Goal: Information Seeking & Learning: Learn about a topic

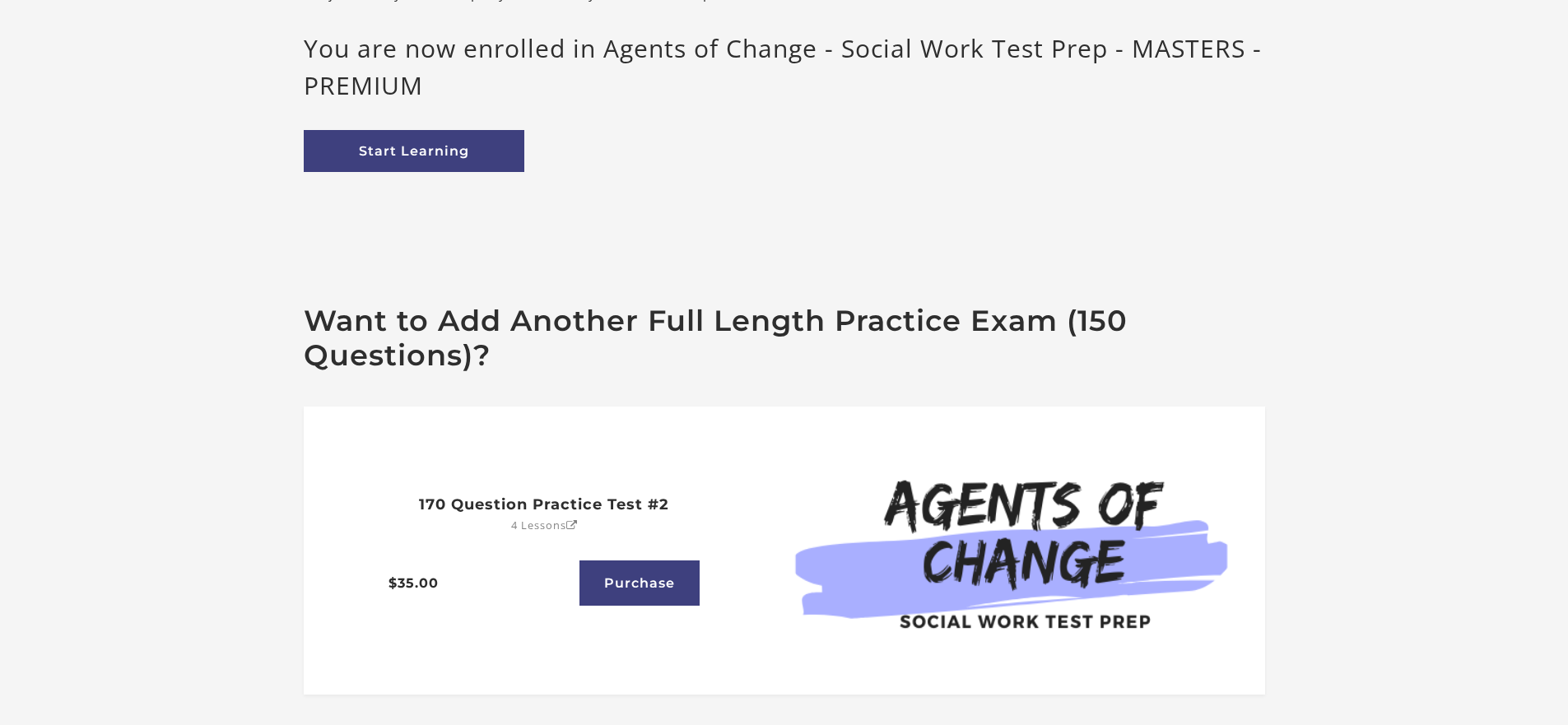
scroll to position [165, 0]
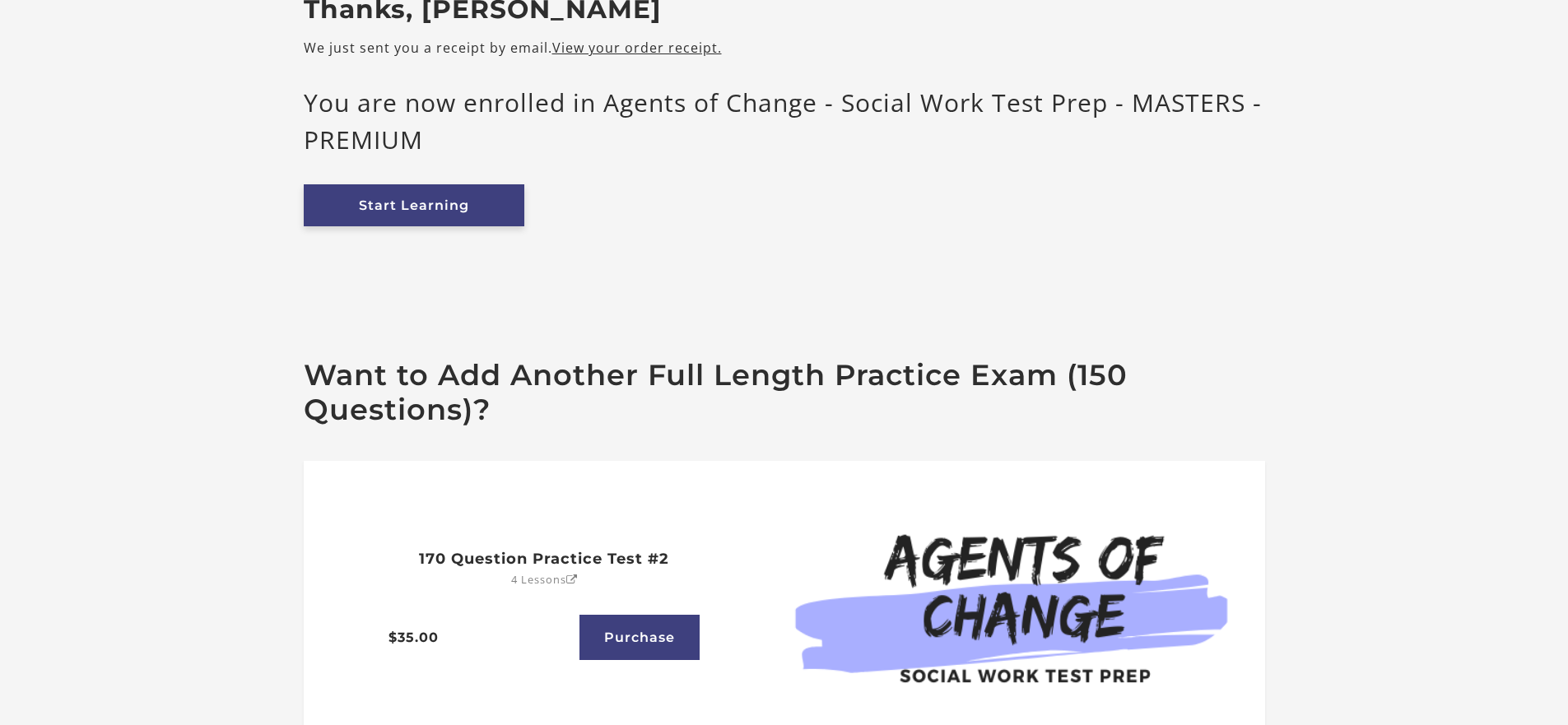
click at [433, 189] on link "Start Learning" at bounding box center [415, 205] width 221 height 42
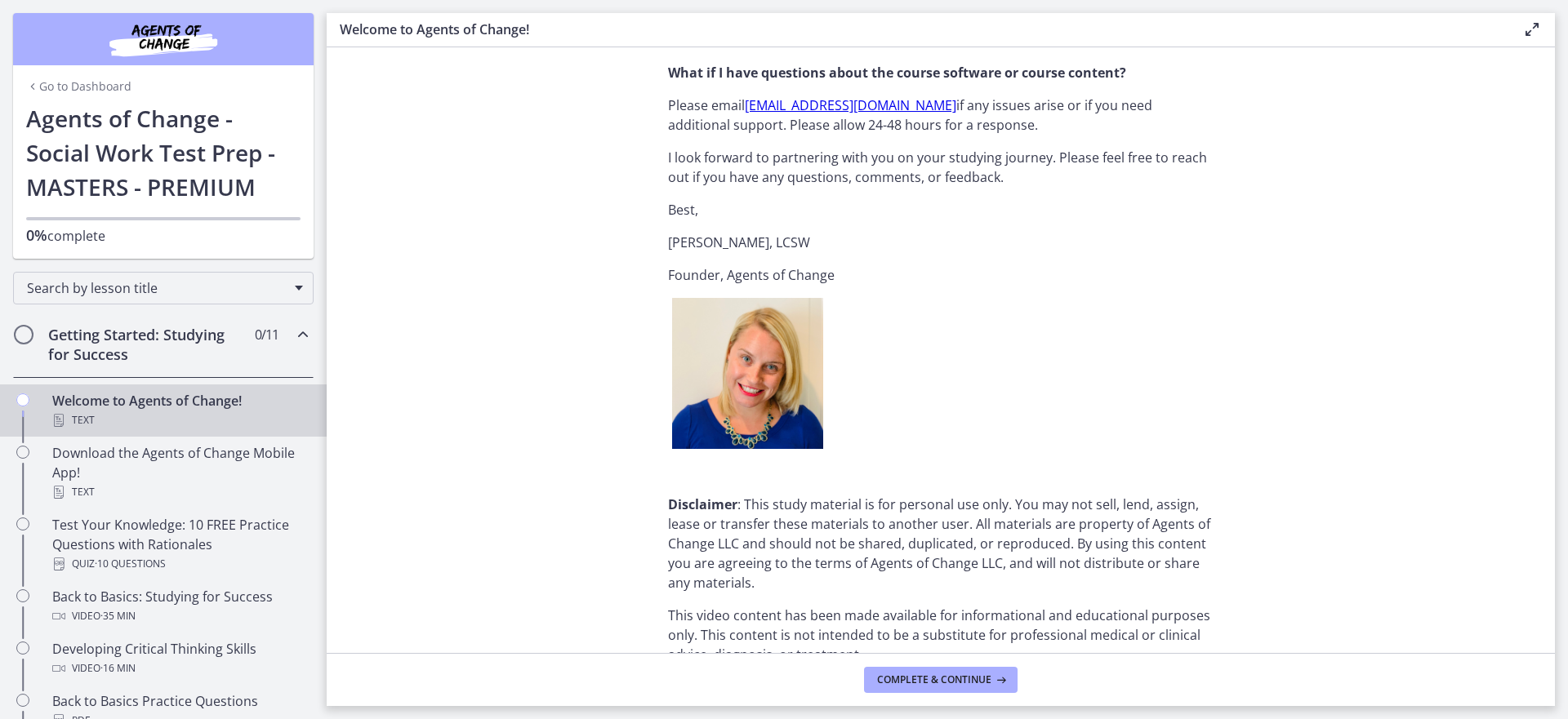
scroll to position [1950, 0]
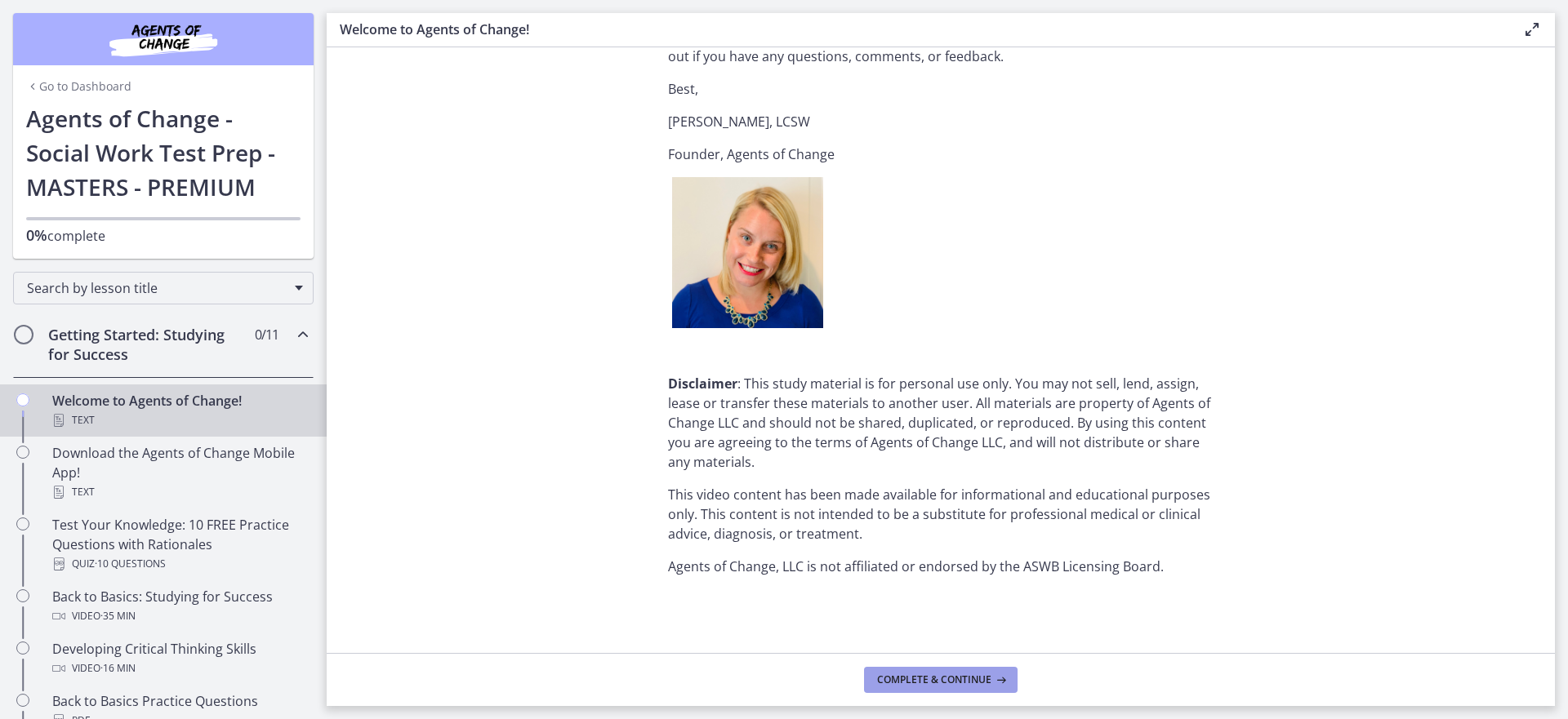
click at [939, 674] on span "Complete & continue" at bounding box center [934, 680] width 114 height 13
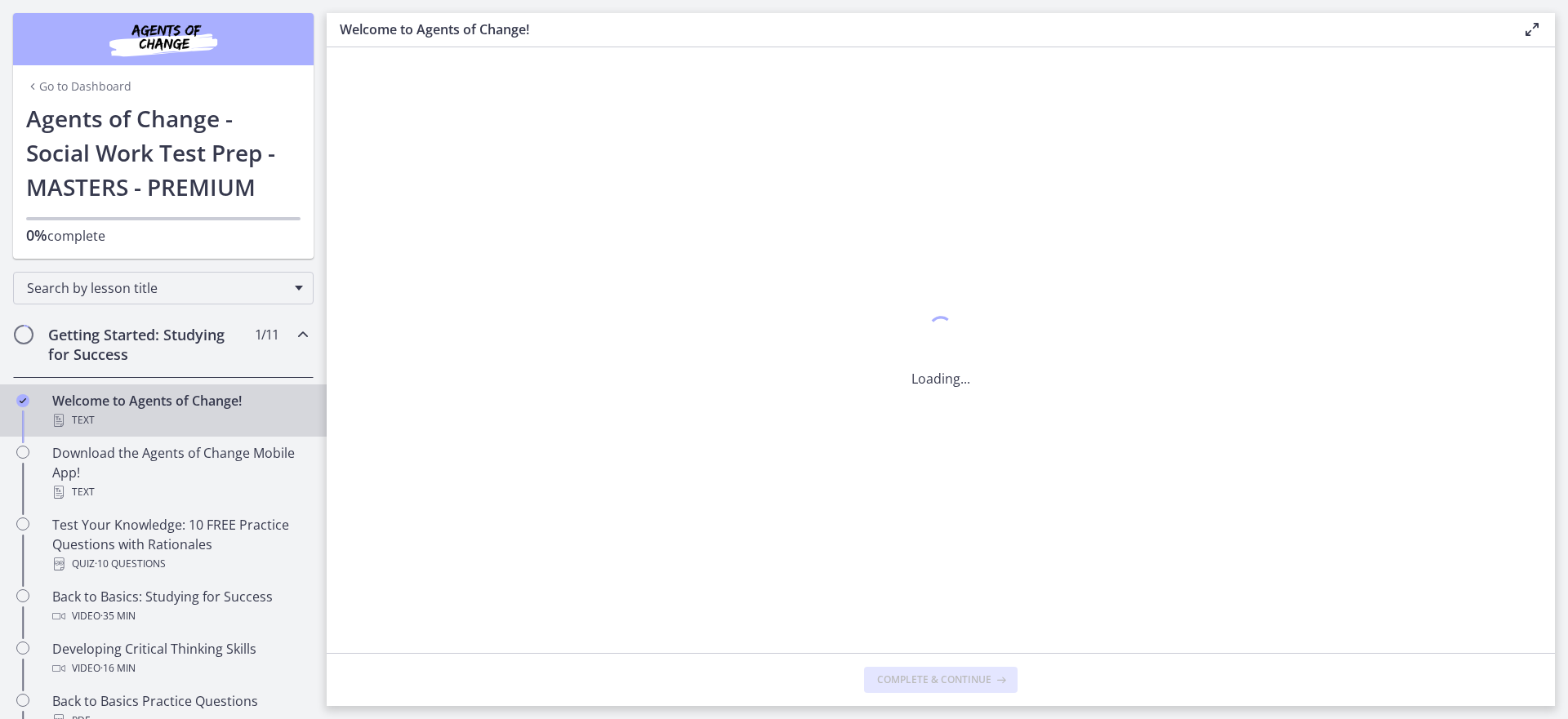
scroll to position [0, 0]
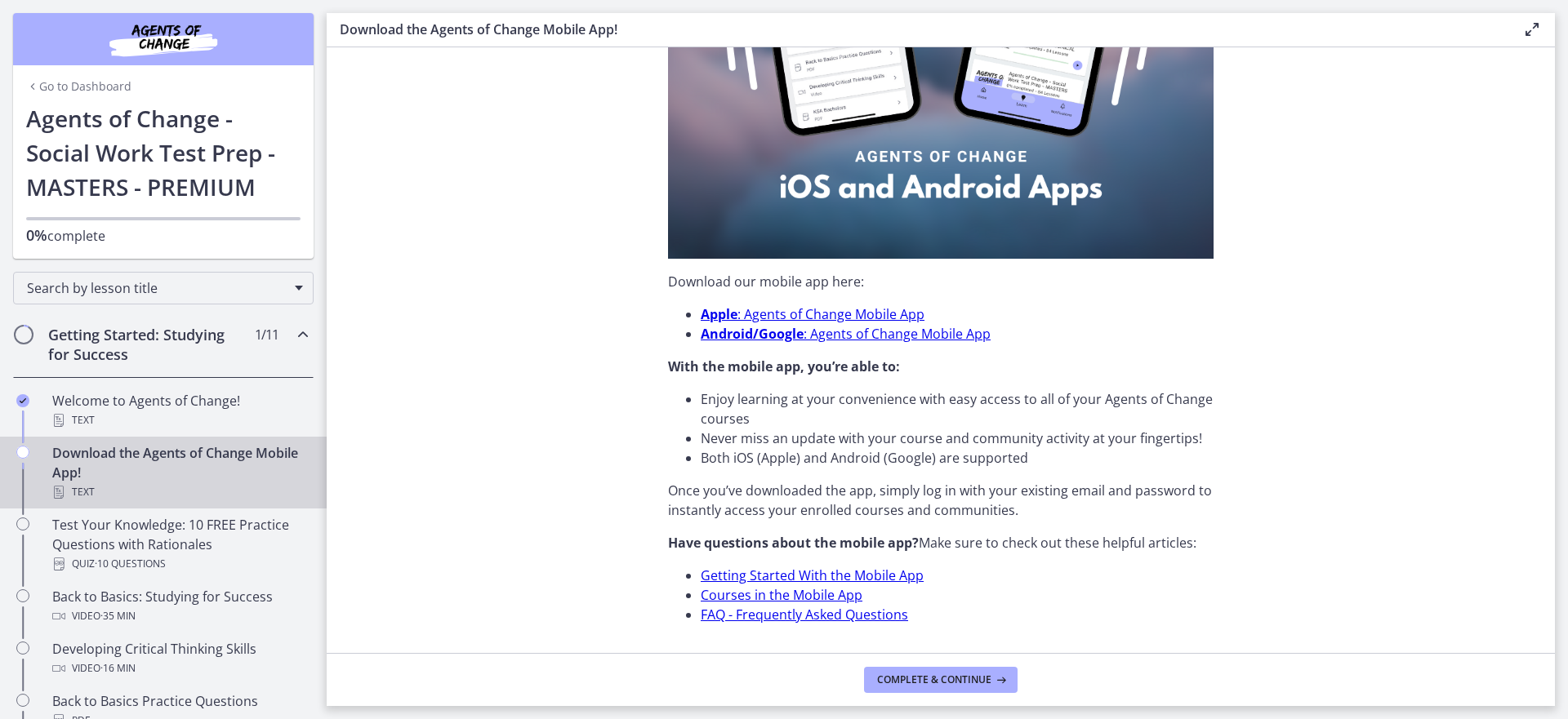
scroll to position [393, 0]
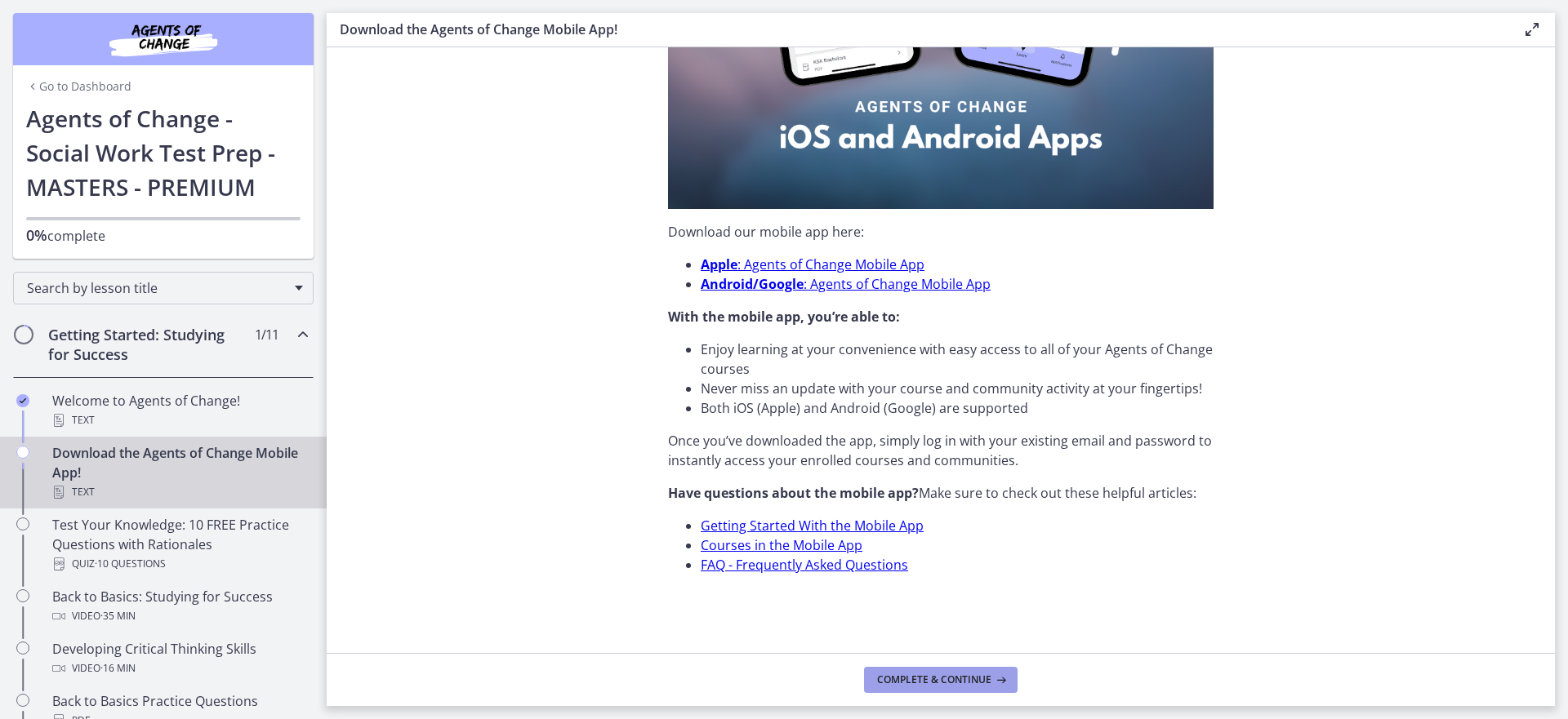
click at [940, 674] on span "Complete & continue" at bounding box center [934, 680] width 114 height 13
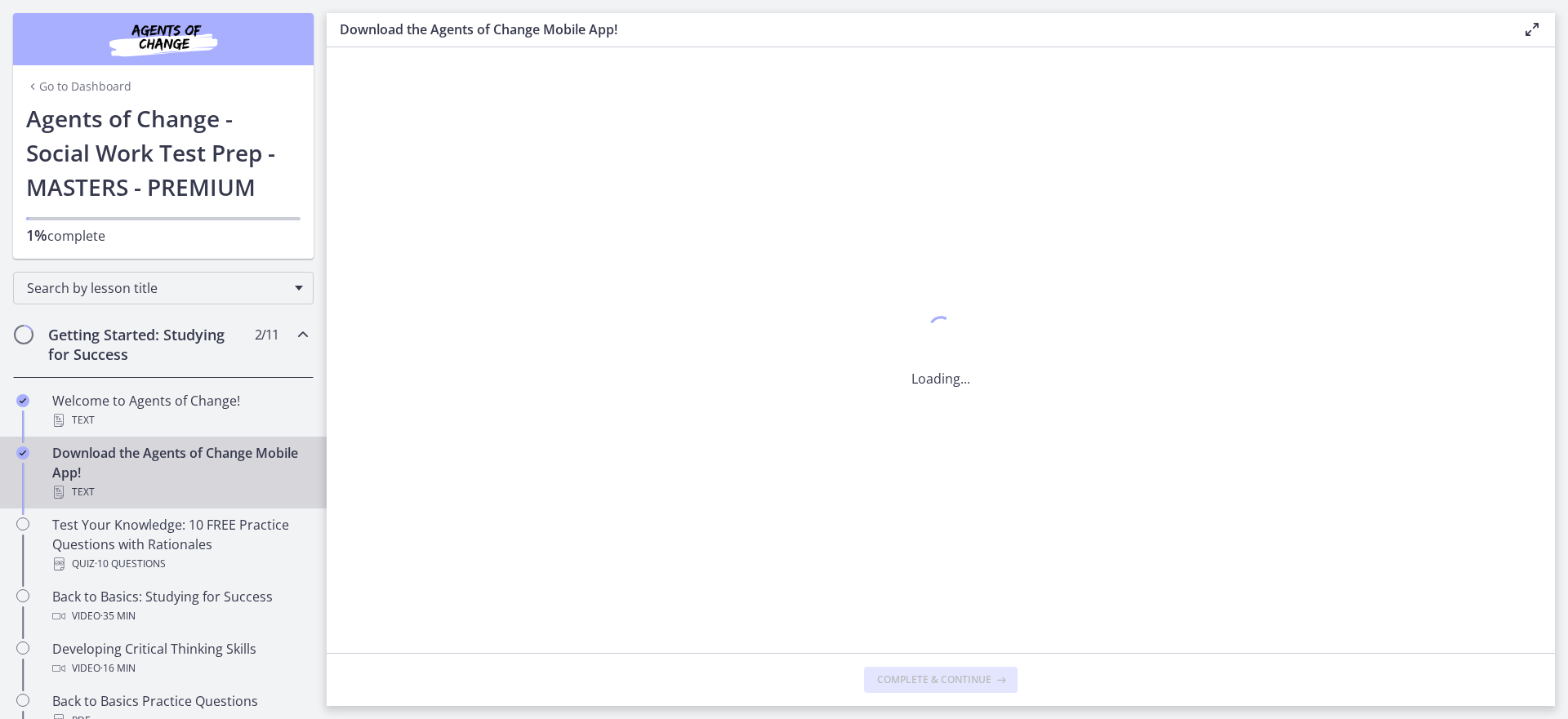
scroll to position [0, 0]
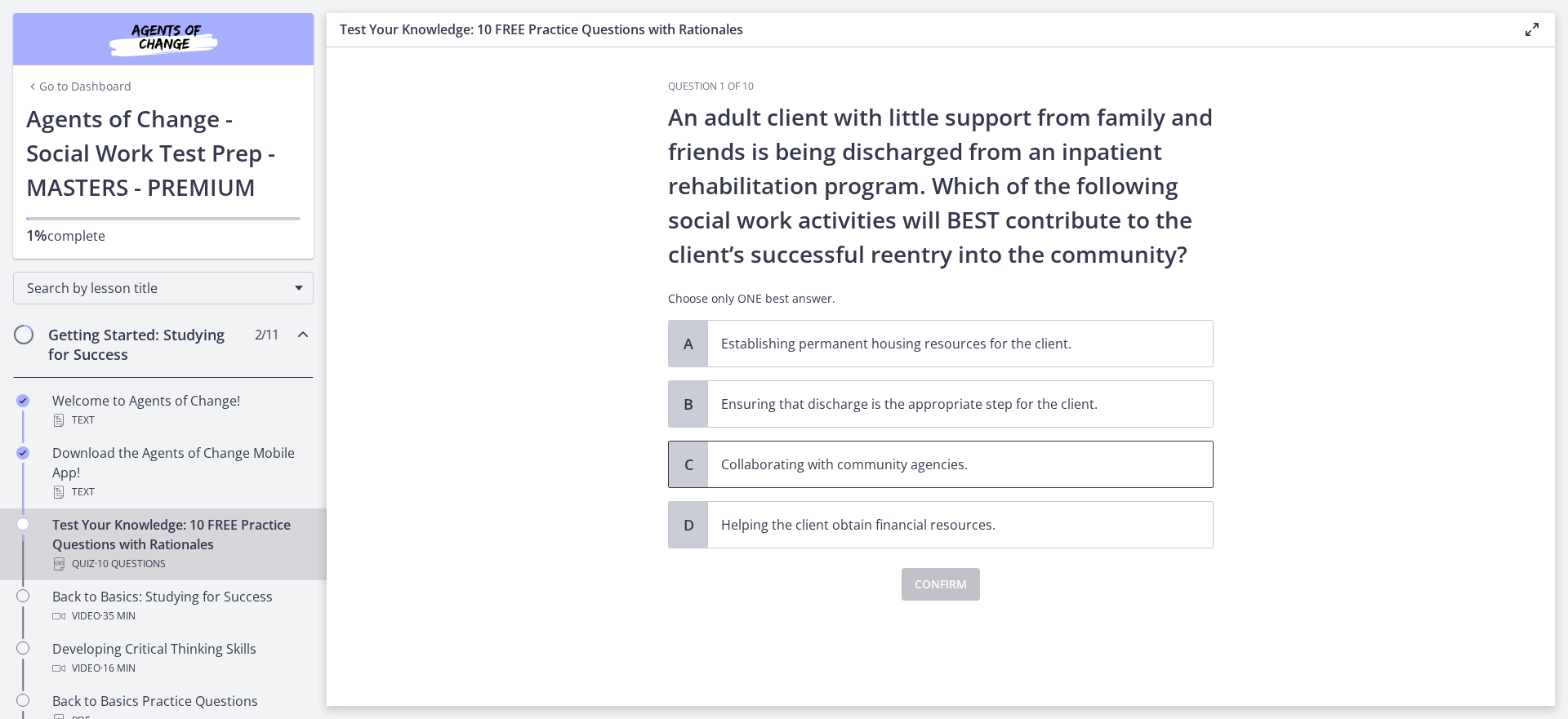
click at [887, 463] on p "Collaborating with community agencies." at bounding box center [944, 464] width 446 height 19
click at [932, 579] on span "Confirm" at bounding box center [940, 584] width 52 height 19
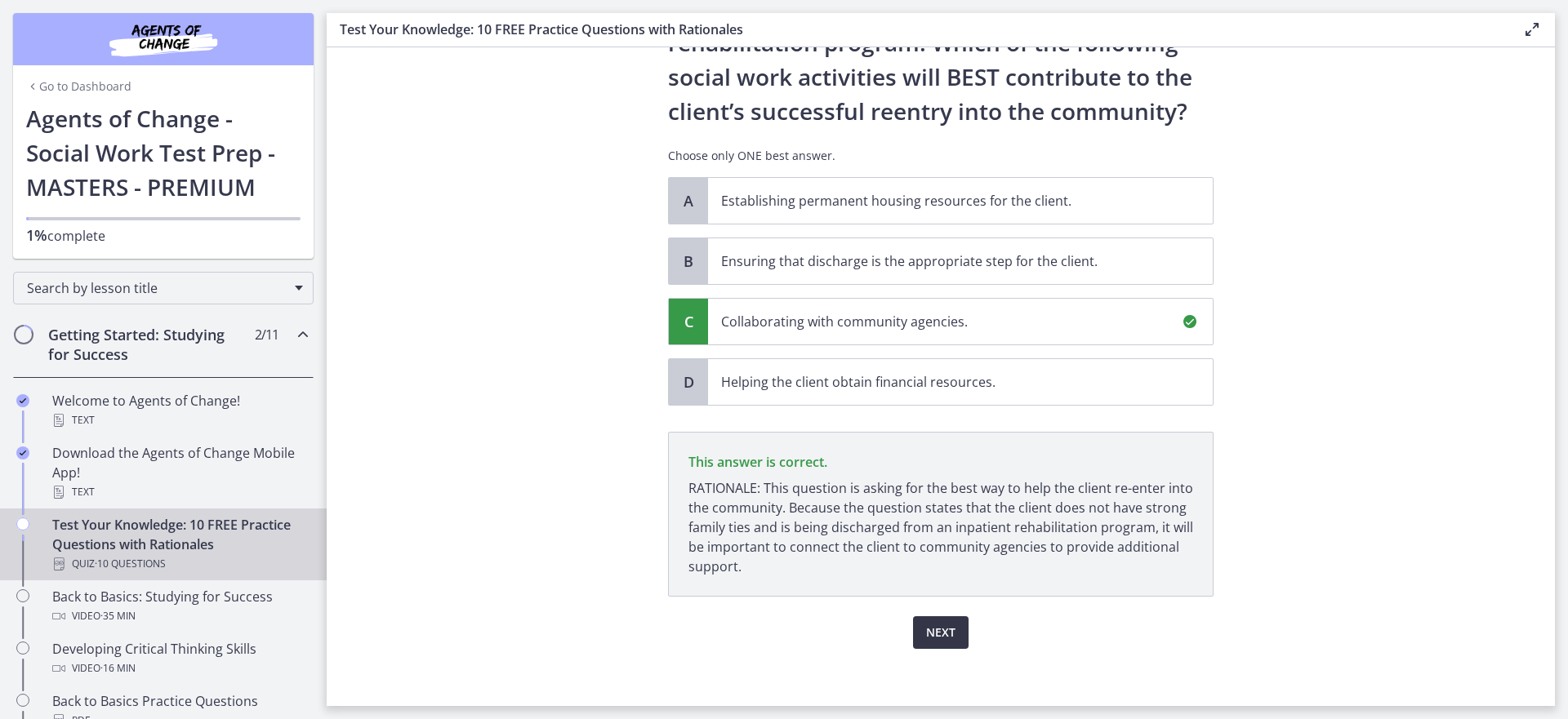
scroll to position [151, 0]
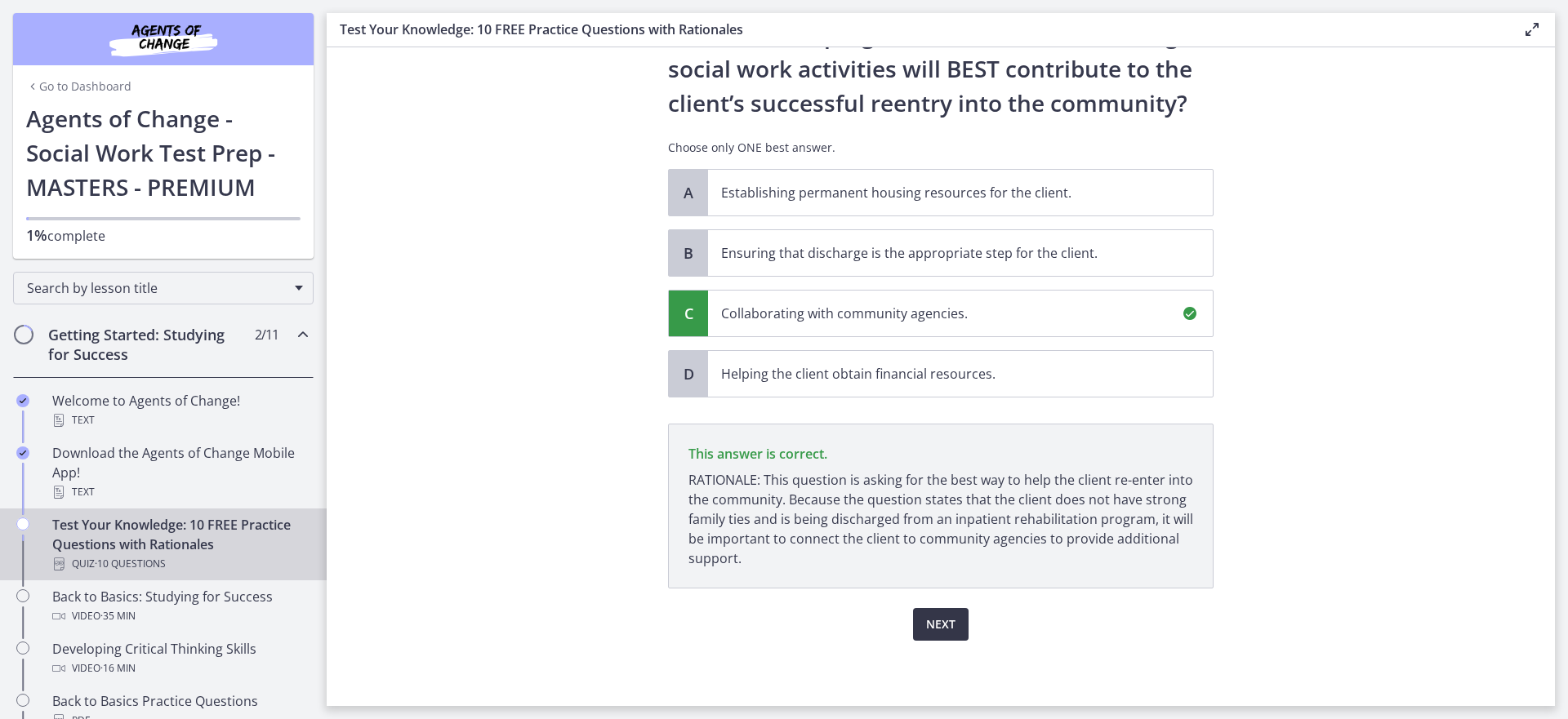
click at [942, 616] on span "Next" at bounding box center [940, 623] width 30 height 19
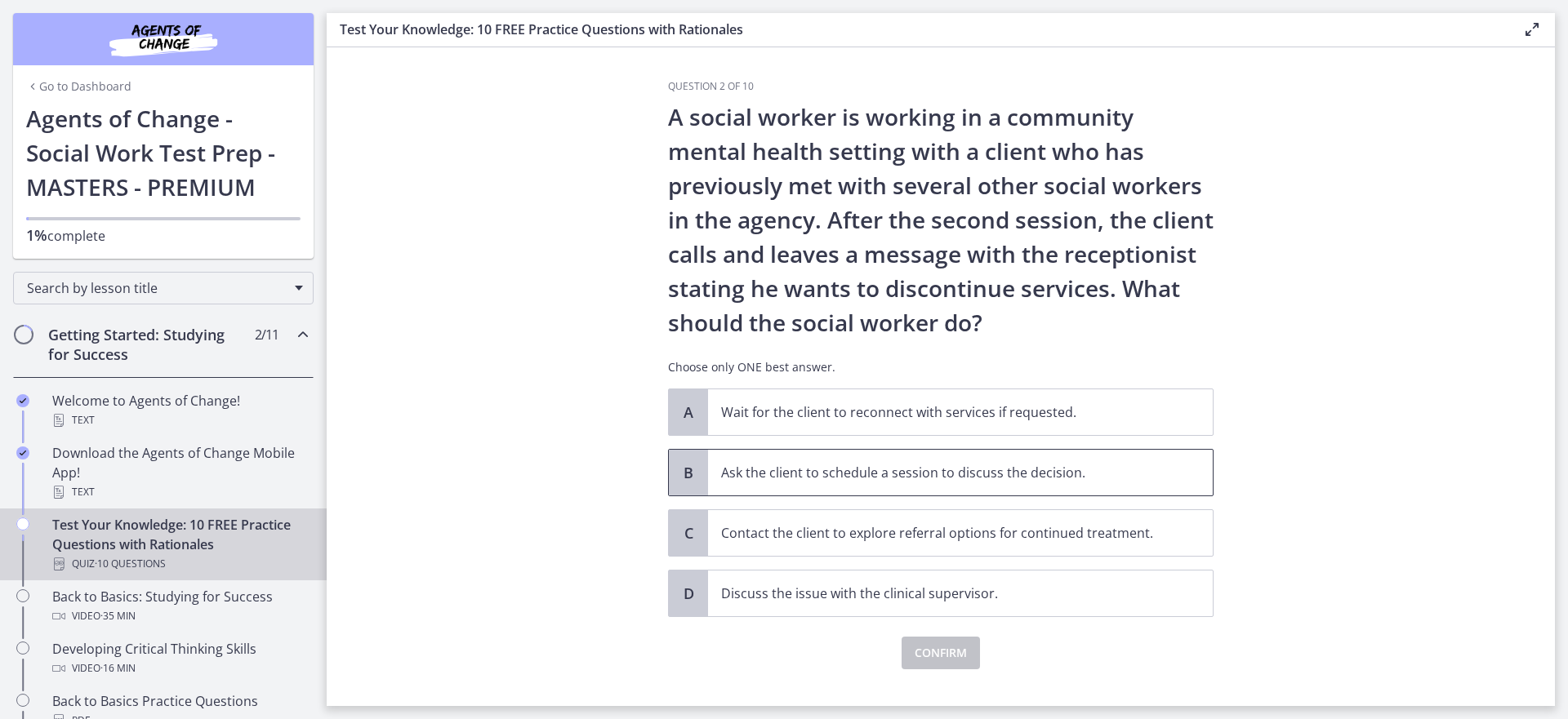
click at [895, 472] on p "Ask the client to schedule a session to discuss the decision." at bounding box center [944, 472] width 446 height 19
click at [943, 643] on span "Confirm" at bounding box center [940, 652] width 52 height 19
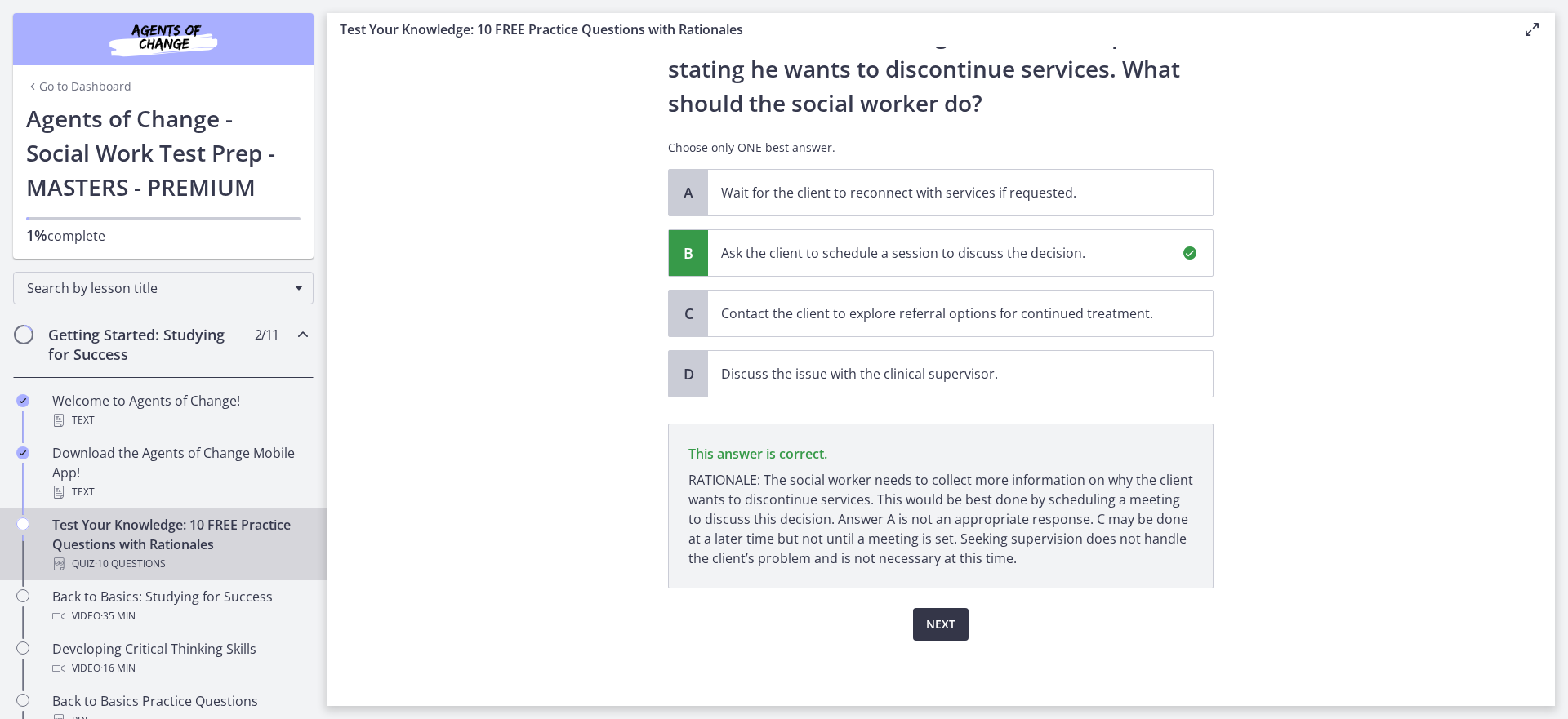
scroll to position [220, 0]
click at [932, 624] on span "Next" at bounding box center [940, 623] width 30 height 19
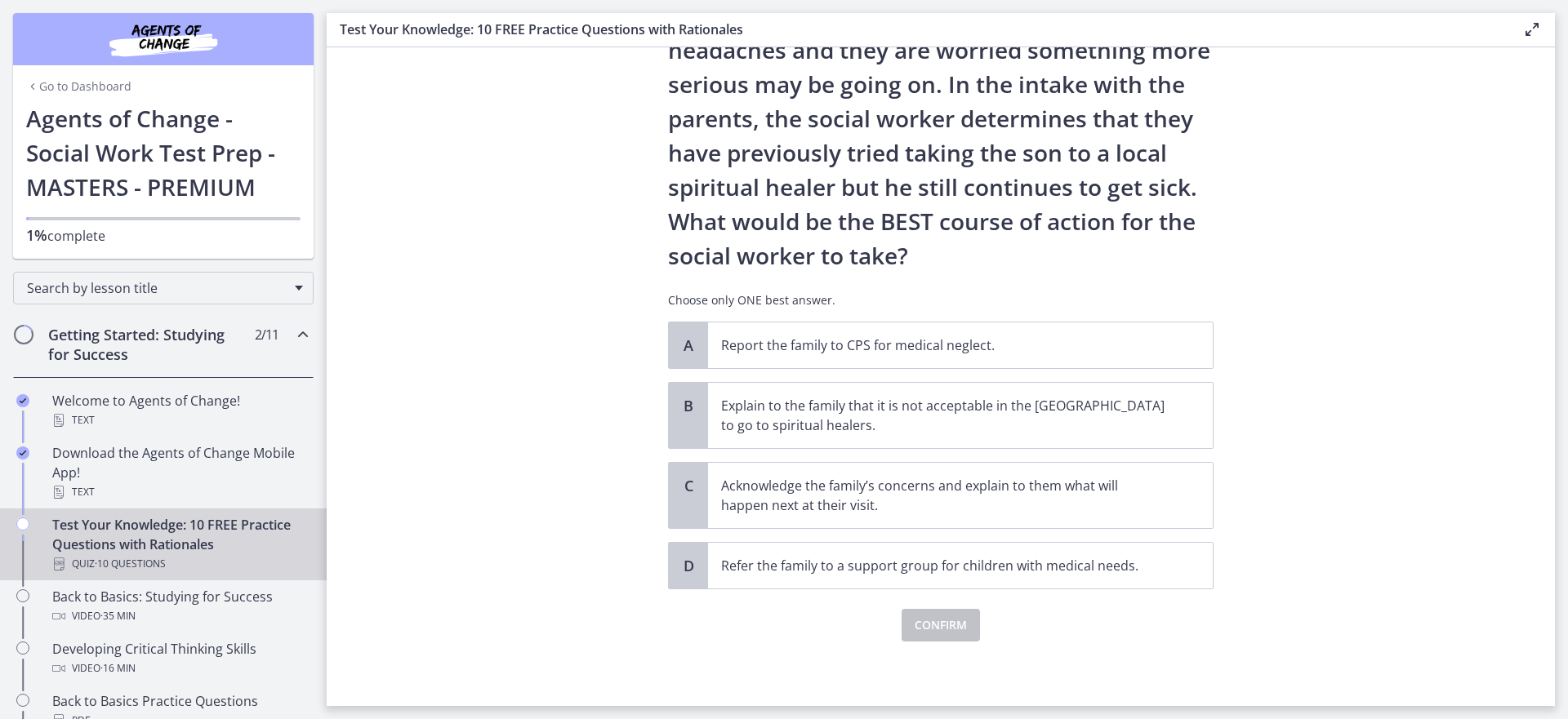
scroll to position [205, 0]
click at [965, 507] on p "Acknowledge the family’s concerns and explain to them what will happen next at …" at bounding box center [944, 494] width 446 height 39
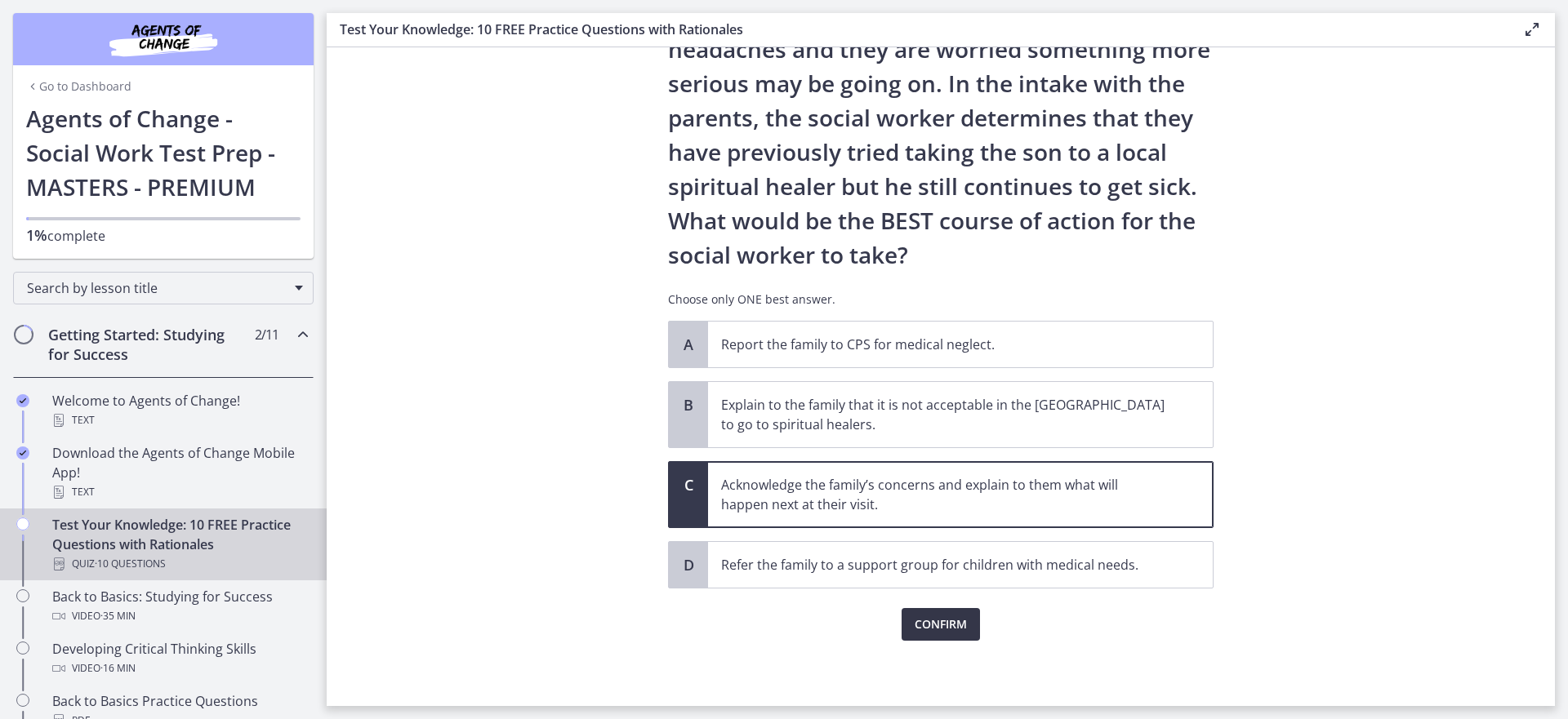
click at [947, 623] on span "Confirm" at bounding box center [940, 623] width 52 height 19
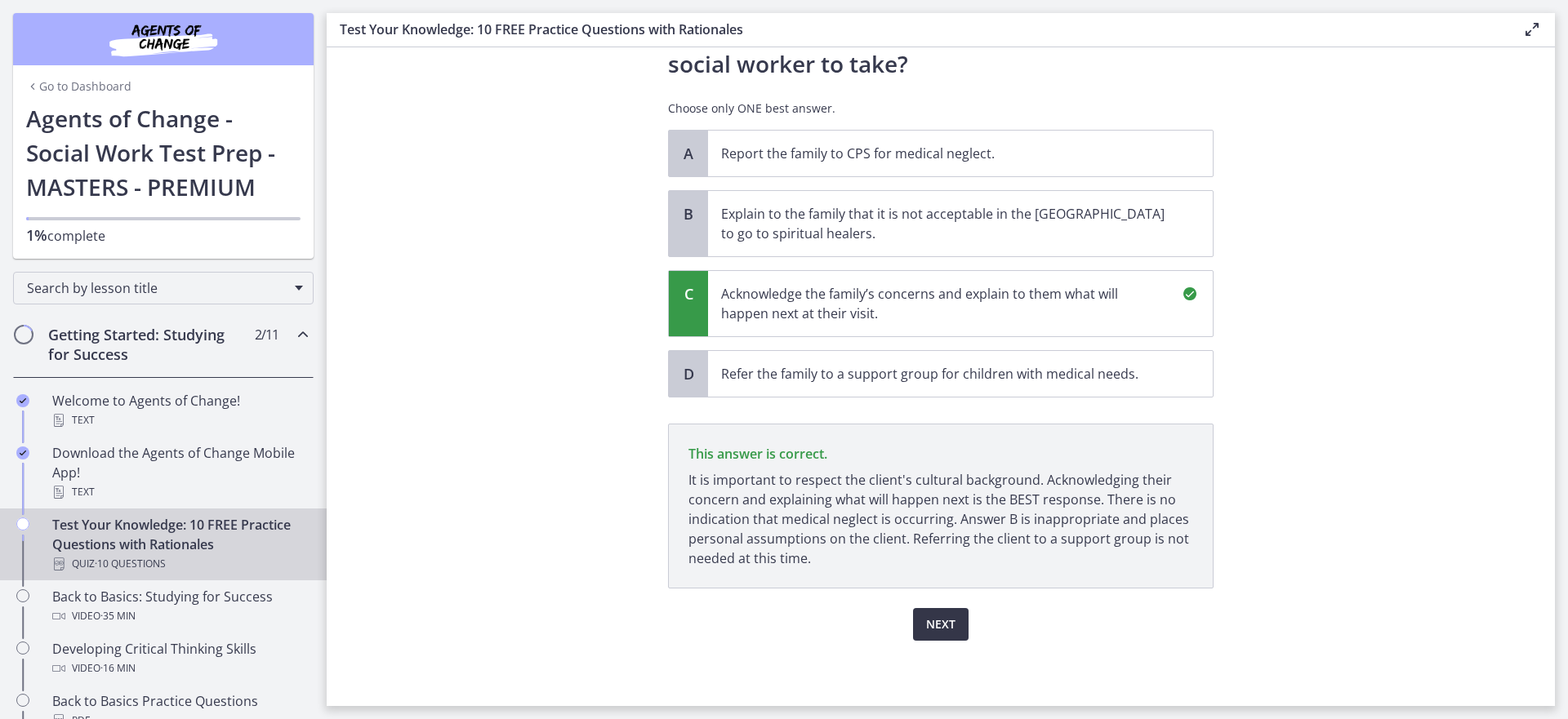
scroll to position [396, 0]
click at [926, 623] on span "Next" at bounding box center [940, 623] width 30 height 19
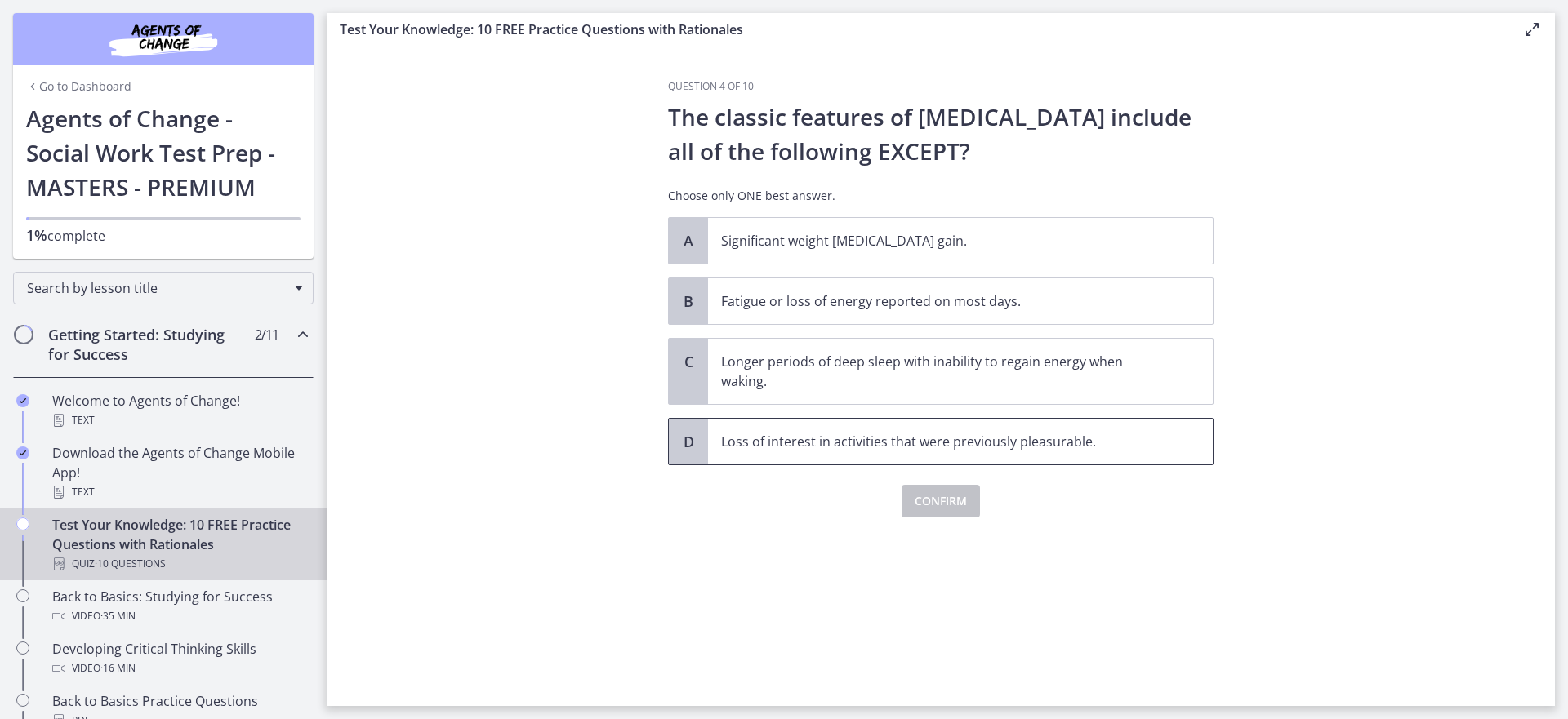
click at [1010, 443] on p "Loss of interest in activities that were previously pleasurable." at bounding box center [944, 441] width 446 height 19
click at [957, 495] on span "Confirm" at bounding box center [940, 500] width 52 height 19
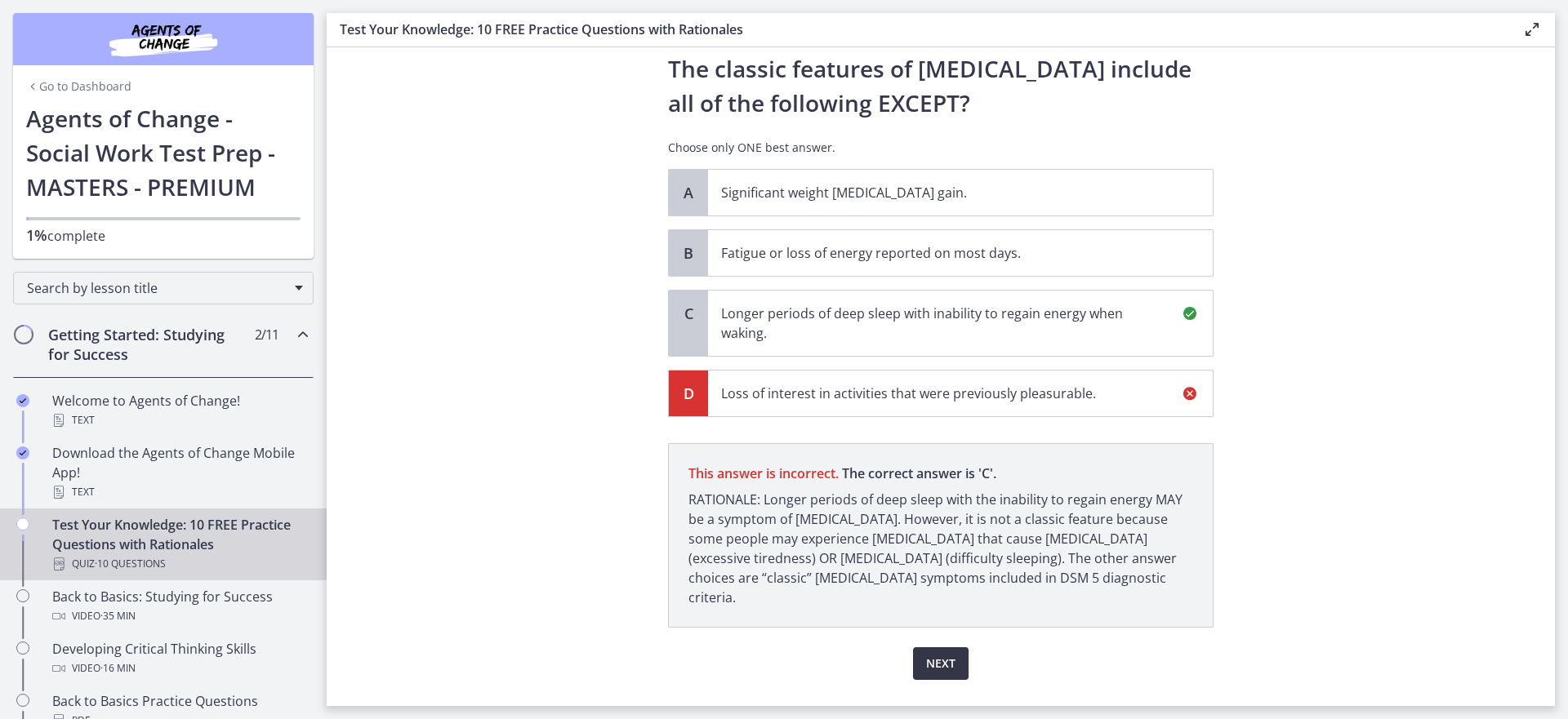
scroll to position [68, 0]
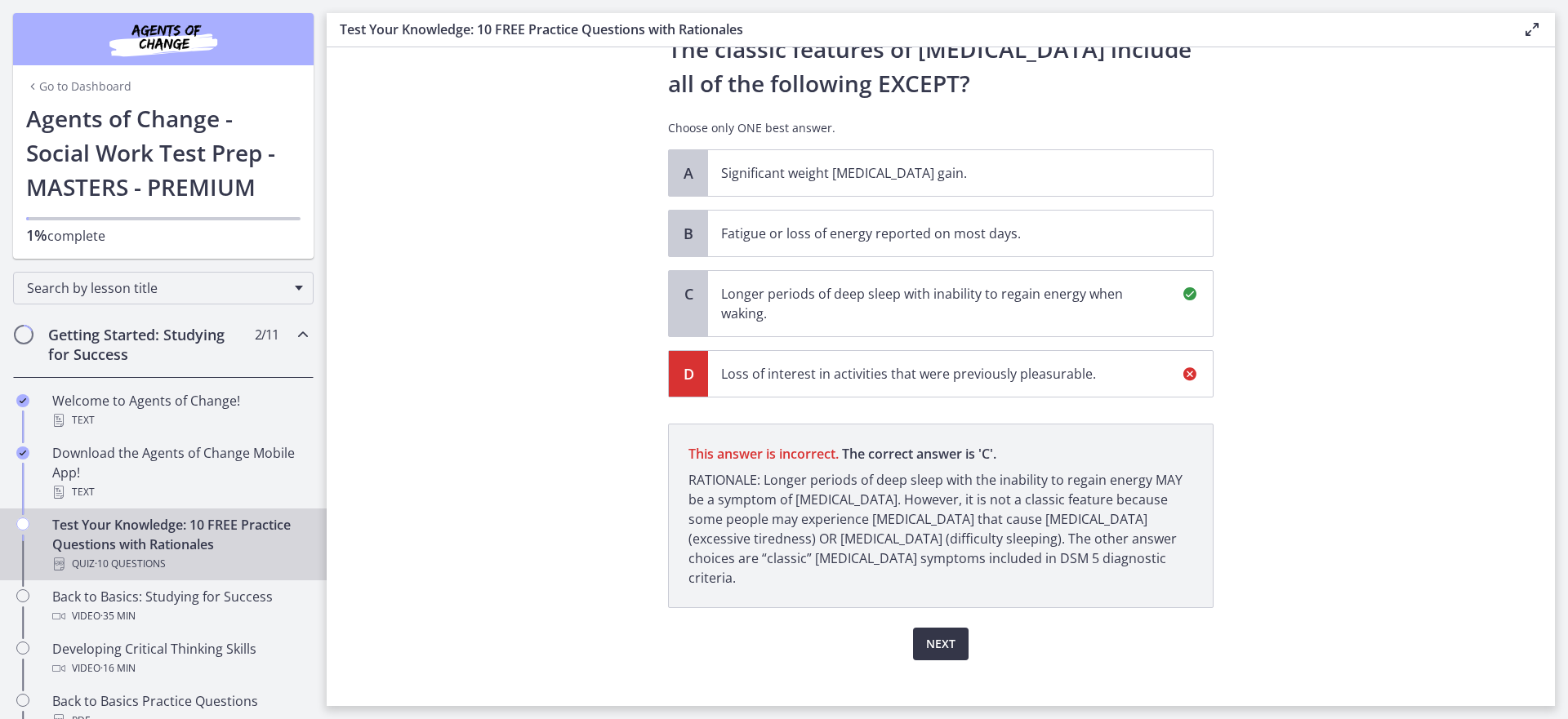
click at [938, 634] on span "Next" at bounding box center [940, 643] width 30 height 19
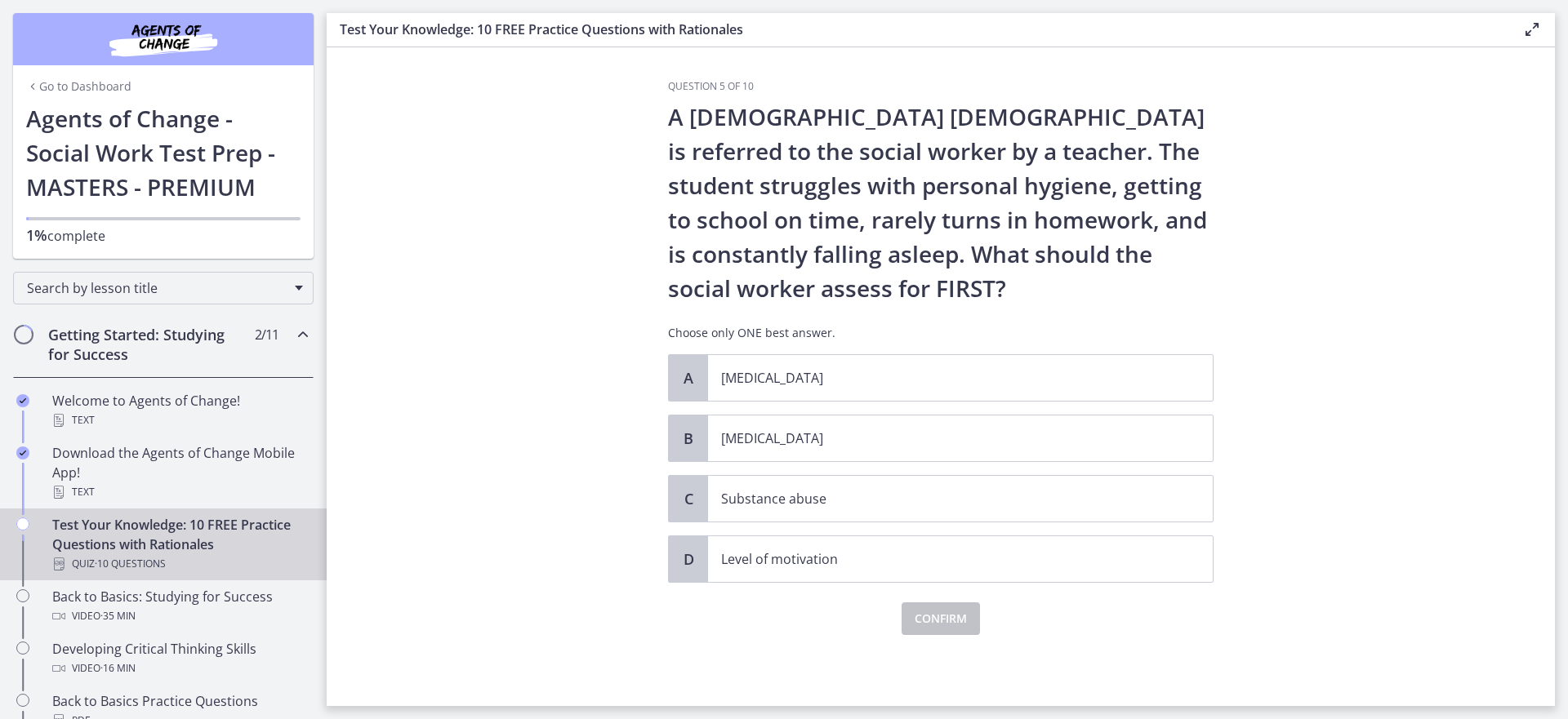
scroll to position [0, 0]
click at [789, 431] on p "[MEDICAL_DATA]" at bounding box center [944, 438] width 446 height 19
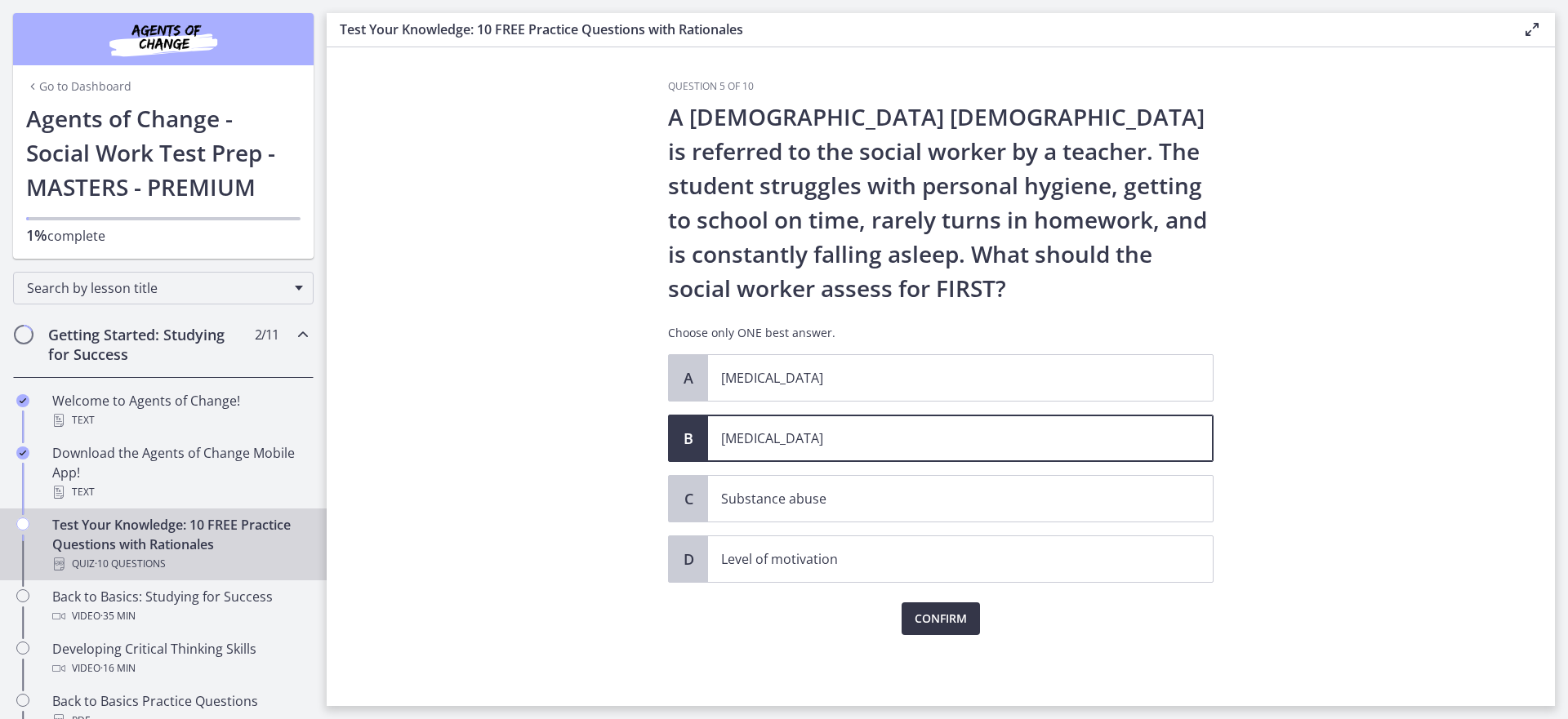
click at [927, 609] on span "Confirm" at bounding box center [940, 618] width 52 height 19
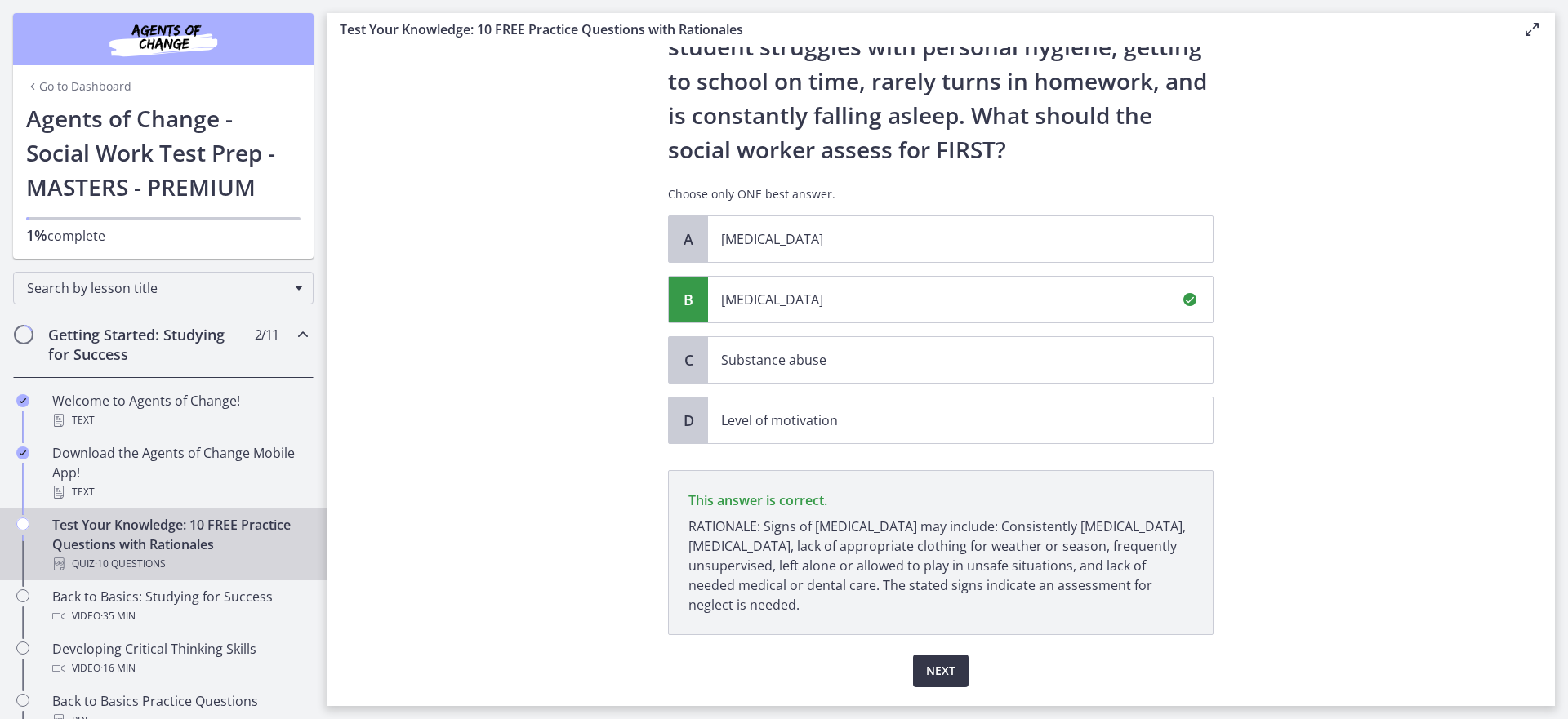
scroll to position [186, 0]
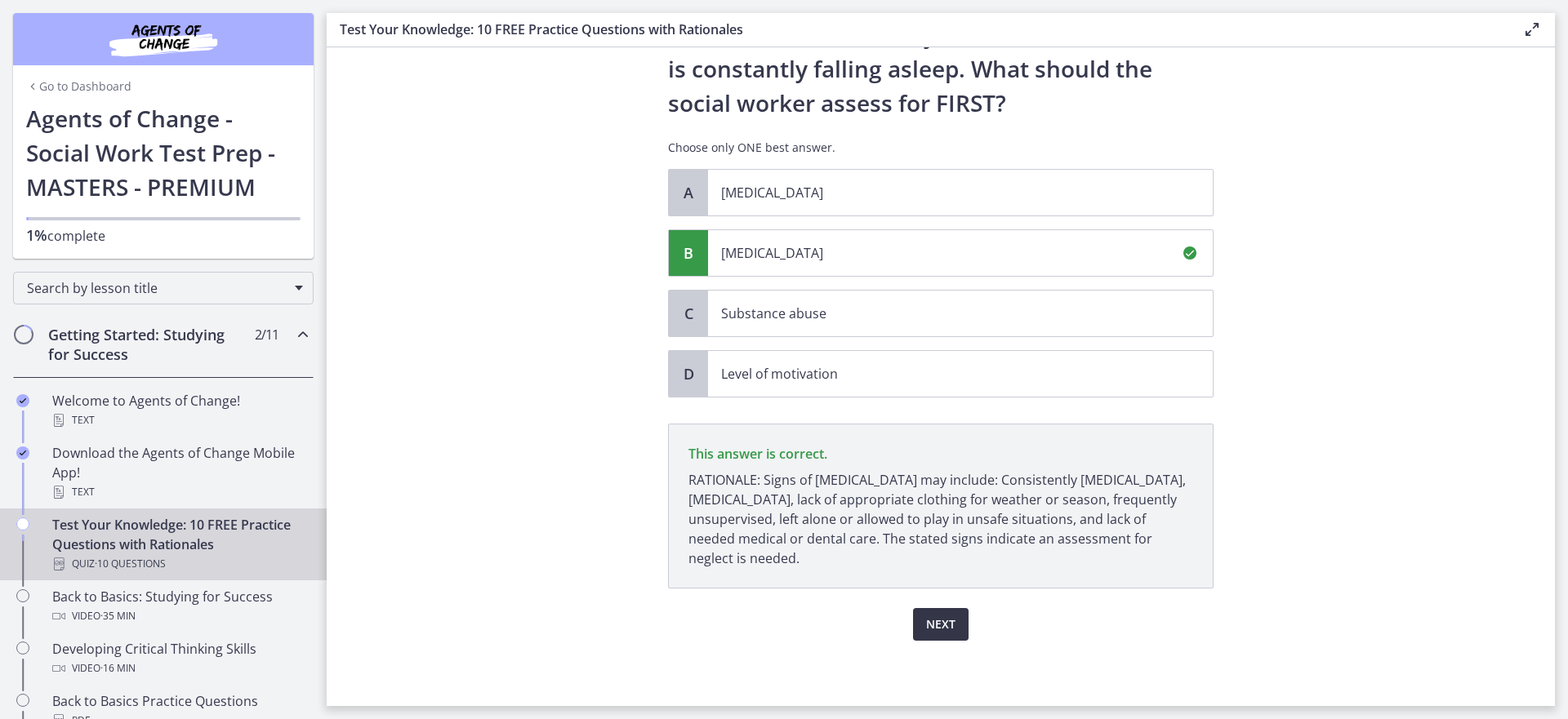
click at [941, 623] on span "Next" at bounding box center [940, 623] width 30 height 19
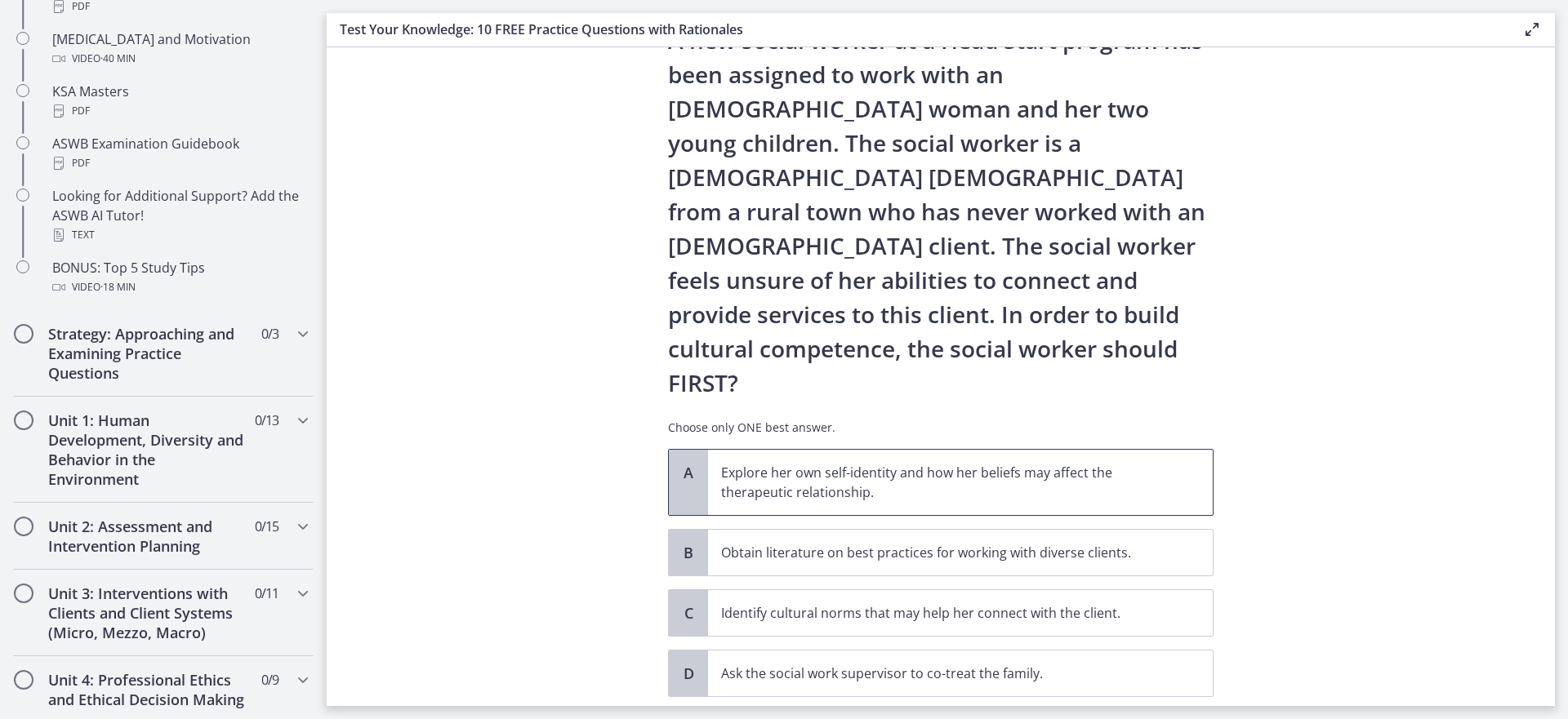
scroll to position [82, 0]
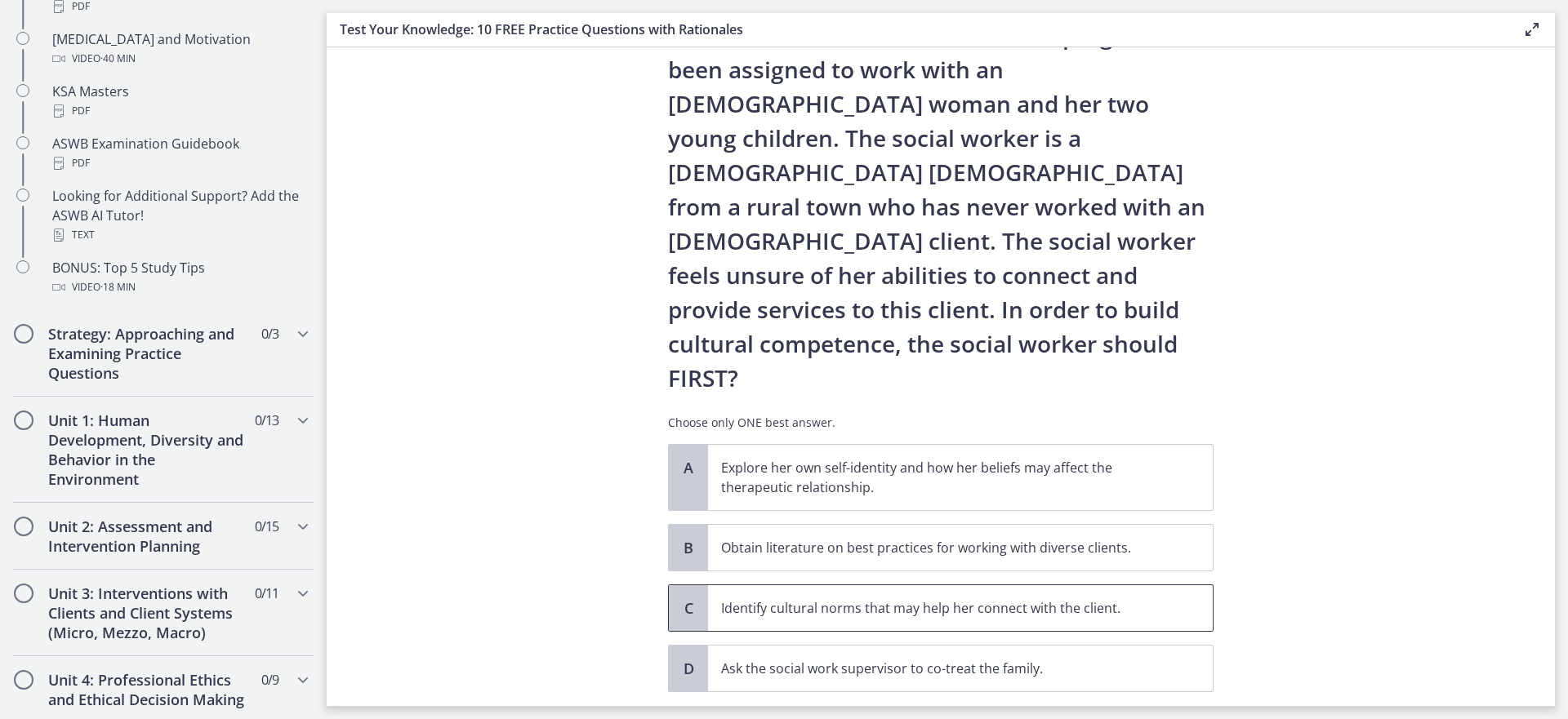
click at [894, 598] on p "Identify cultural norms that may help her connect with the client." at bounding box center [944, 608] width 446 height 19
click at [939, 718] on span "Confirm" at bounding box center [940, 727] width 52 height 19
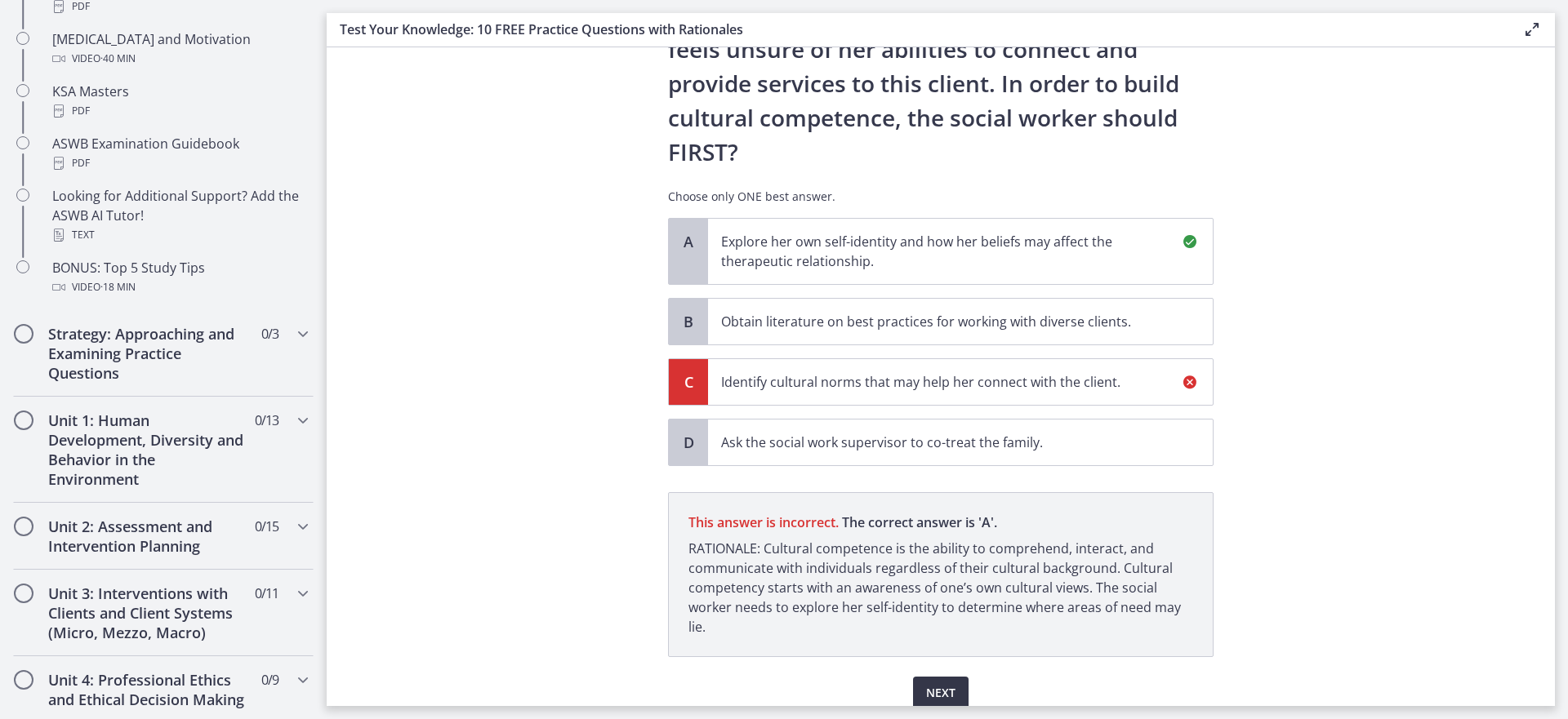
scroll to position [308, 0]
click at [926, 683] on span "Next" at bounding box center [940, 692] width 30 height 19
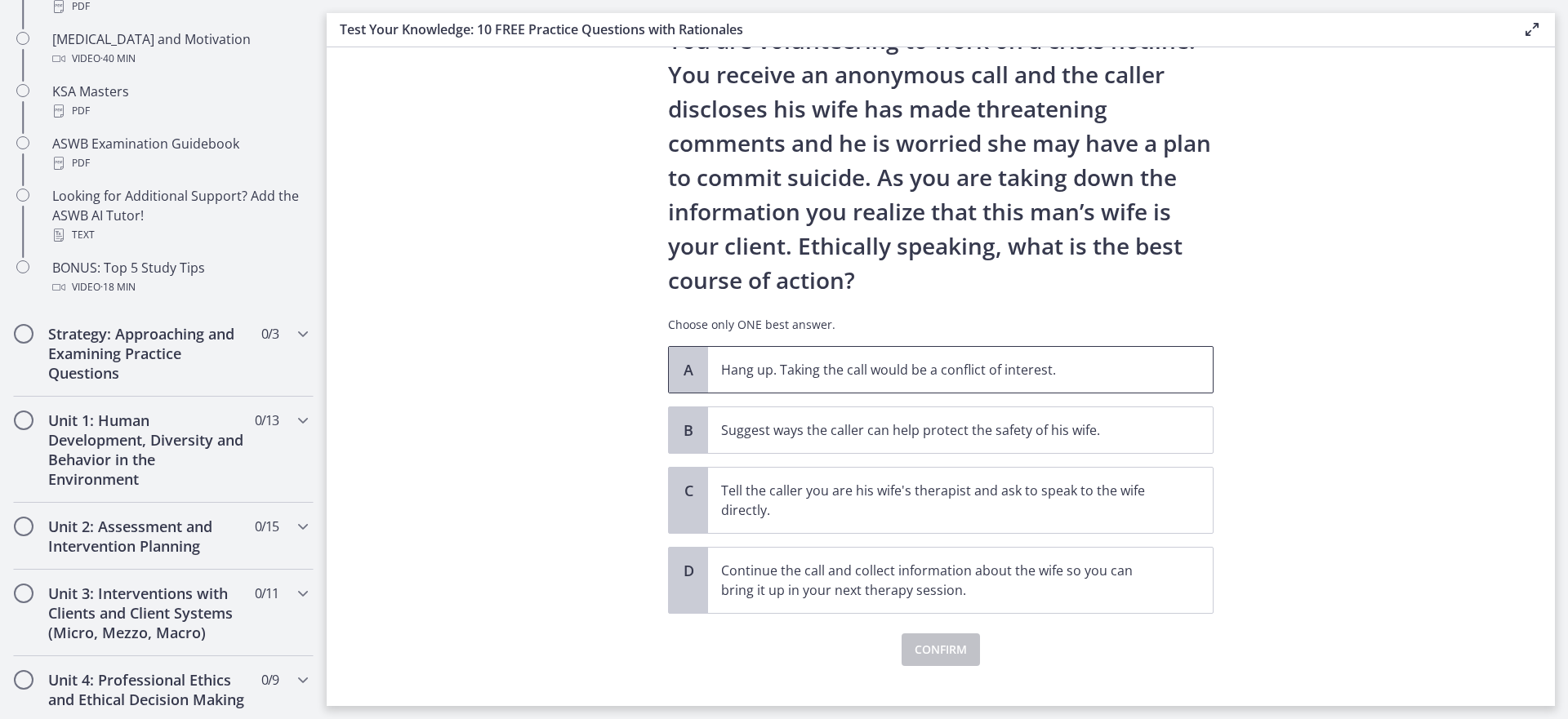
scroll to position [82, 0]
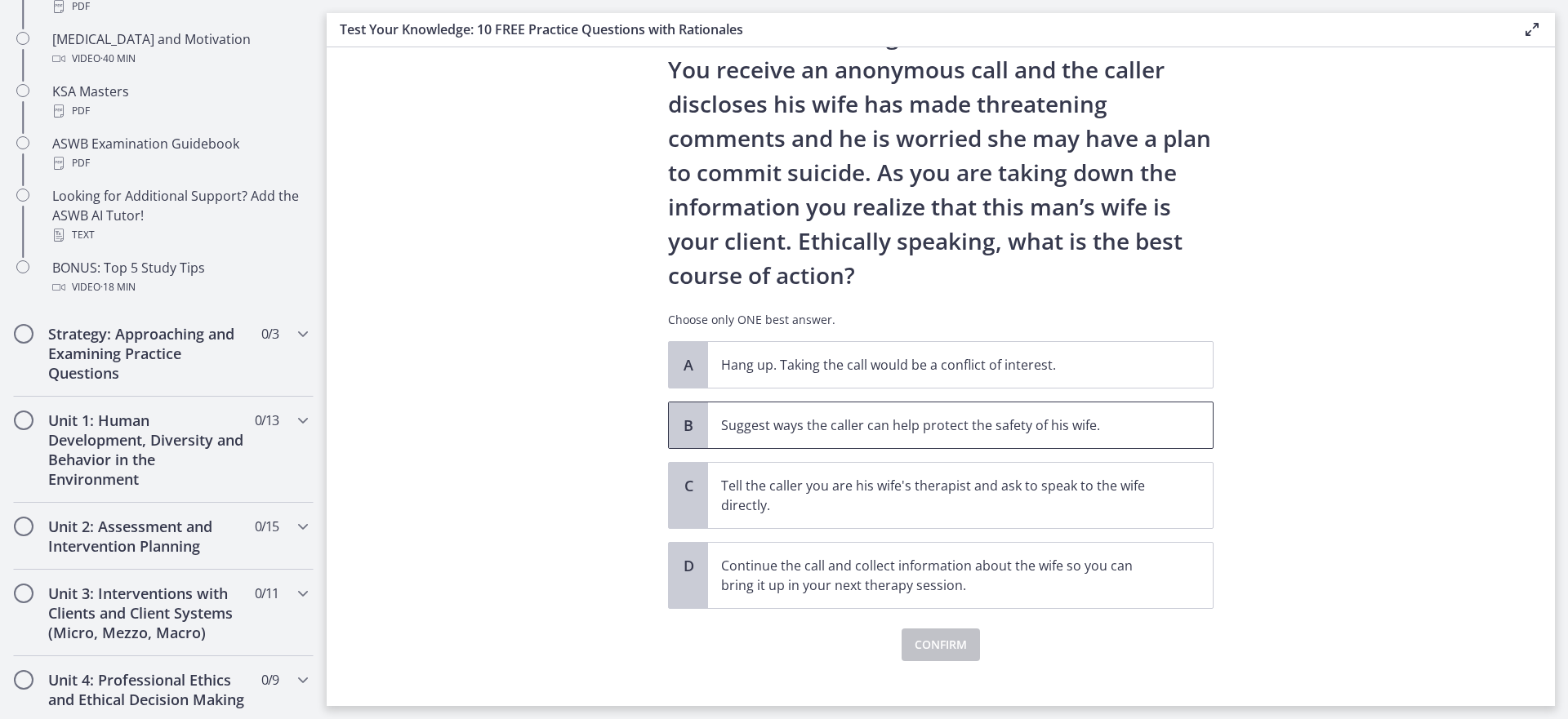
click at [987, 421] on p "Suggest ways the caller can help protect the safety of his wife." at bounding box center [944, 425] width 446 height 19
click at [948, 636] on span "Confirm" at bounding box center [940, 644] width 52 height 19
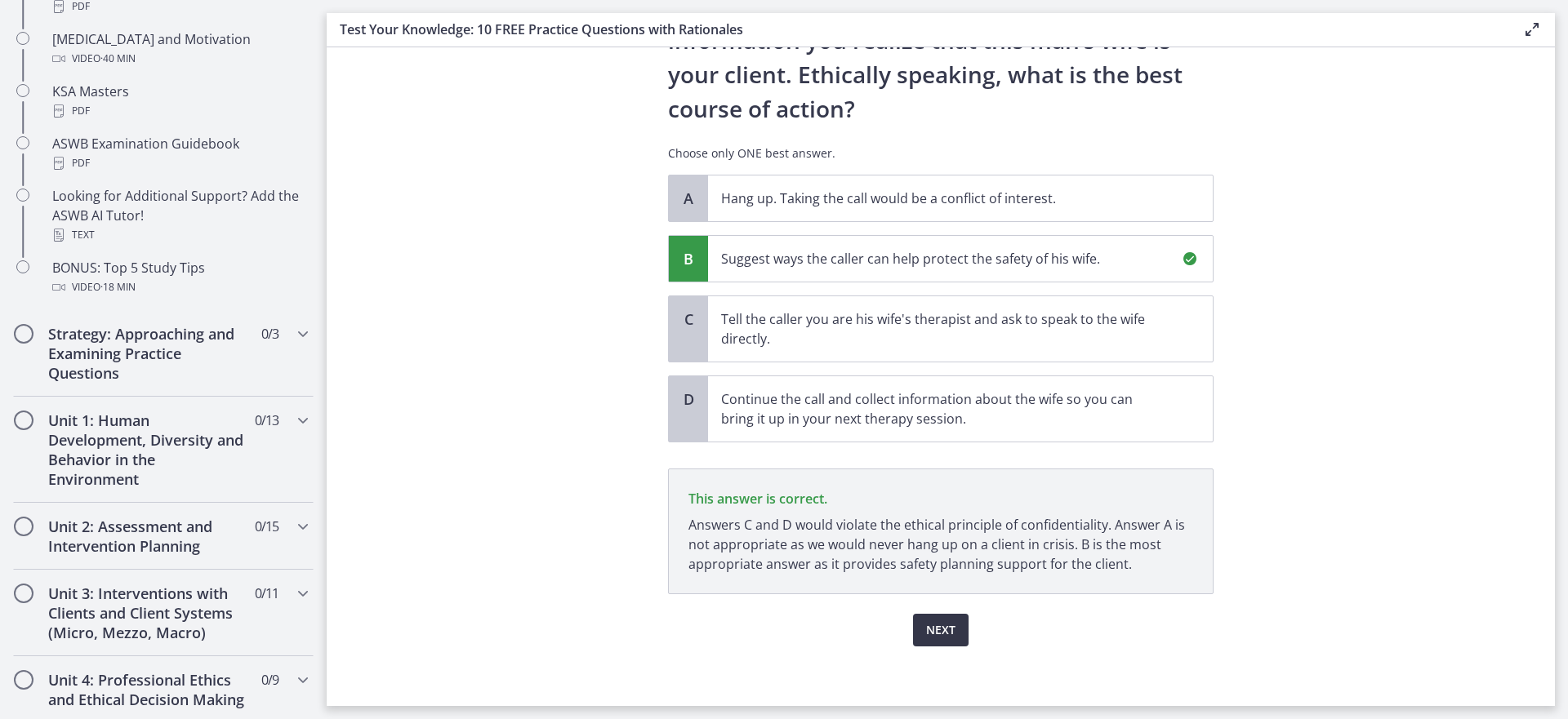
scroll to position [254, 0]
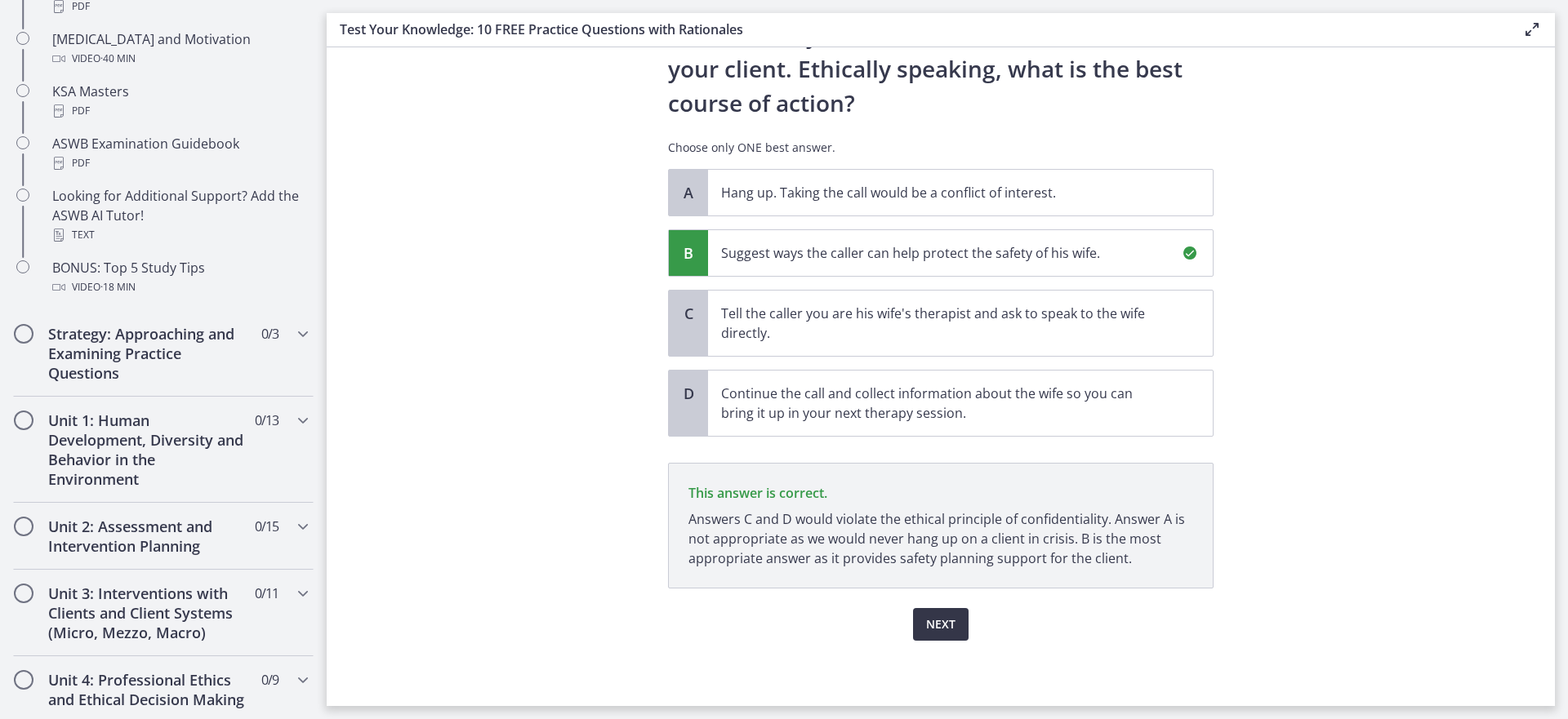
click at [940, 612] on button "Next" at bounding box center [940, 623] width 56 height 32
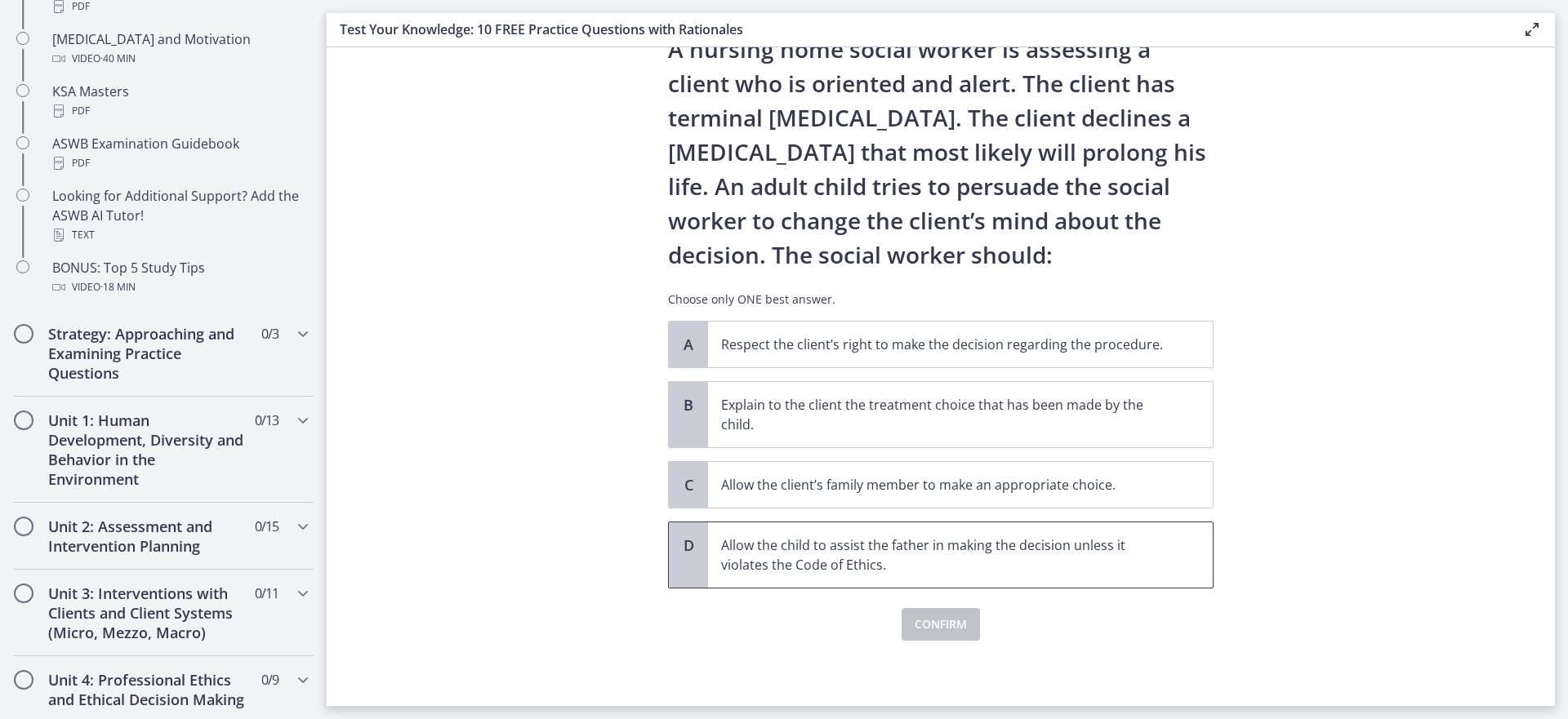
click at [939, 574] on p "Allow the child to assist the father in making the decision unless it violates …" at bounding box center [944, 555] width 446 height 39
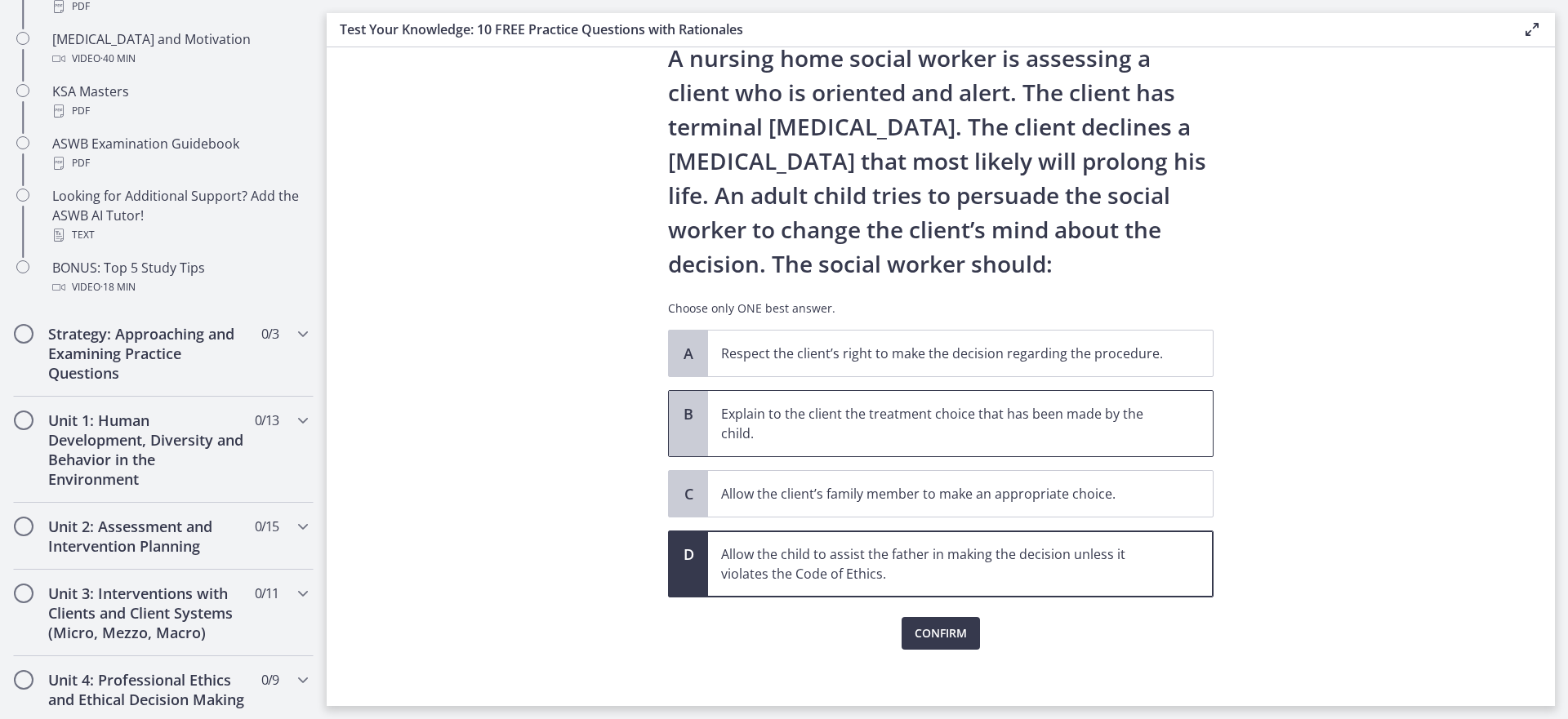
scroll to position [68, 0]
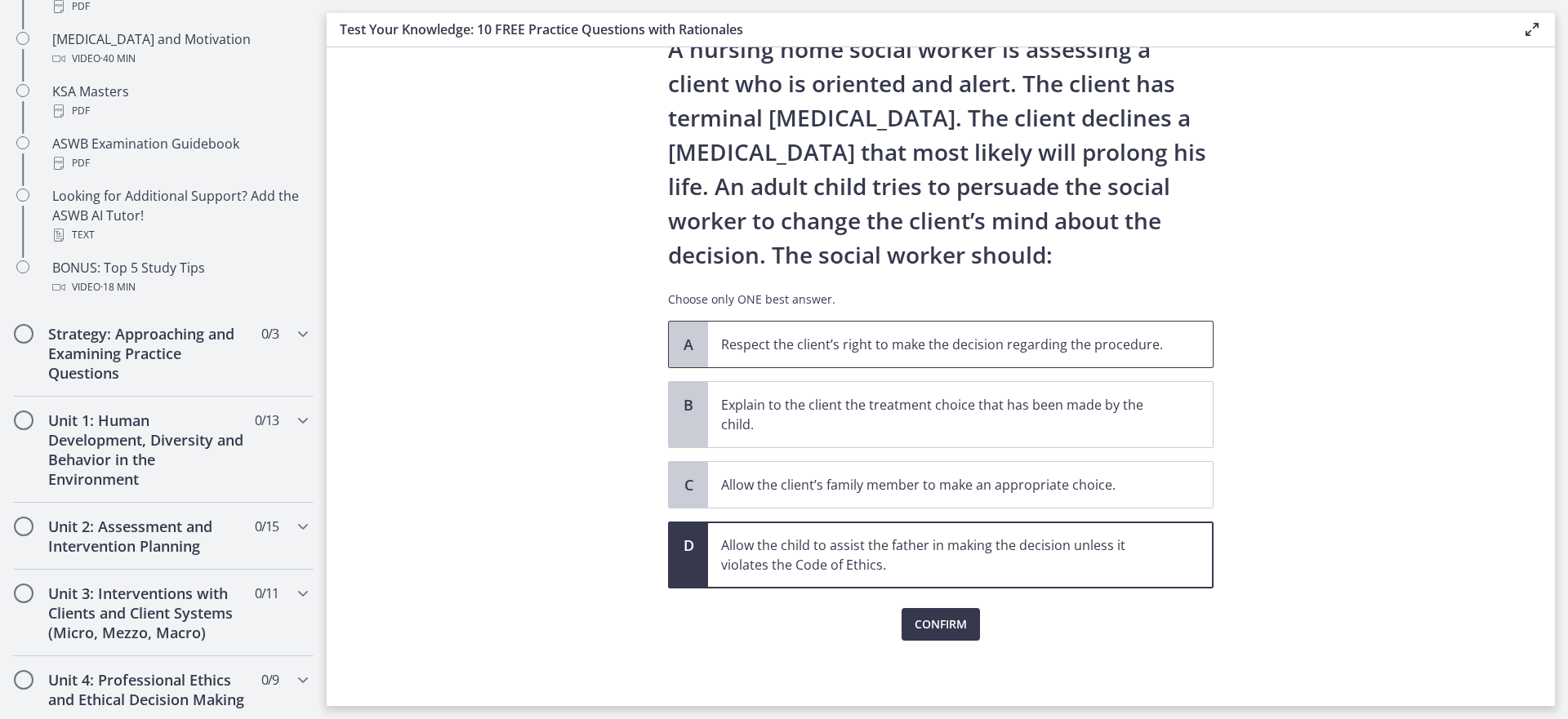
click at [939, 350] on p "Respect the client’s right to make the decision regarding the procedure." at bounding box center [944, 344] width 446 height 19
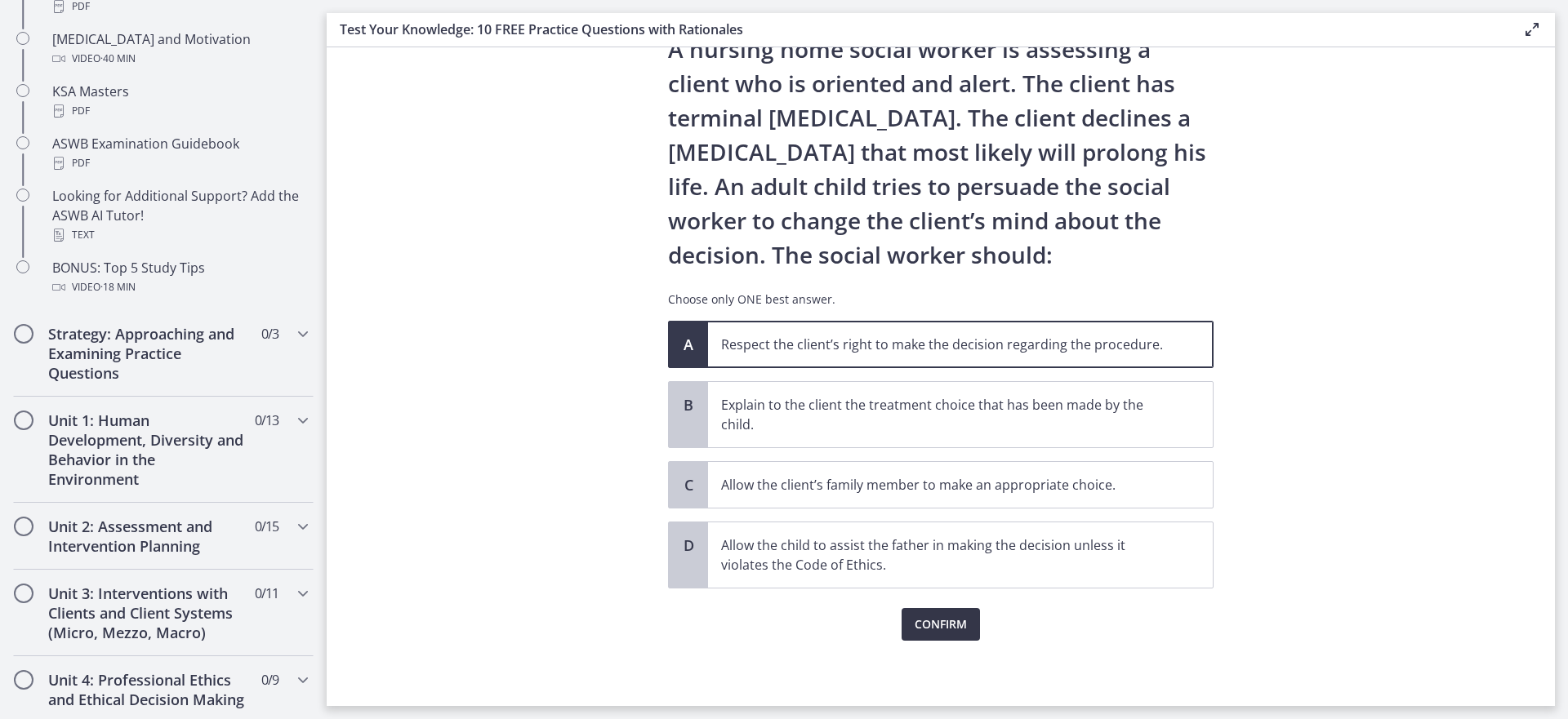
click at [942, 621] on span "Confirm" at bounding box center [940, 623] width 52 height 19
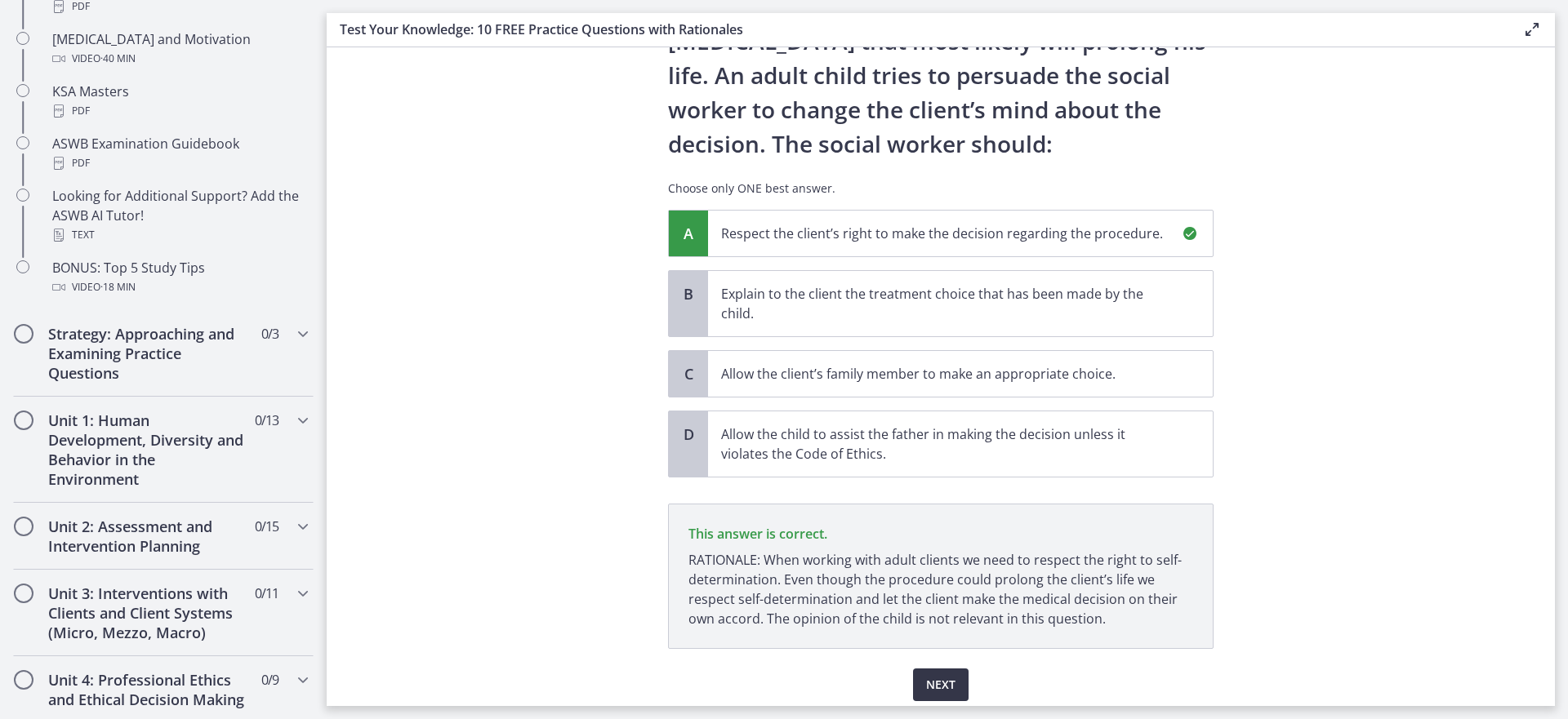
scroll to position [239, 0]
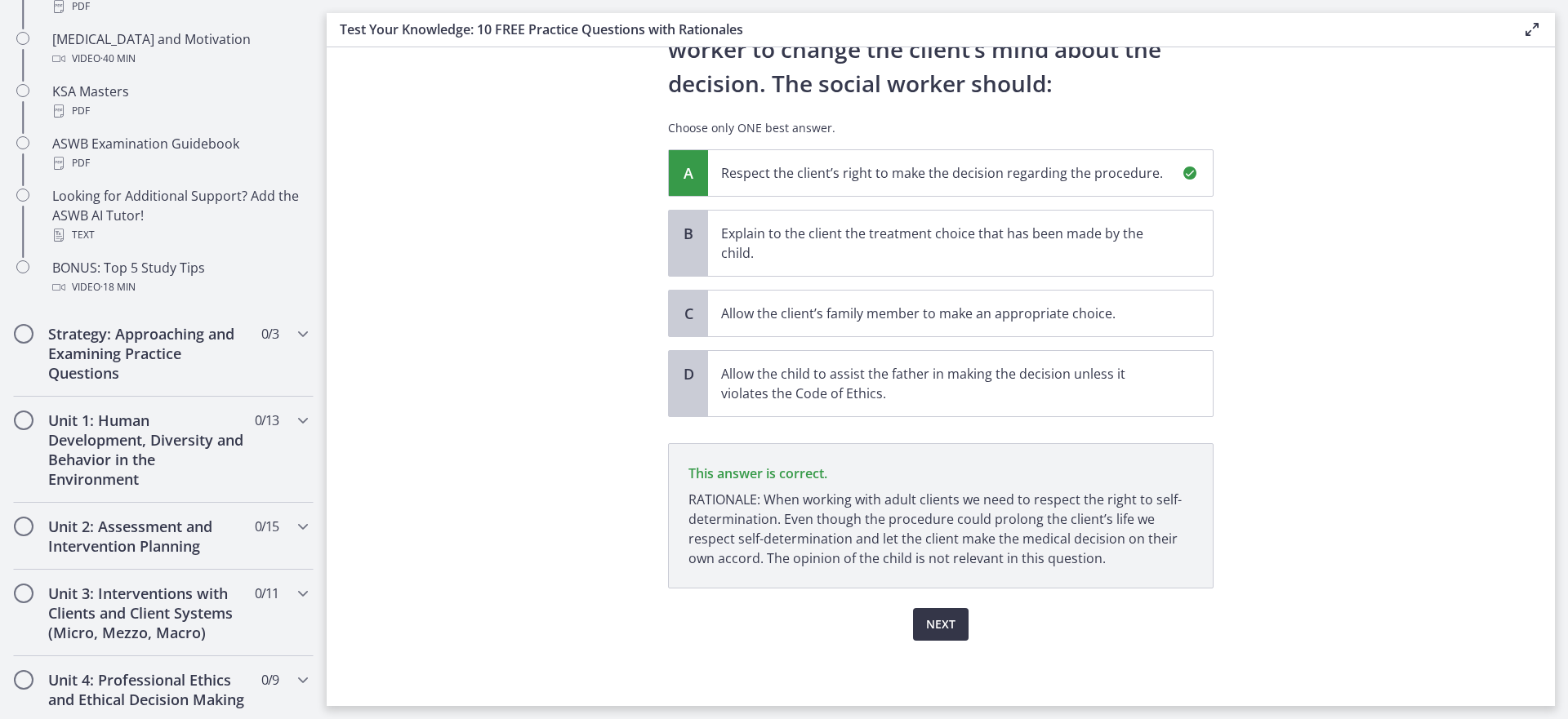
click at [939, 620] on span "Next" at bounding box center [940, 623] width 30 height 19
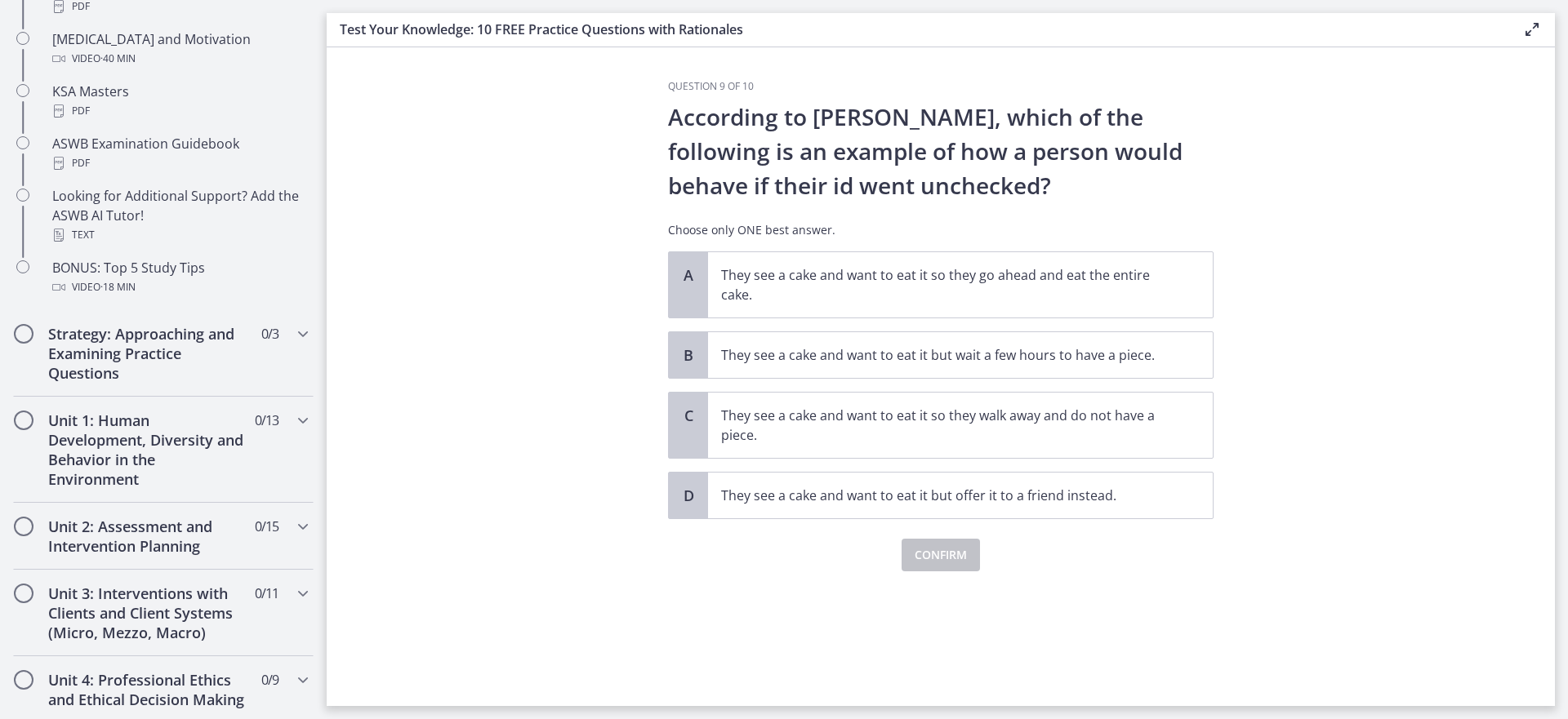
scroll to position [0, 0]
click at [1039, 278] on p "They see a cake and want to eat it so they go ahead and eat the entire cake." at bounding box center [944, 285] width 446 height 39
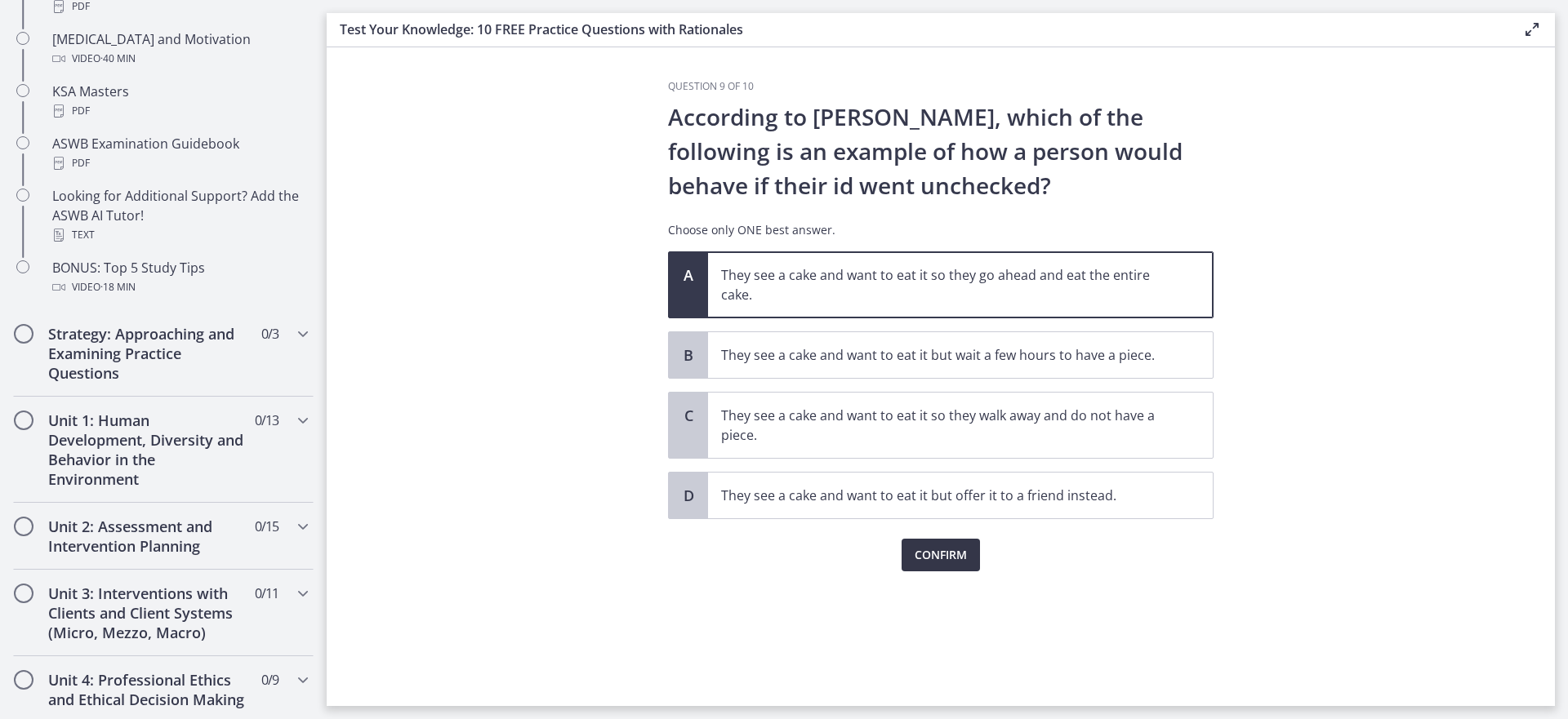
click at [940, 548] on span "Confirm" at bounding box center [940, 554] width 52 height 19
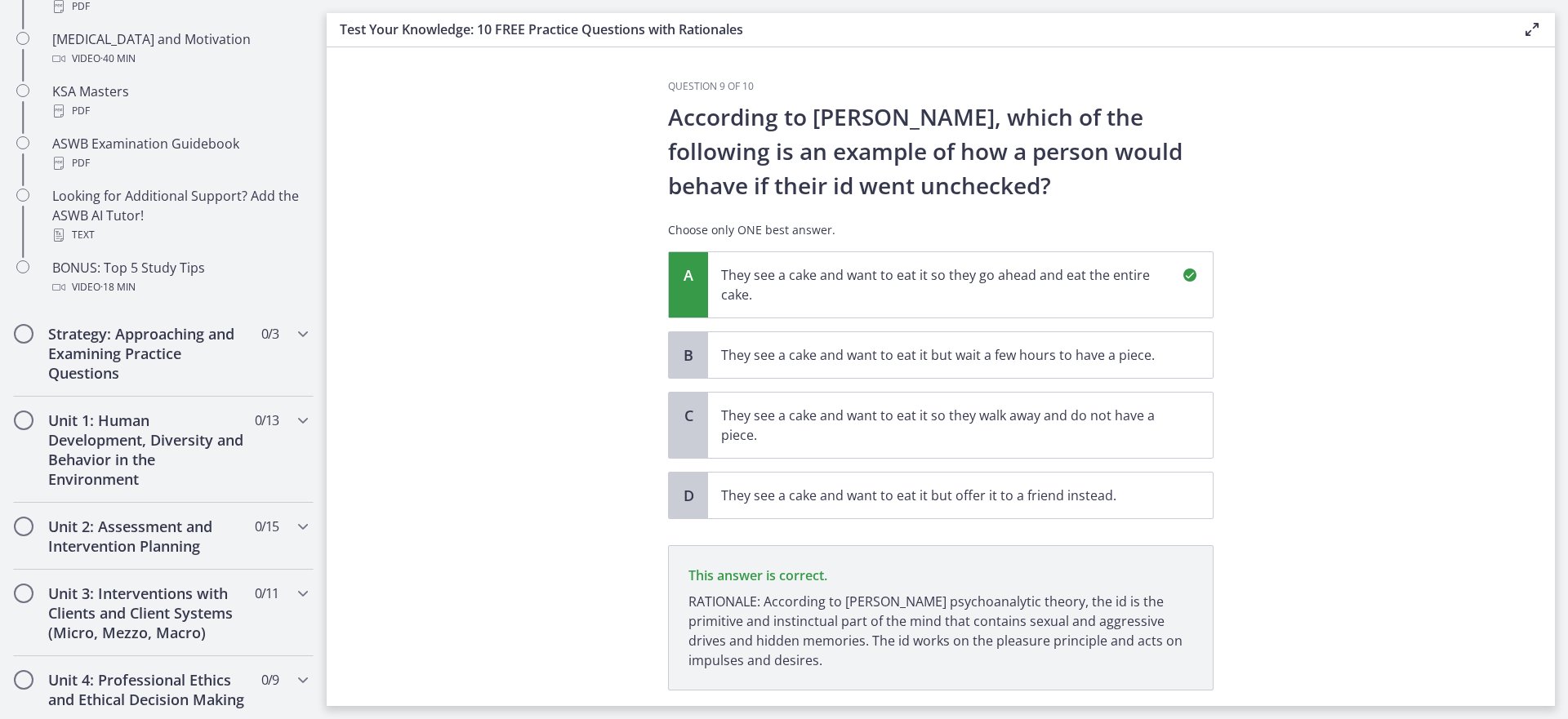
scroll to position [102, 0]
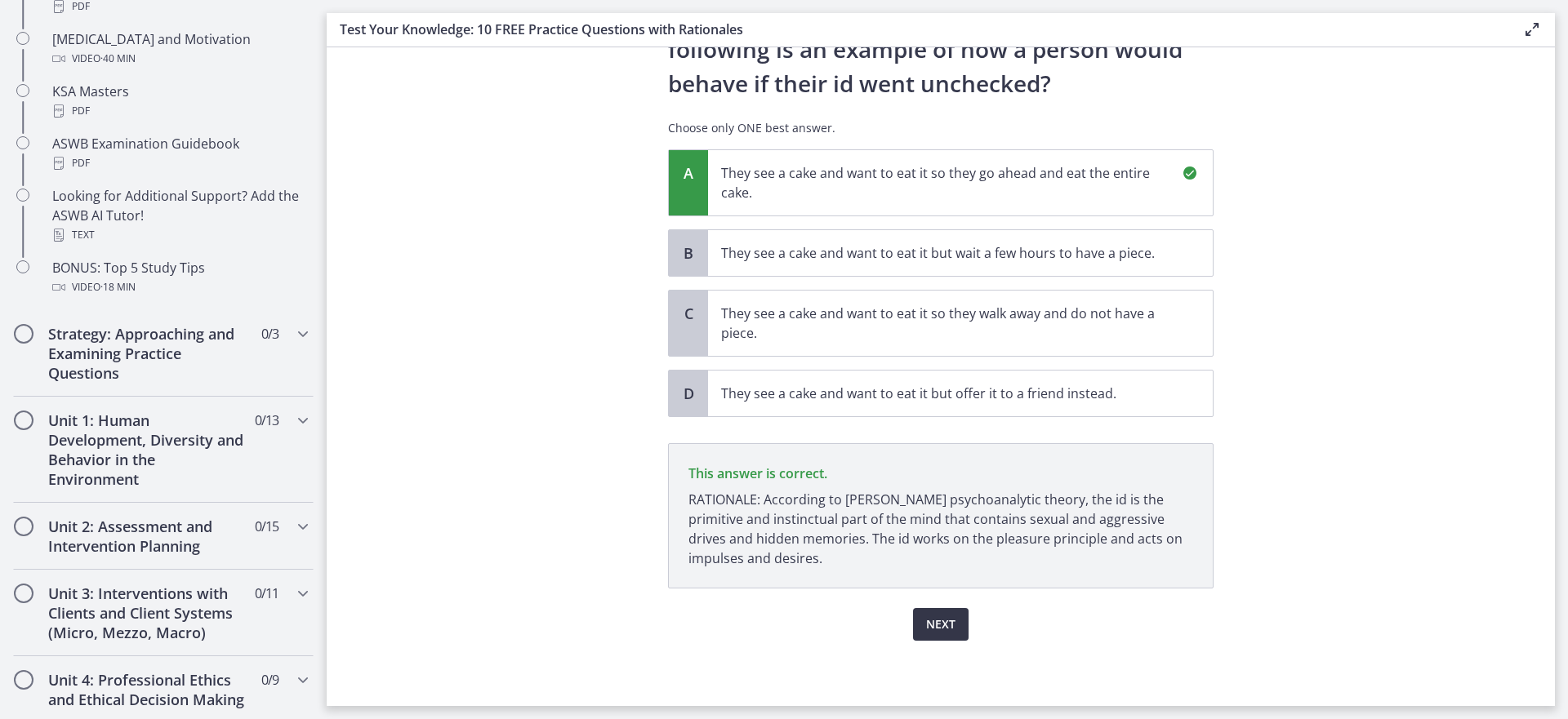
click at [942, 619] on span "Next" at bounding box center [940, 623] width 30 height 19
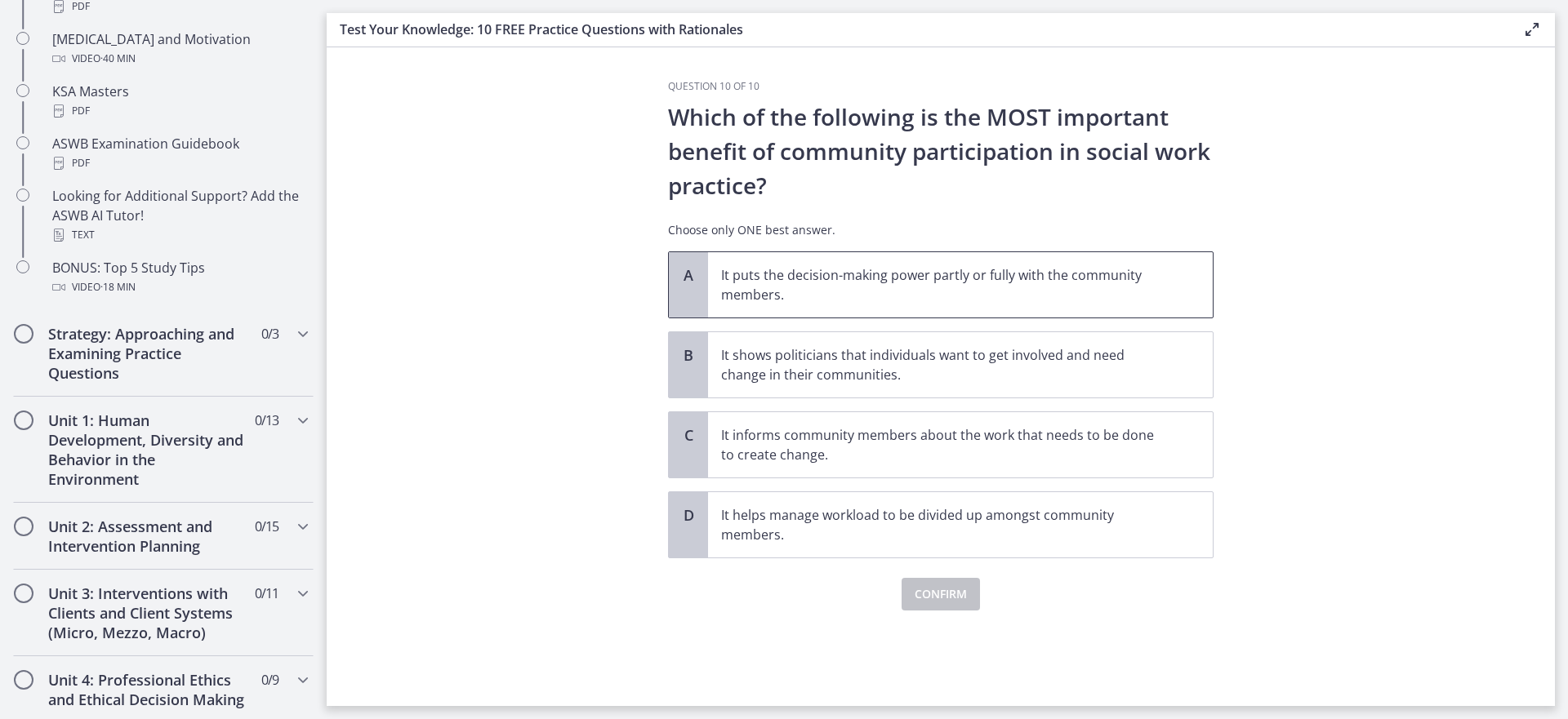
click at [897, 283] on p "It puts the decision-making power partly or fully with the community members." at bounding box center [944, 285] width 446 height 39
click at [946, 593] on span "Confirm" at bounding box center [940, 594] width 52 height 19
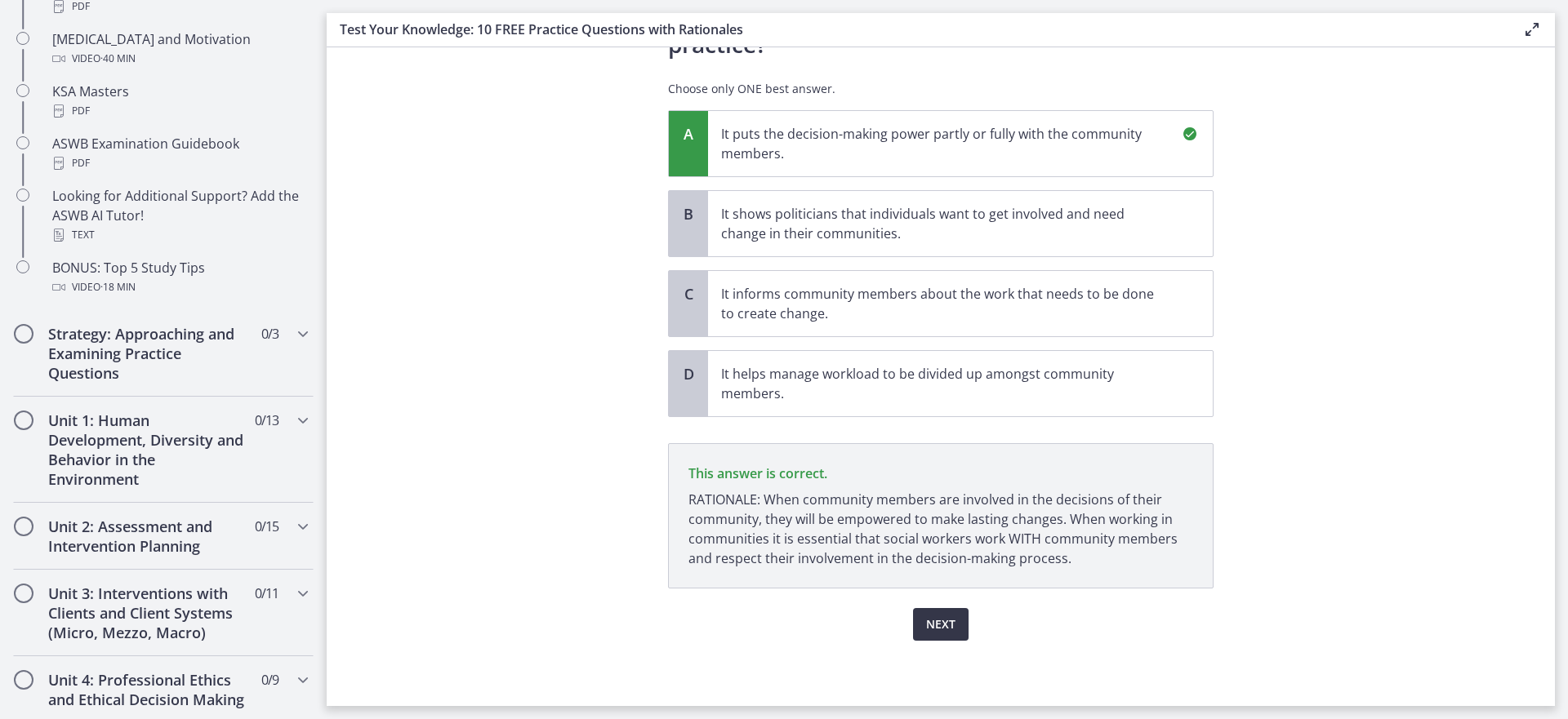
scroll to position [141, 0]
click at [941, 618] on span "Next" at bounding box center [940, 623] width 30 height 19
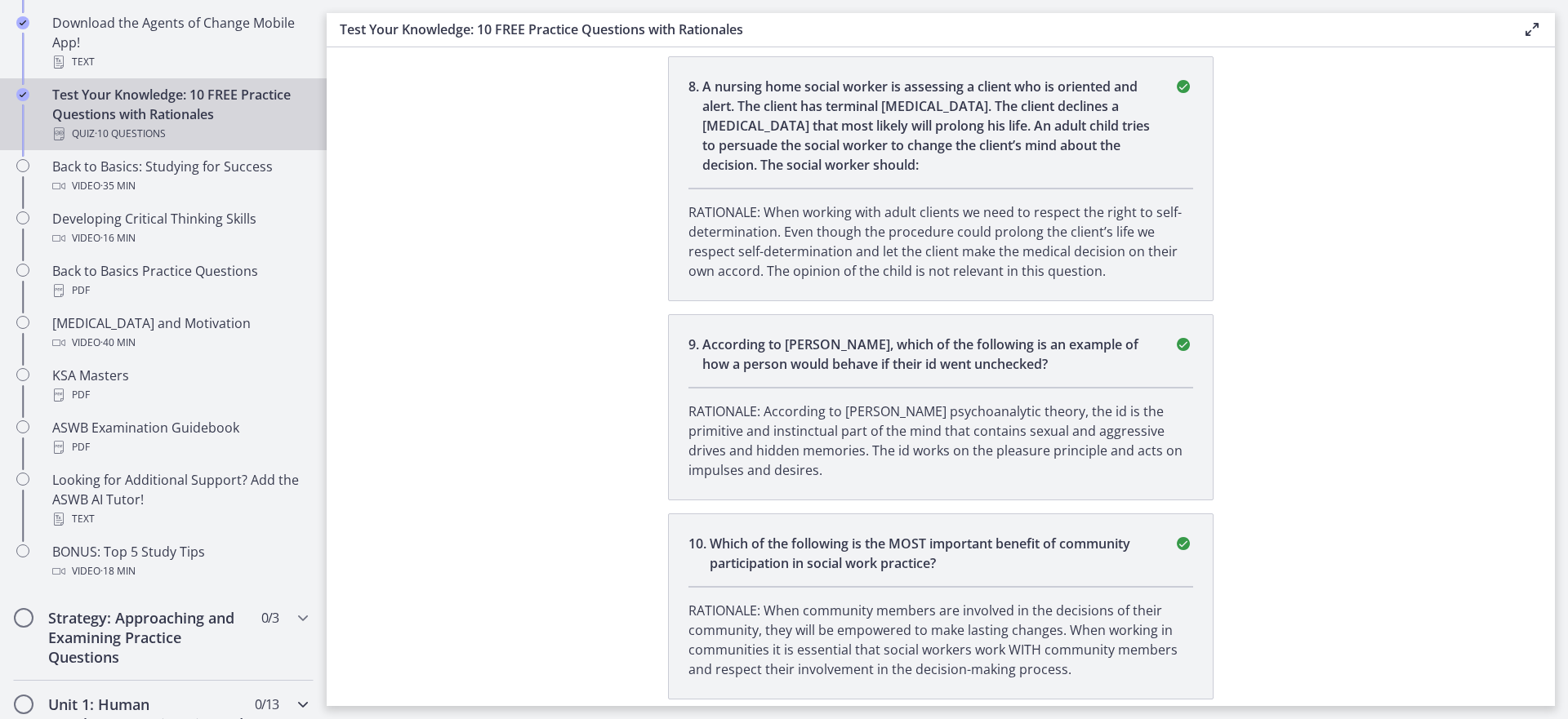
scroll to position [388, 0]
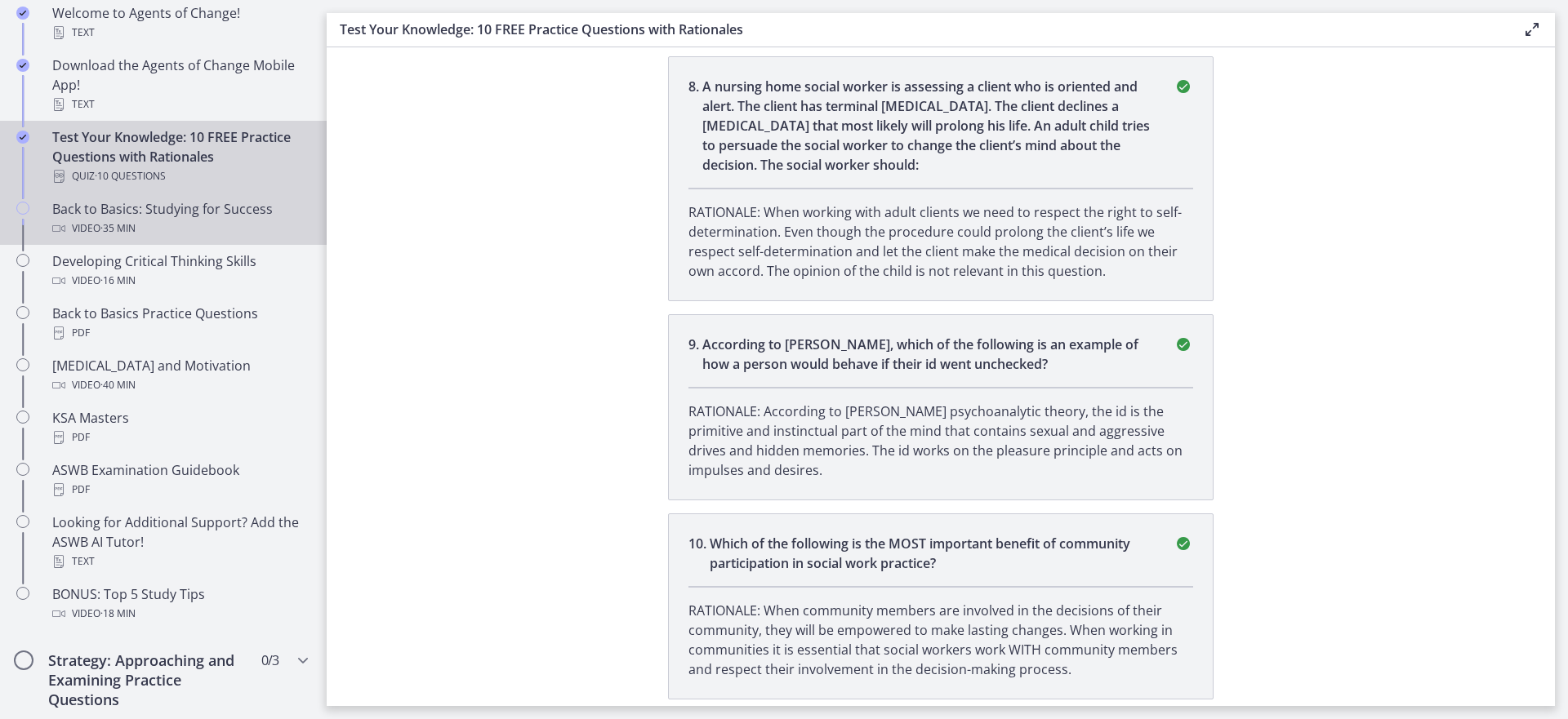
click at [193, 215] on div "Back to Basics: Studying for Success Video · 35 min" at bounding box center [179, 219] width 254 height 39
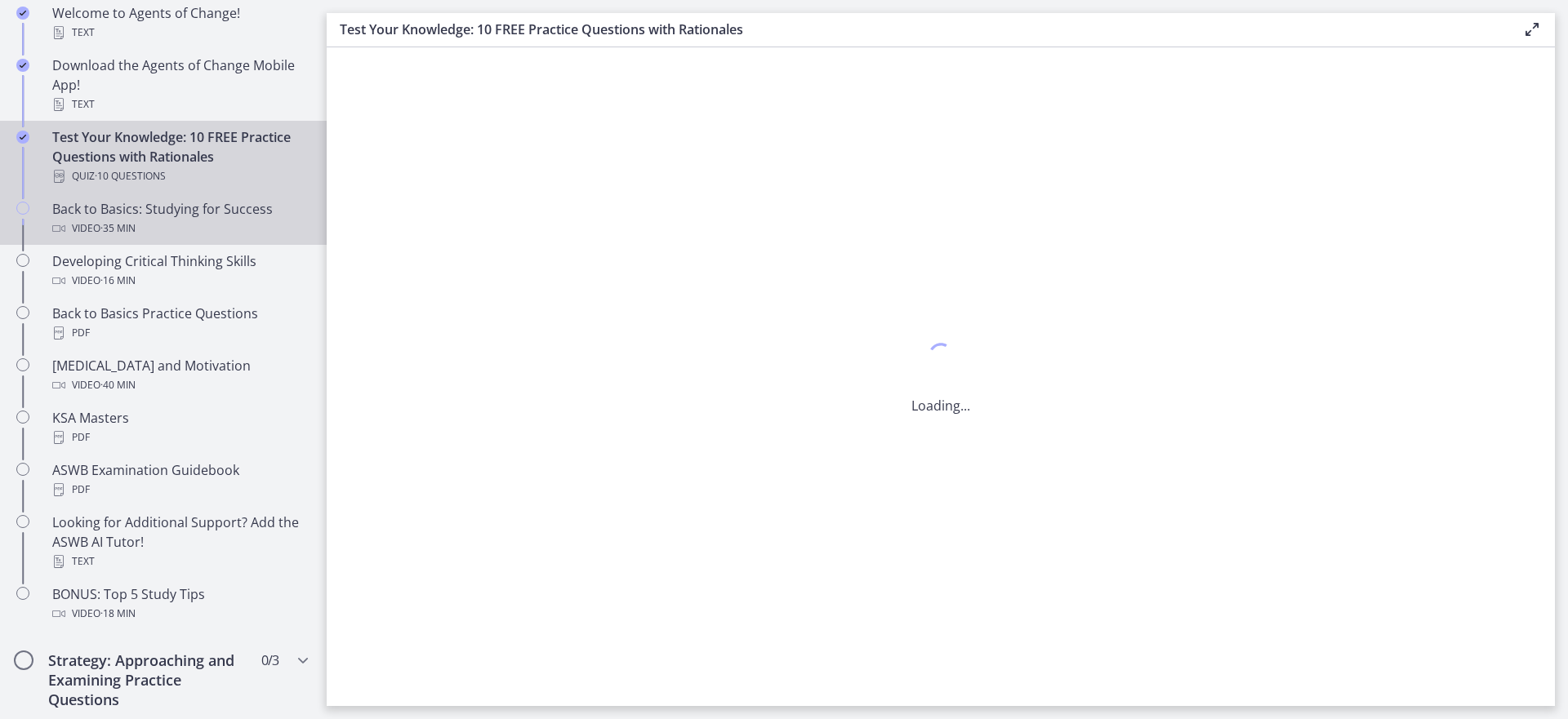
scroll to position [0, 0]
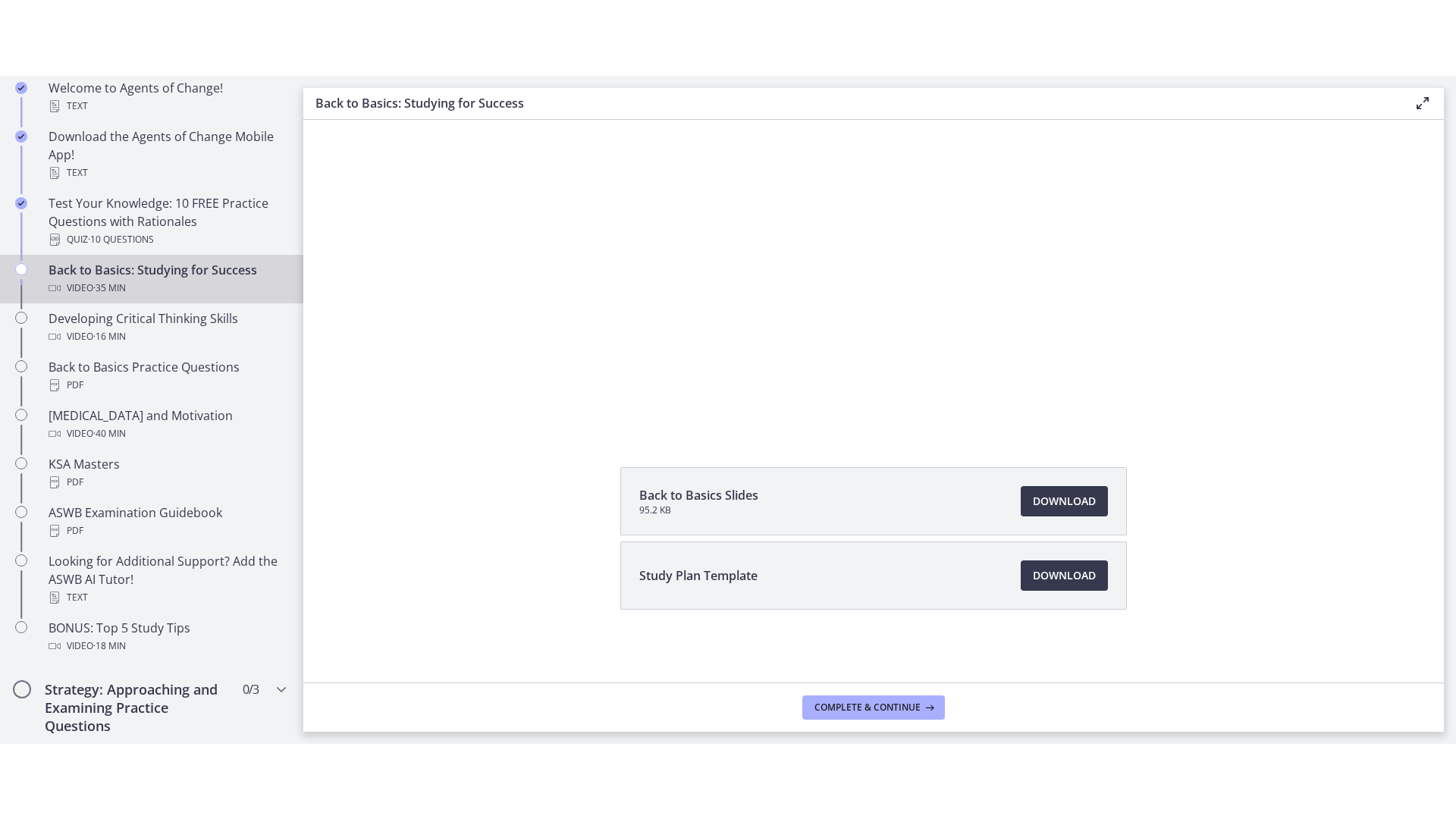
scroll to position [59, 0]
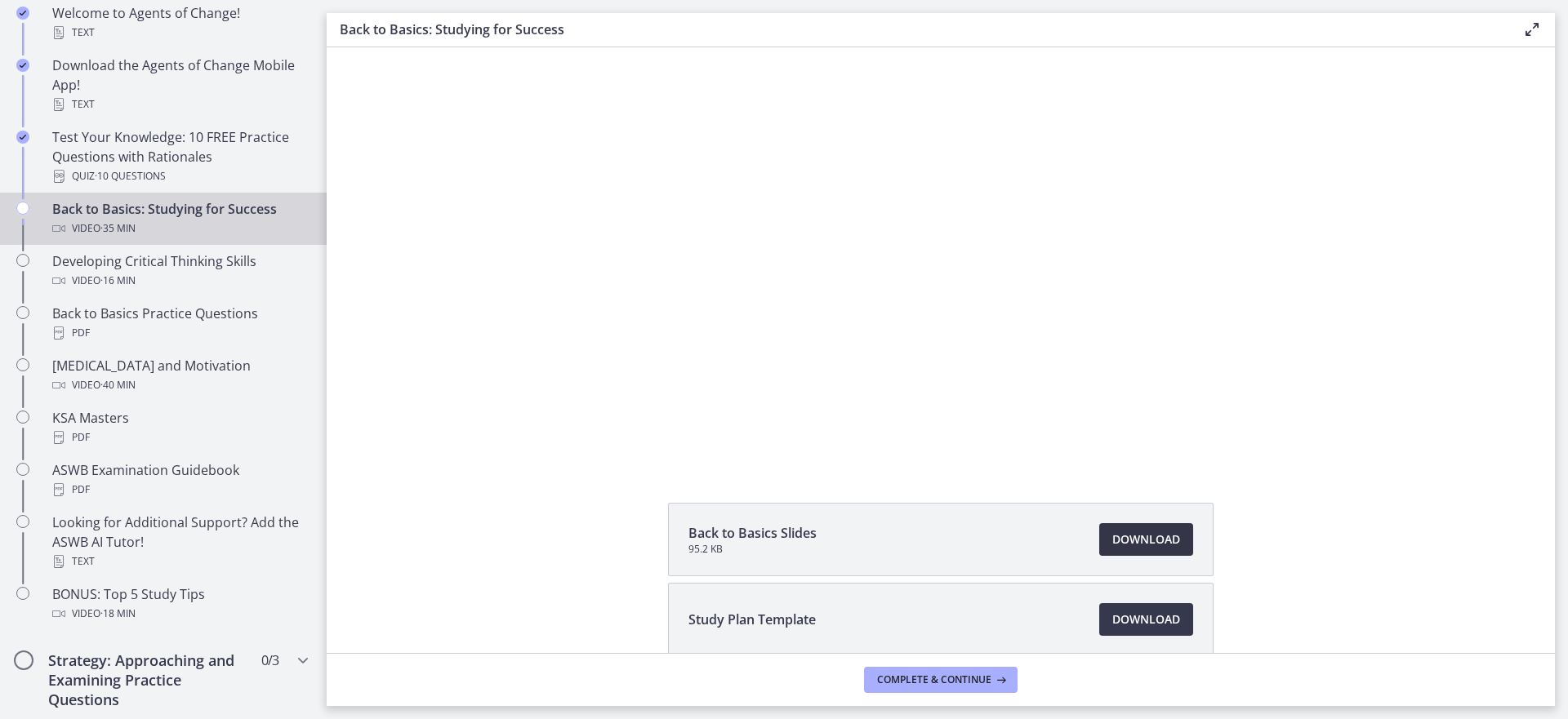
click at [1128, 535] on span "Download Opens in a new window" at bounding box center [1146, 539] width 68 height 19
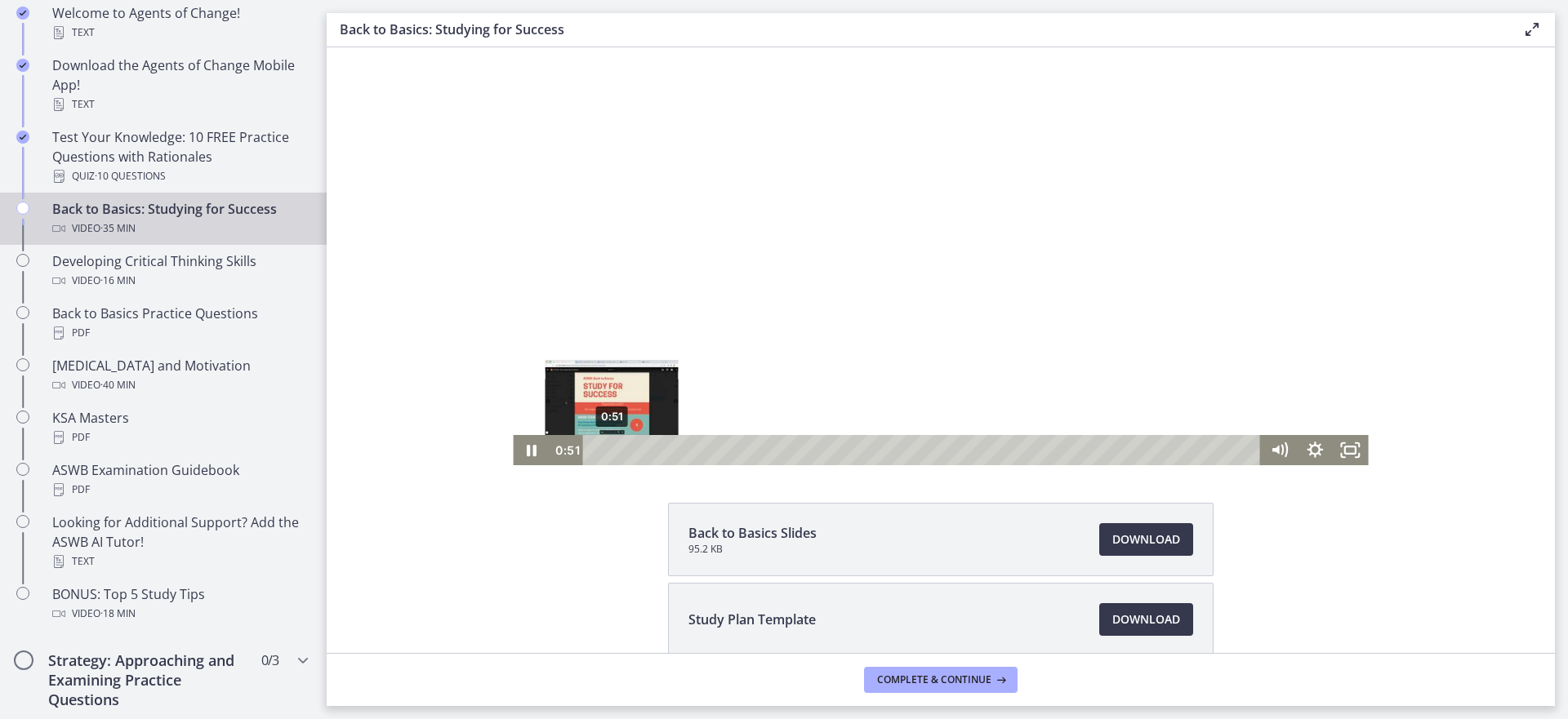
click at [606, 447] on div "Playbar" at bounding box center [611, 449] width 10 height 10
click at [518, 445] on icon "Pause" at bounding box center [531, 449] width 43 height 36
click at [529, 443] on icon "Play Video" at bounding box center [532, 450] width 36 height 31
click at [868, 279] on div at bounding box center [940, 225] width 855 height 481
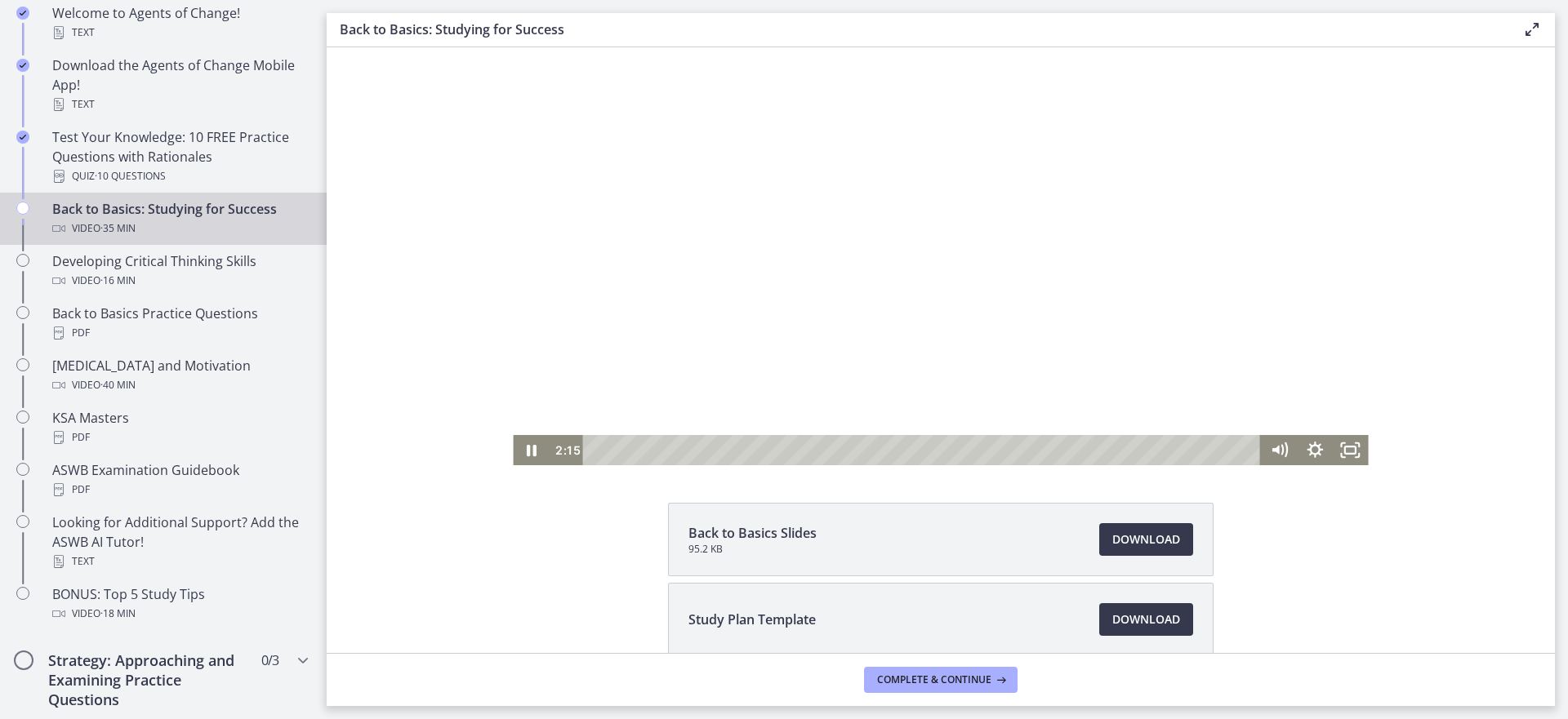
click at [868, 279] on div at bounding box center [940, 225] width 855 height 481
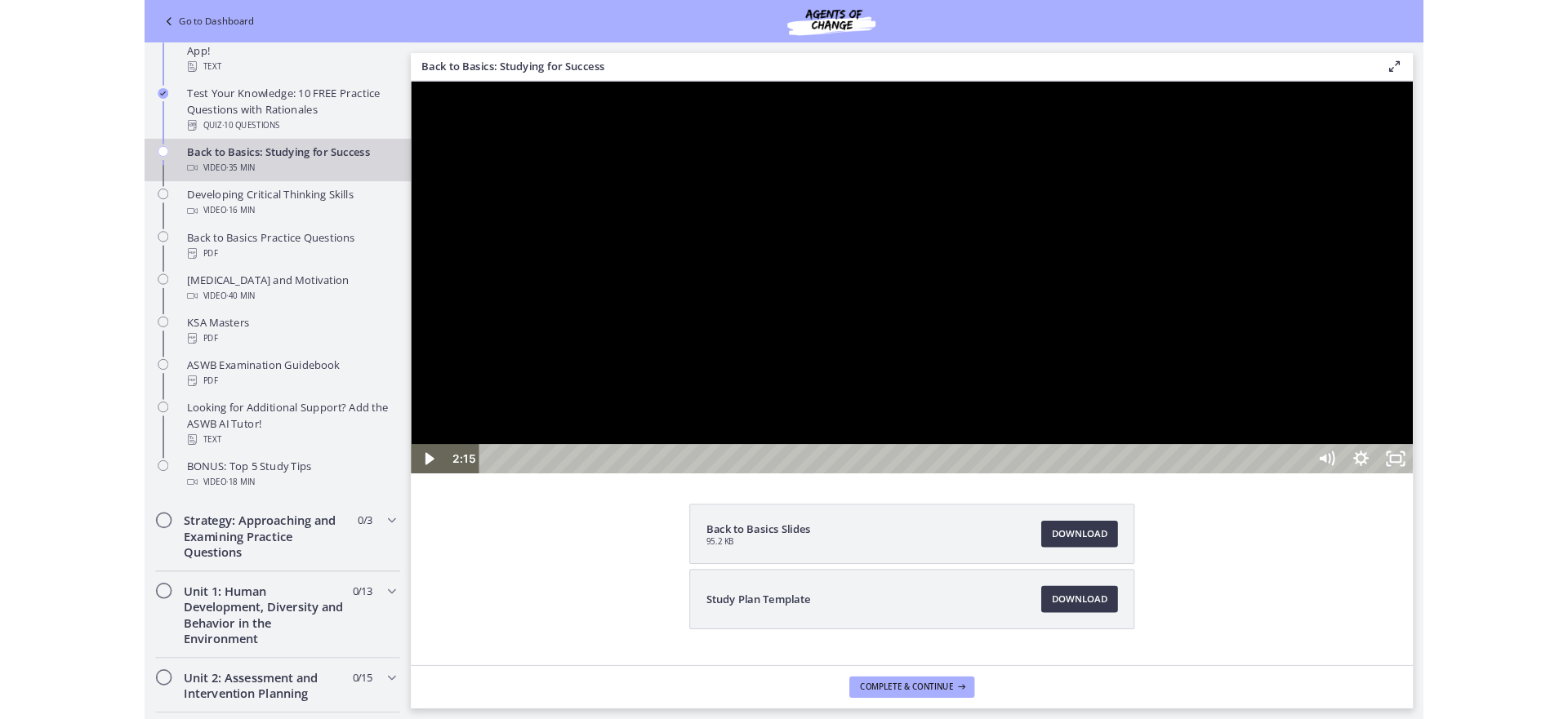
scroll to position [313, 0]
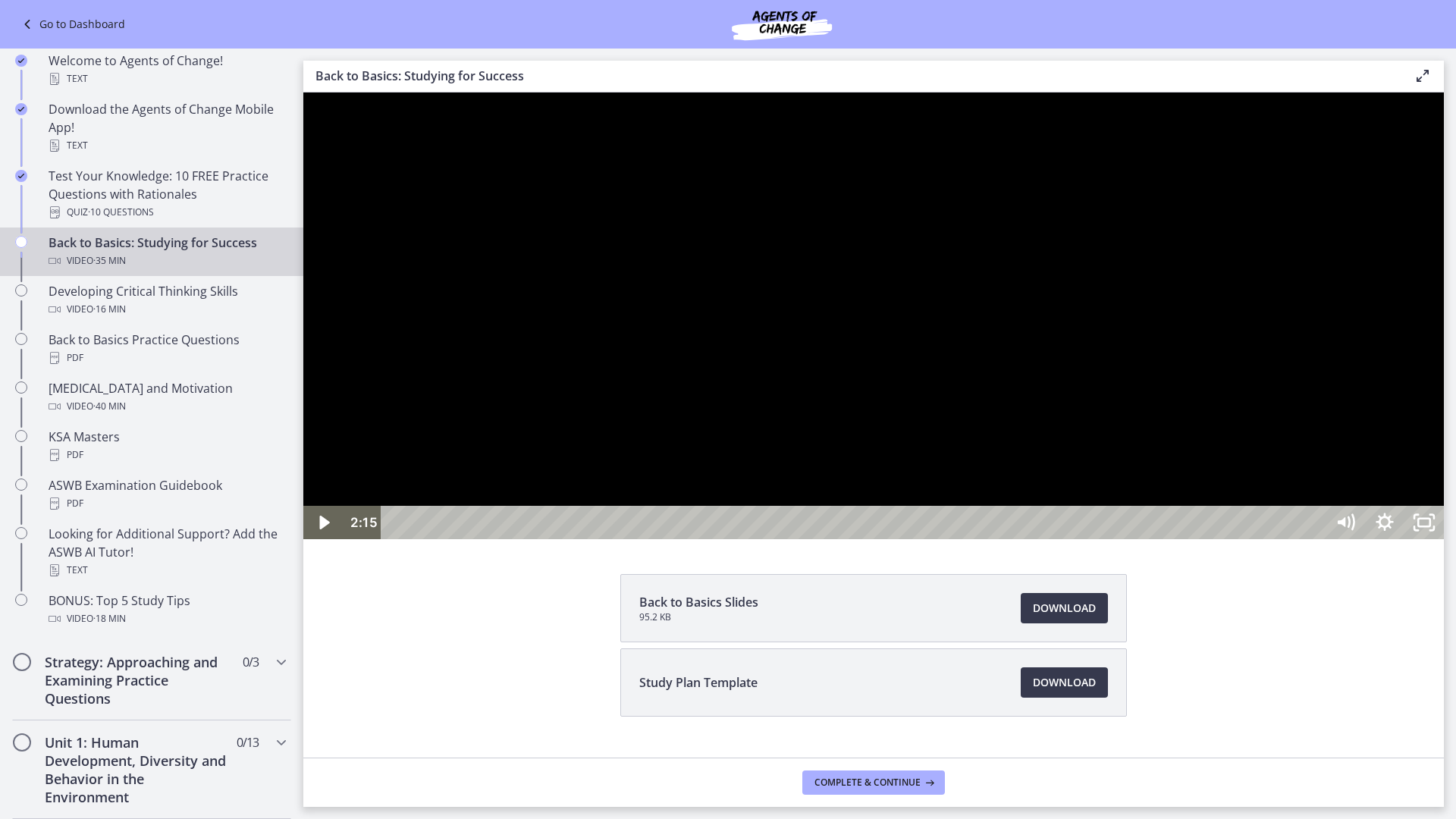
click at [1109, 472] on div at bounding box center [873, 316] width 1140 height 447
click at [336, 197] on div at bounding box center [873, 316] width 1140 height 447
click at [1042, 496] on div at bounding box center [873, 316] width 1140 height 447
click at [1041, 489] on div at bounding box center [873, 316] width 1140 height 447
click at [478, 528] on div "Playbar" at bounding box center [479, 522] width 11 height 11
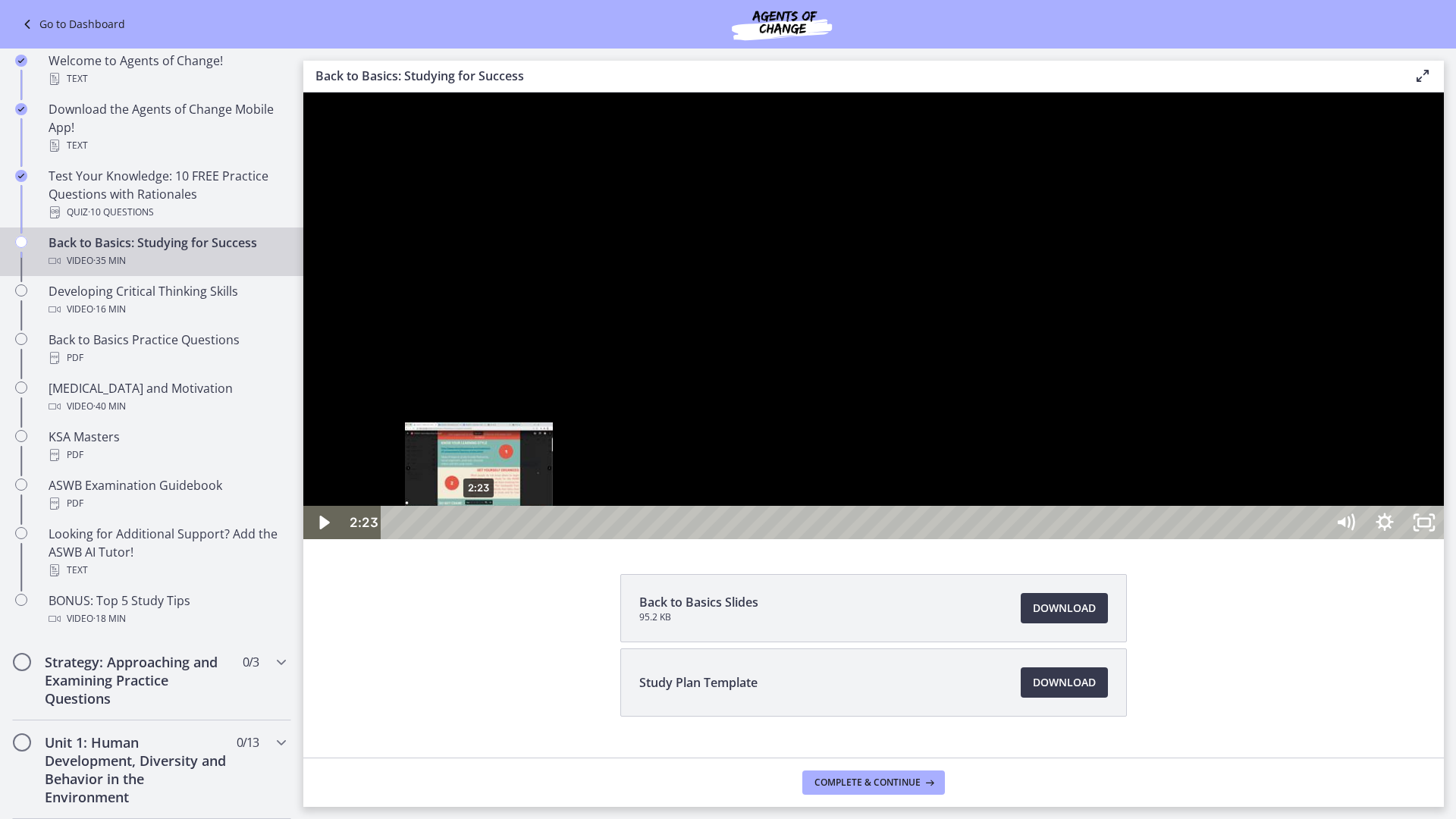
click at [479, 528] on div "Playbar" at bounding box center [478, 522] width 11 height 11
click at [322, 153] on div at bounding box center [873, 316] width 1140 height 447
click at [325, 197] on div at bounding box center [873, 316] width 1140 height 447
click at [1065, 202] on div at bounding box center [873, 316] width 1140 height 447
click at [1444, 539] on div at bounding box center [873, 316] width 1140 height 447
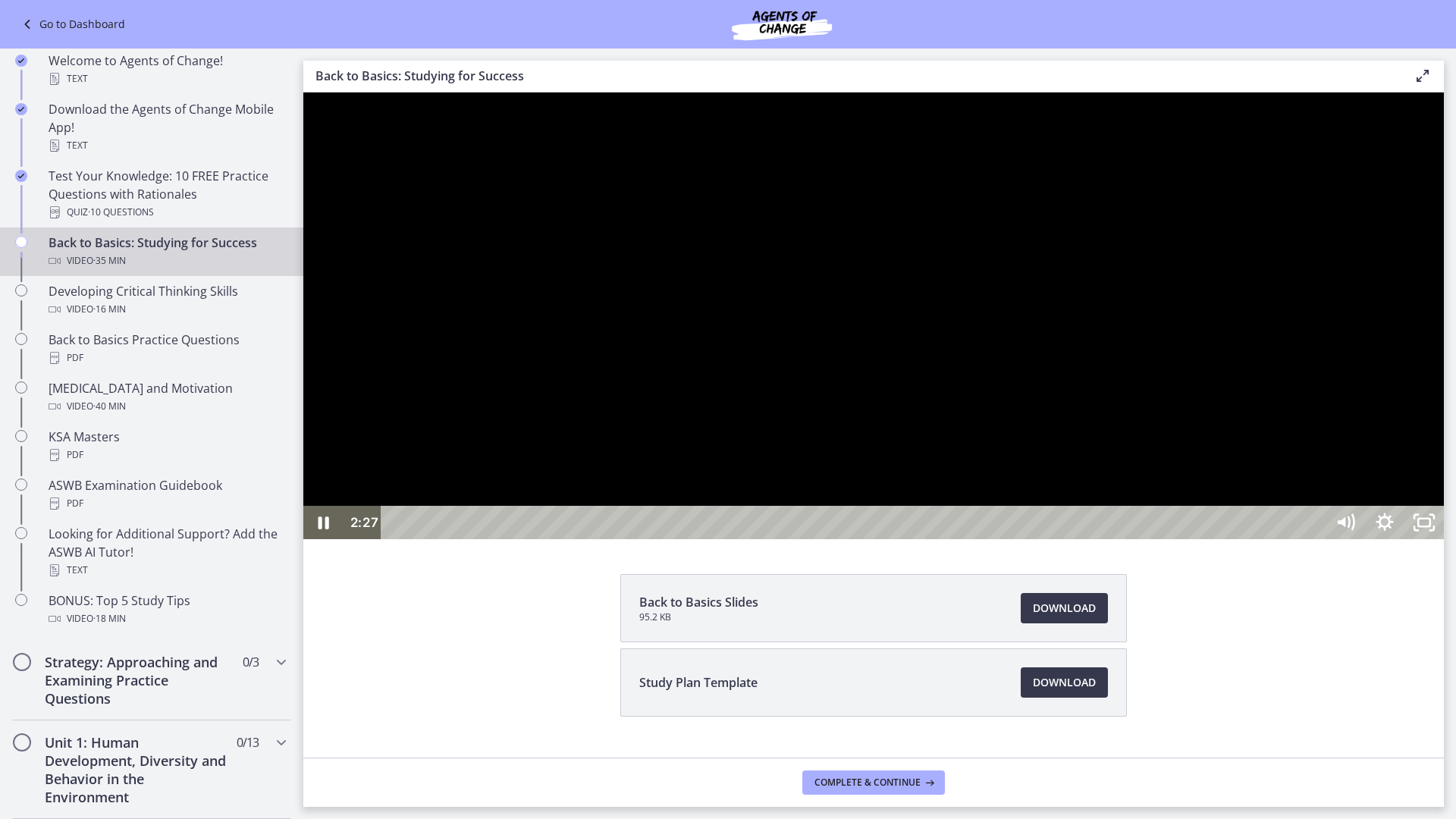
click at [1444, 539] on div at bounding box center [873, 316] width 1140 height 447
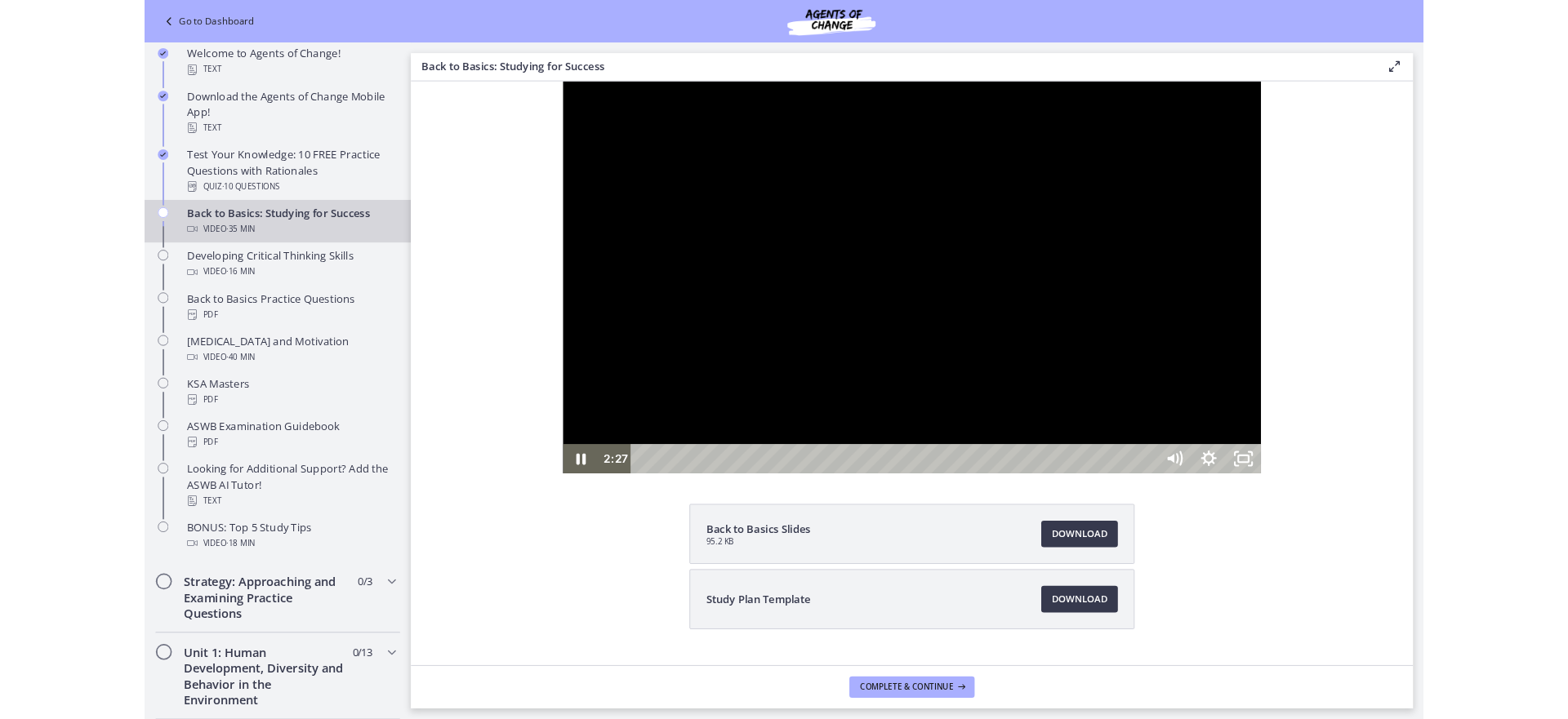
scroll to position [388, 0]
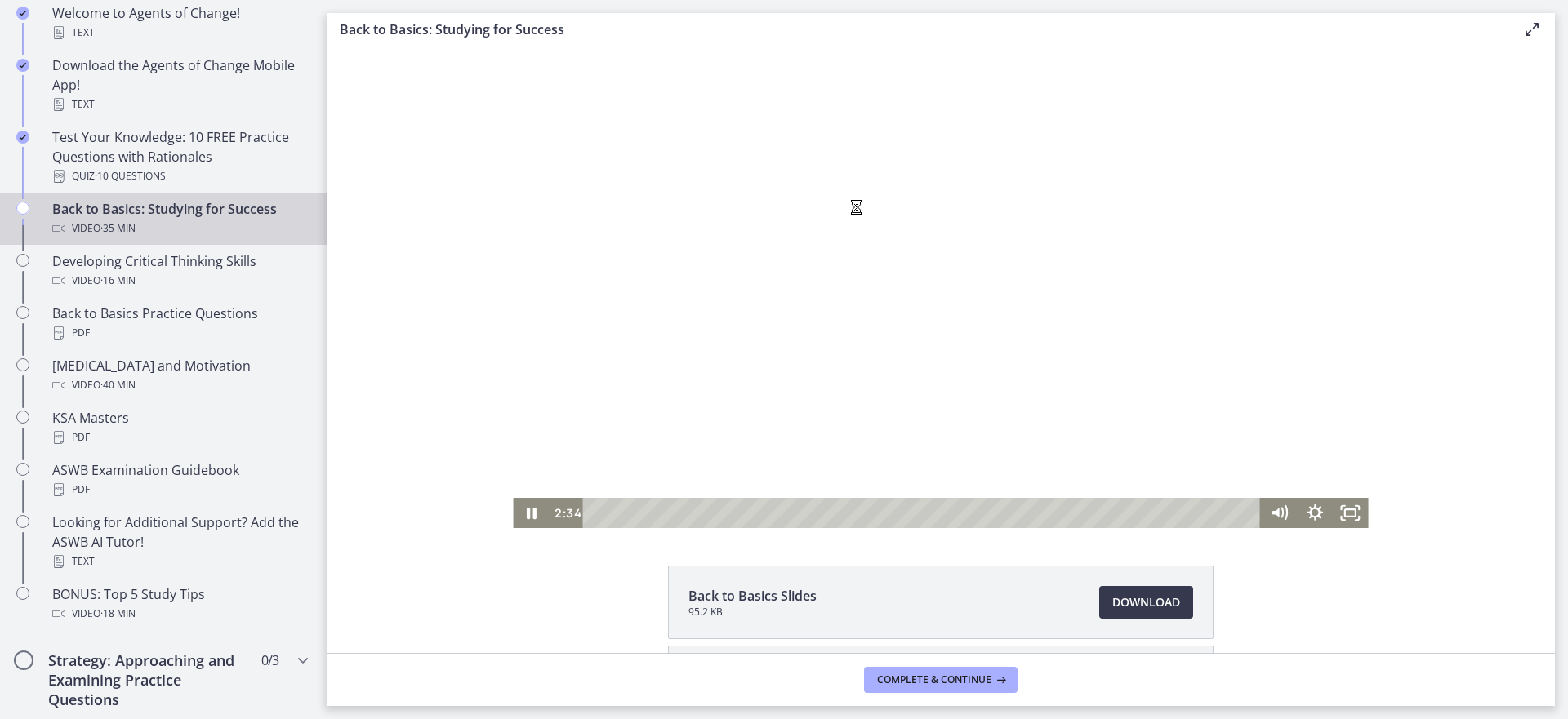
click at [836, 199] on div at bounding box center [940, 288] width 855 height 481
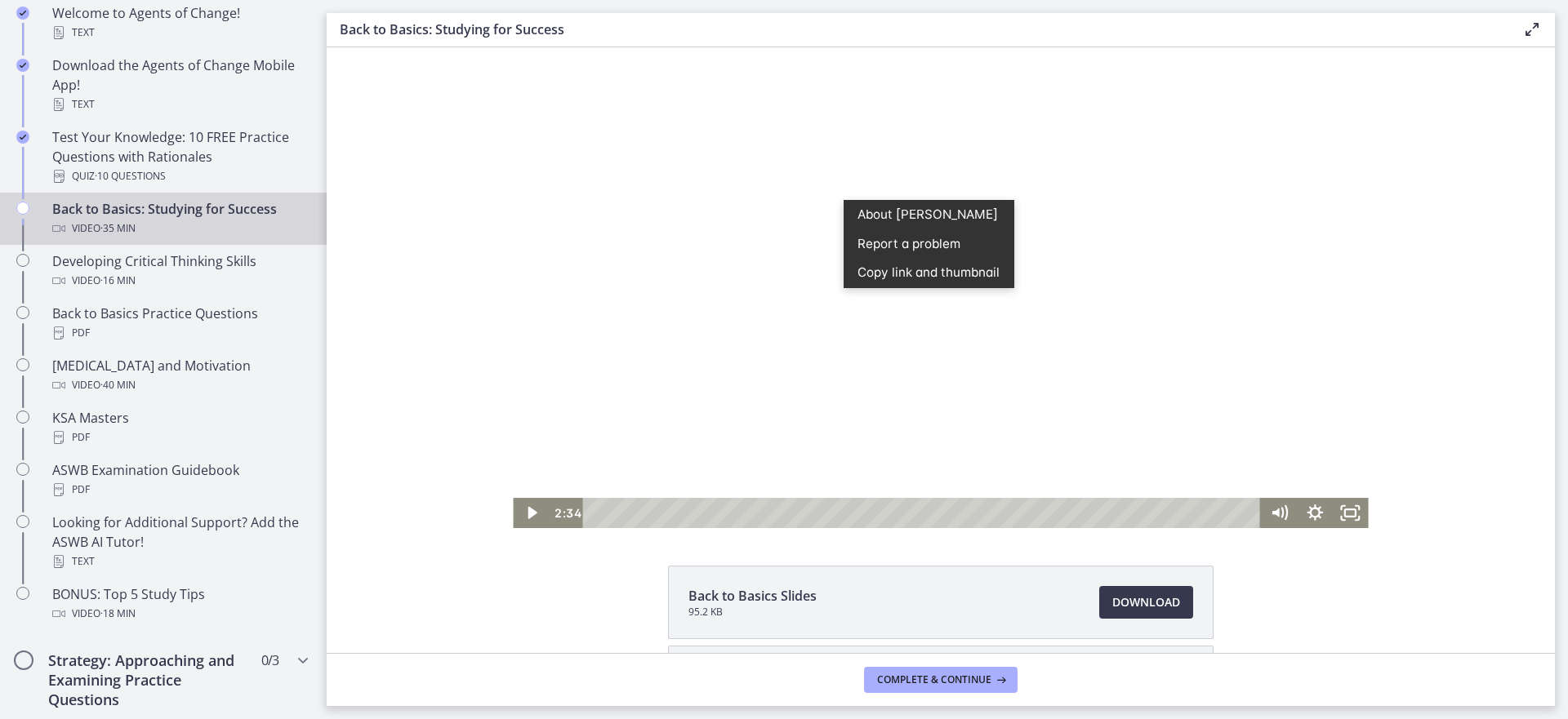
click at [785, 203] on div at bounding box center [940, 288] width 855 height 481
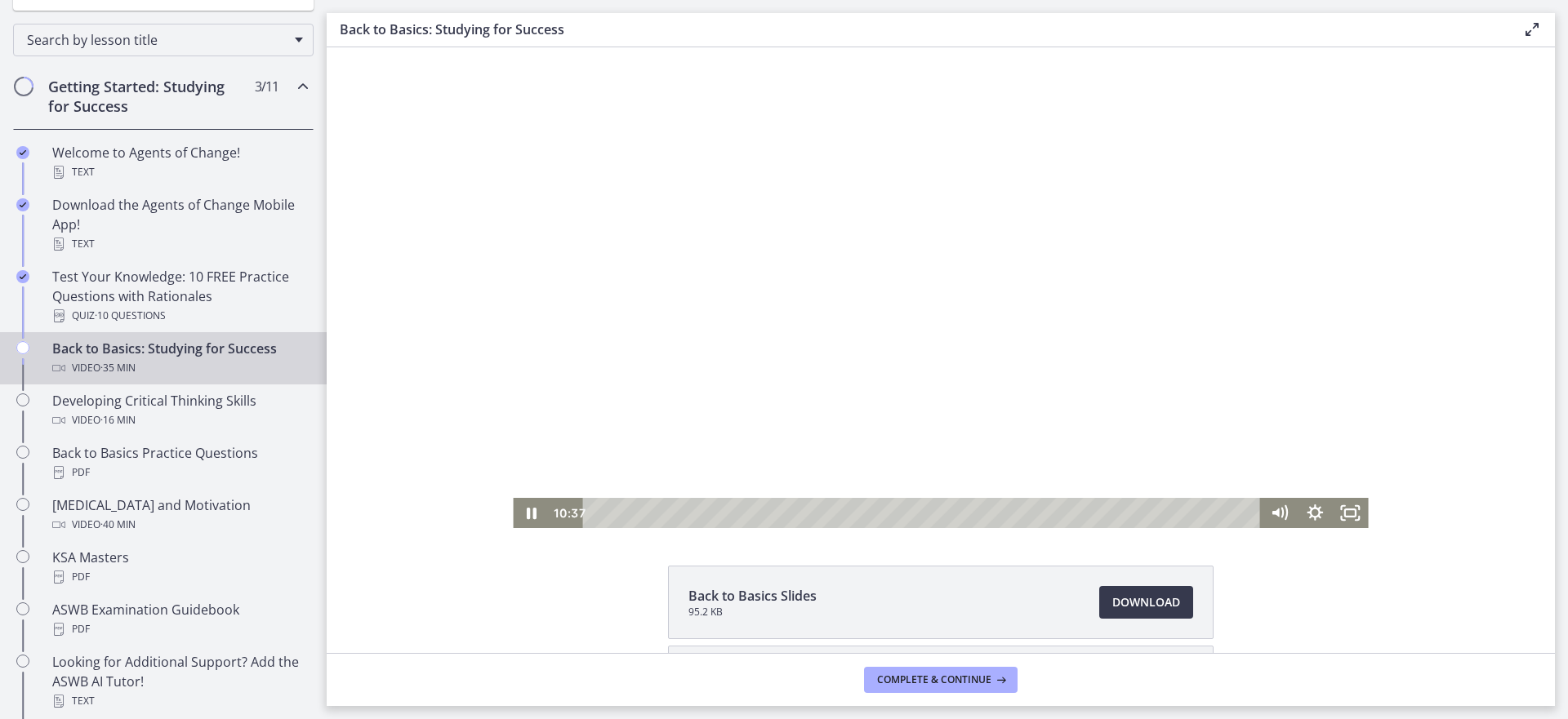
drag, startPoint x: 318, startPoint y: 355, endPoint x: 17, endPoint y: 243, distance: 321.2
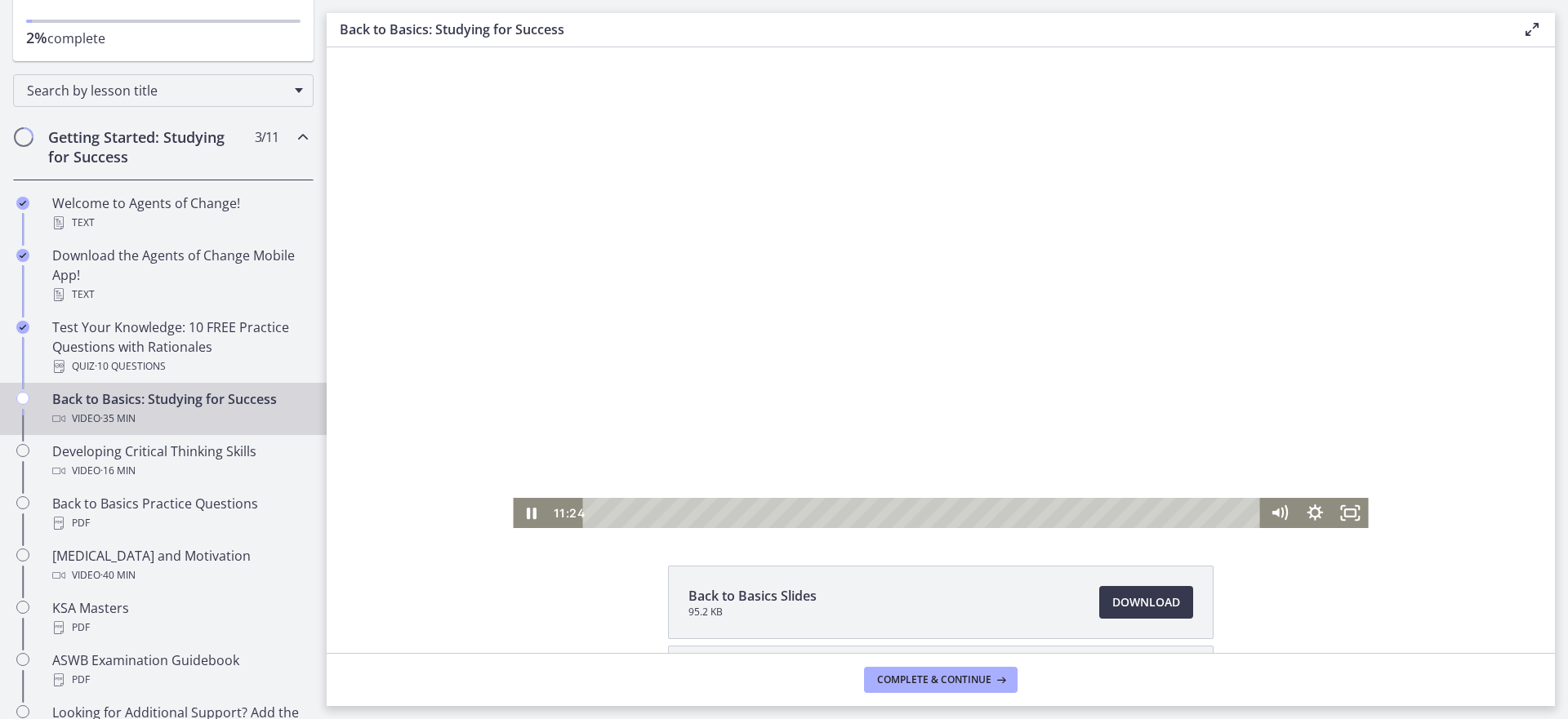
click at [946, 328] on div at bounding box center [940, 288] width 855 height 481
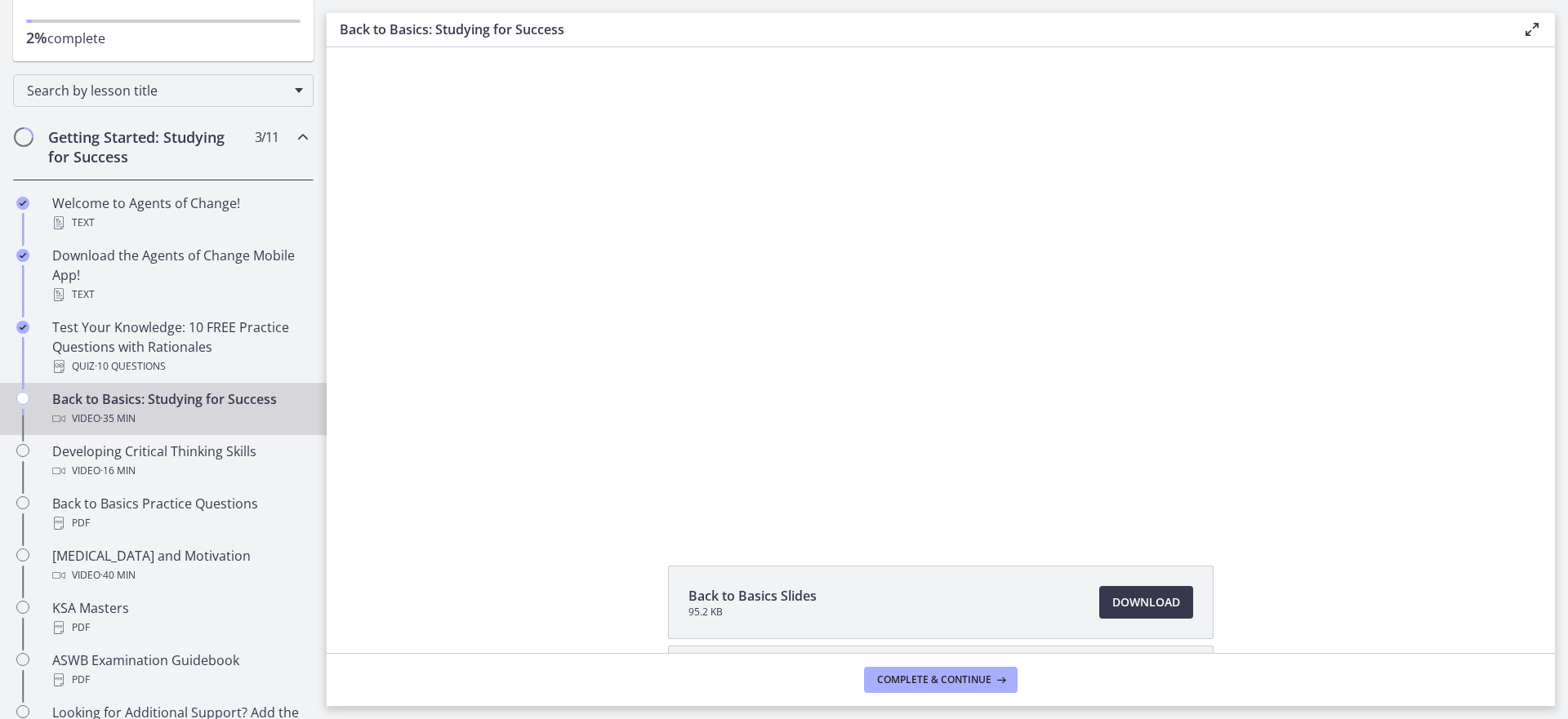
click at [946, 328] on div at bounding box center [940, 288] width 855 height 481
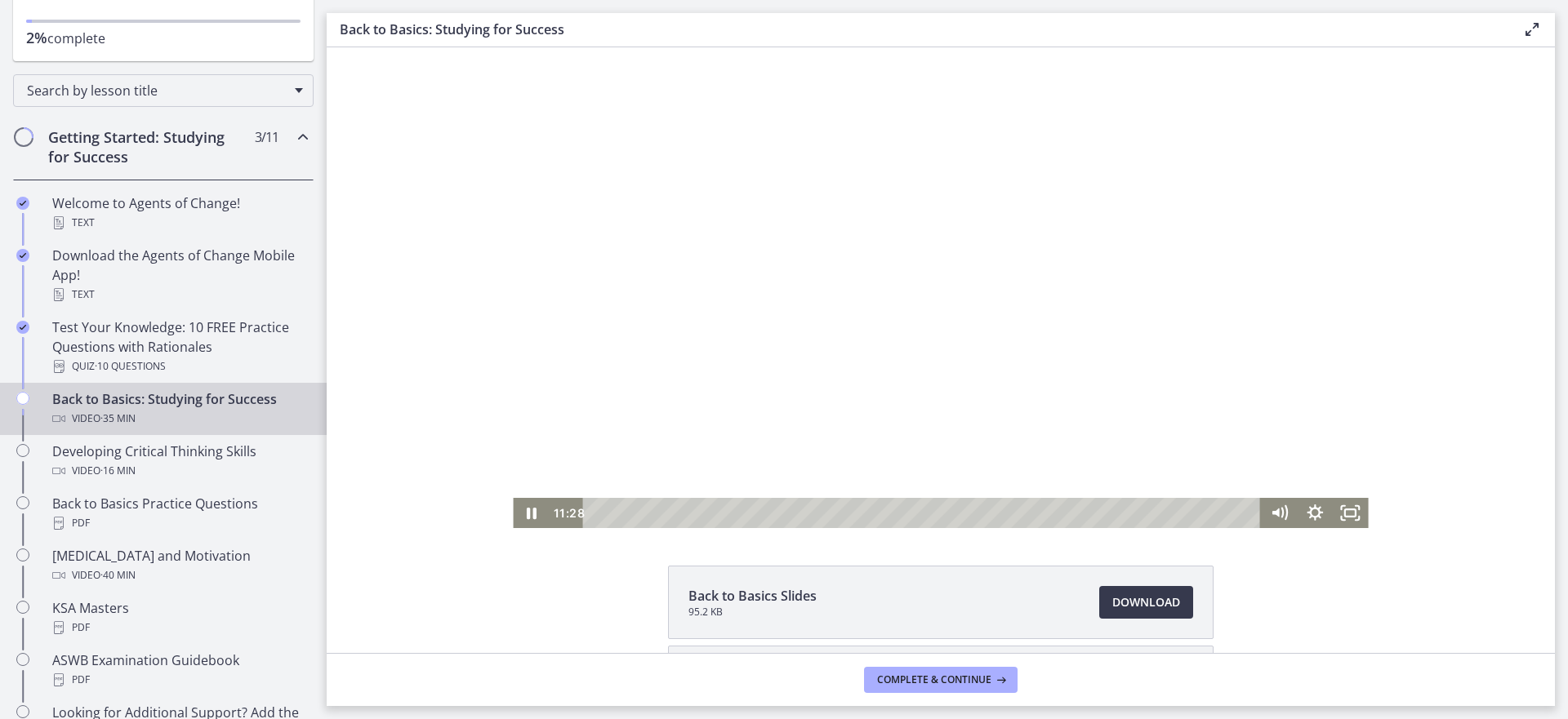
drag, startPoint x: 1359, startPoint y: 361, endPoint x: 1352, endPoint y: 386, distance: 26.0
click at [1352, 386] on div at bounding box center [940, 288] width 855 height 481
click at [979, 403] on div at bounding box center [940, 288] width 855 height 481
click at [1029, 335] on div at bounding box center [940, 288] width 855 height 481
click at [945, 257] on div at bounding box center [940, 288] width 855 height 481
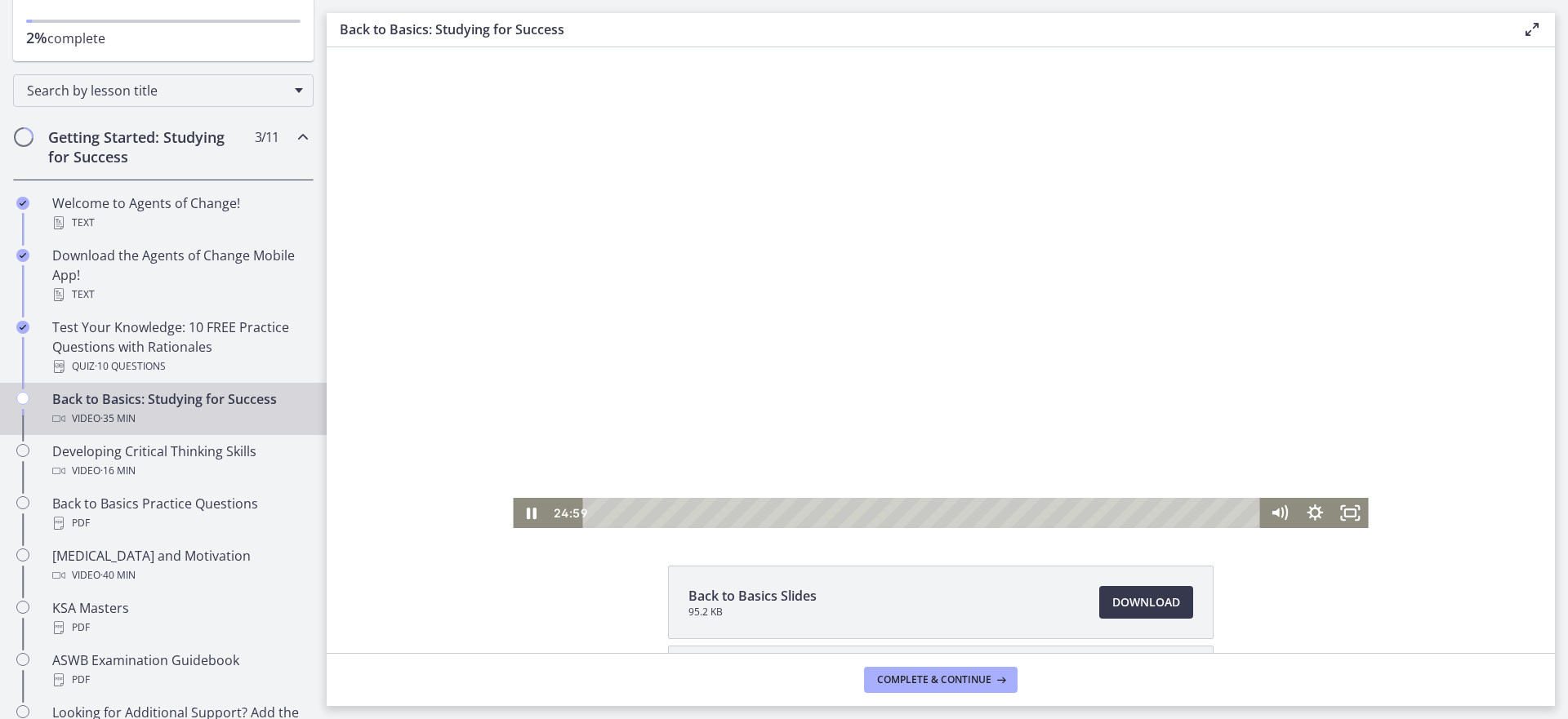
click at [893, 304] on div at bounding box center [940, 288] width 855 height 481
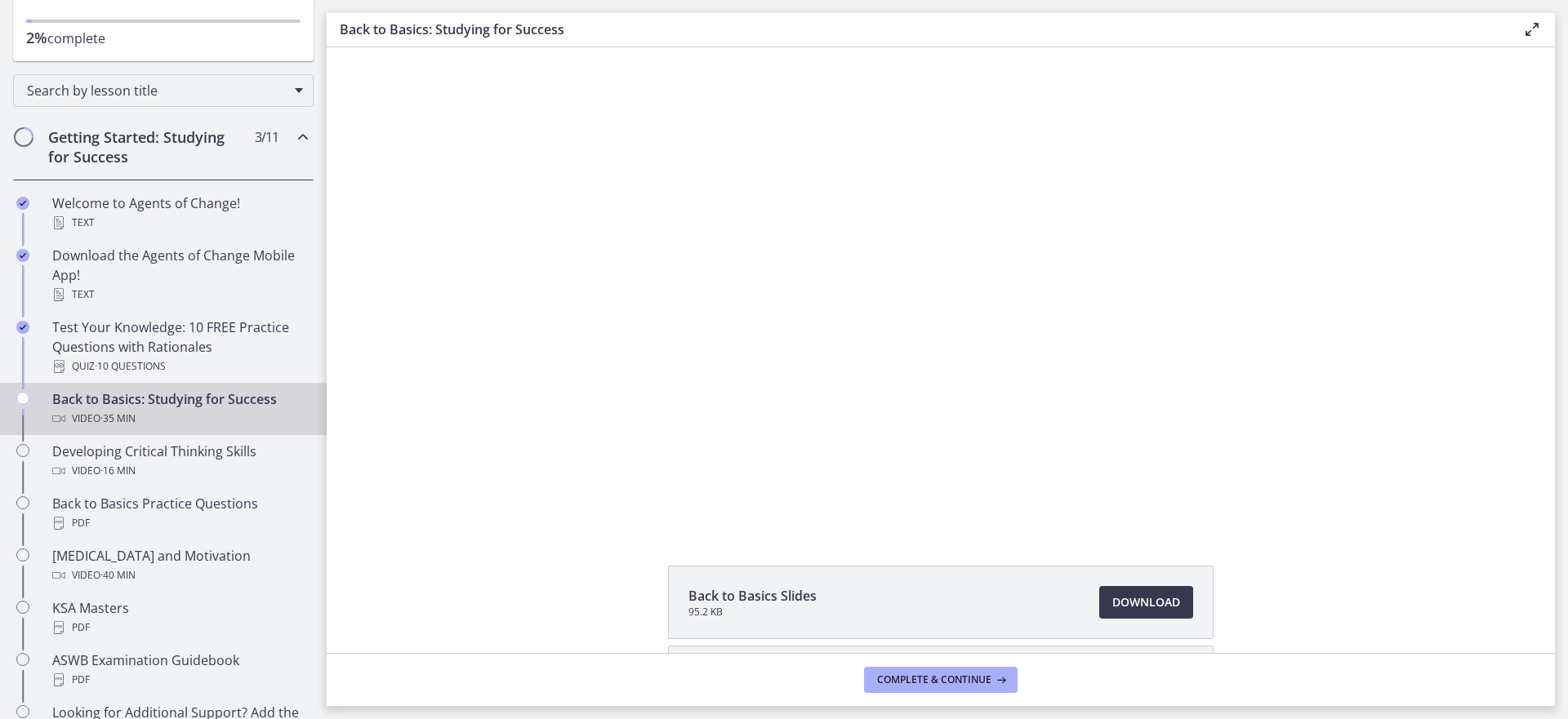
click at [893, 304] on div at bounding box center [940, 288] width 855 height 481
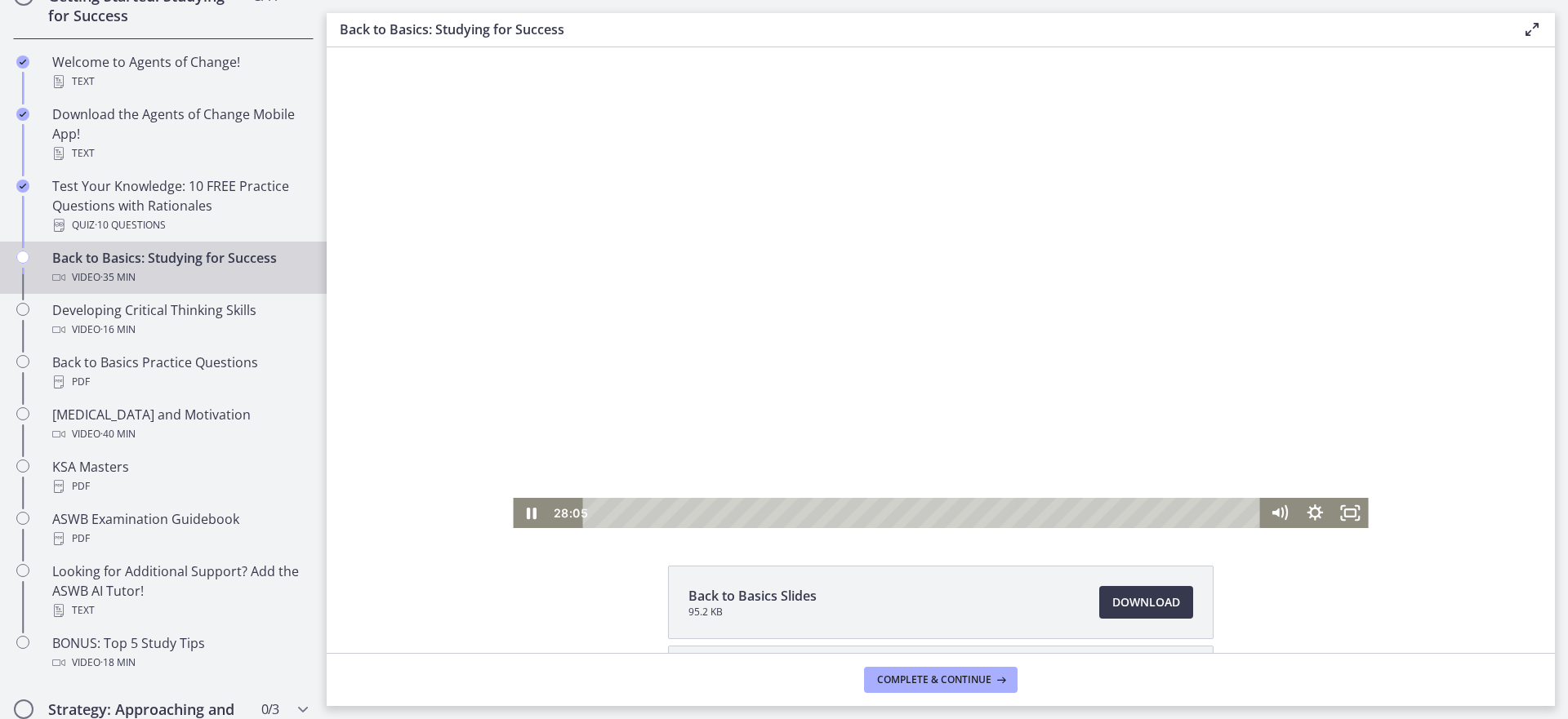
scroll to position [328, 0]
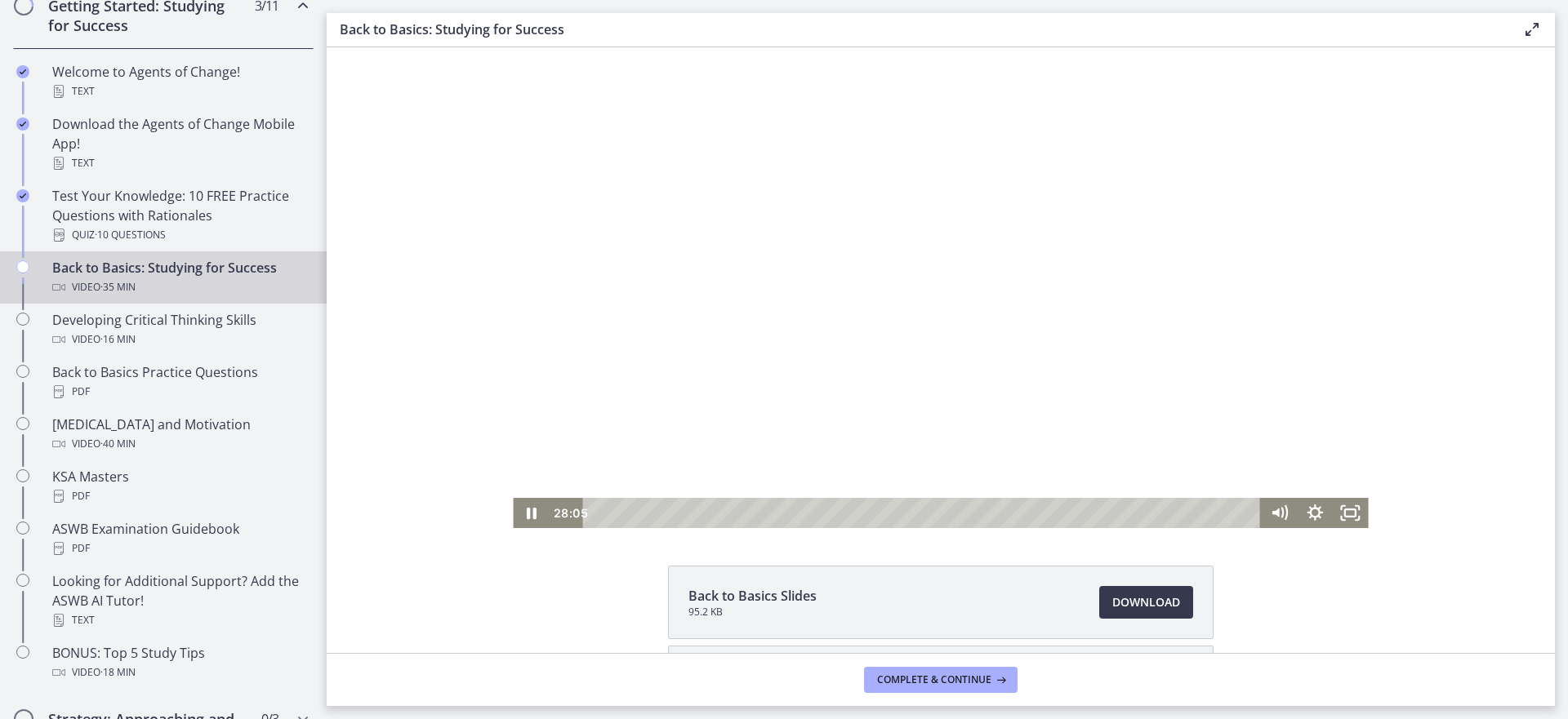
drag, startPoint x: 320, startPoint y: 303, endPoint x: 323, endPoint y: 411, distance: 108.0
click at [863, 247] on div at bounding box center [940, 288] width 855 height 481
click at [869, 247] on div at bounding box center [940, 288] width 855 height 481
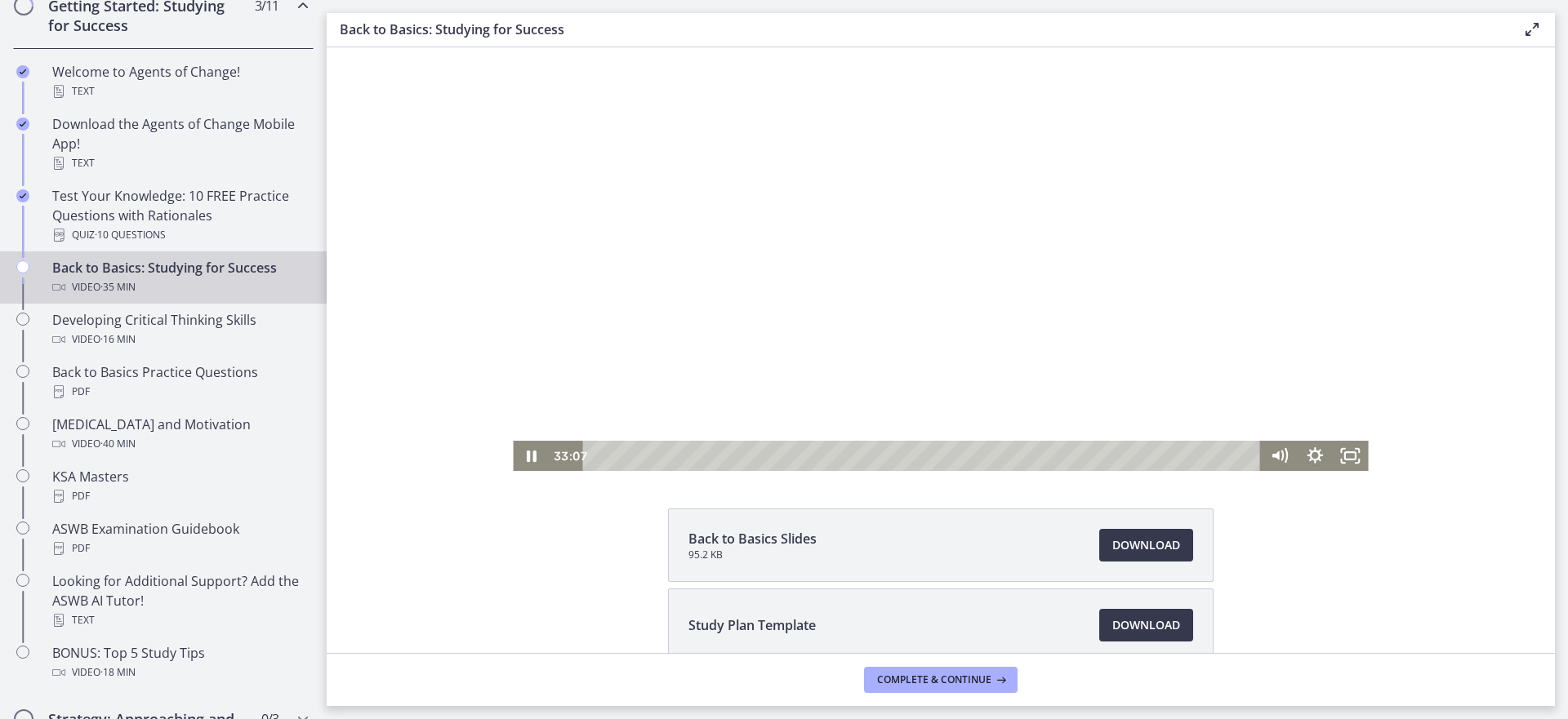
scroll to position [82, 0]
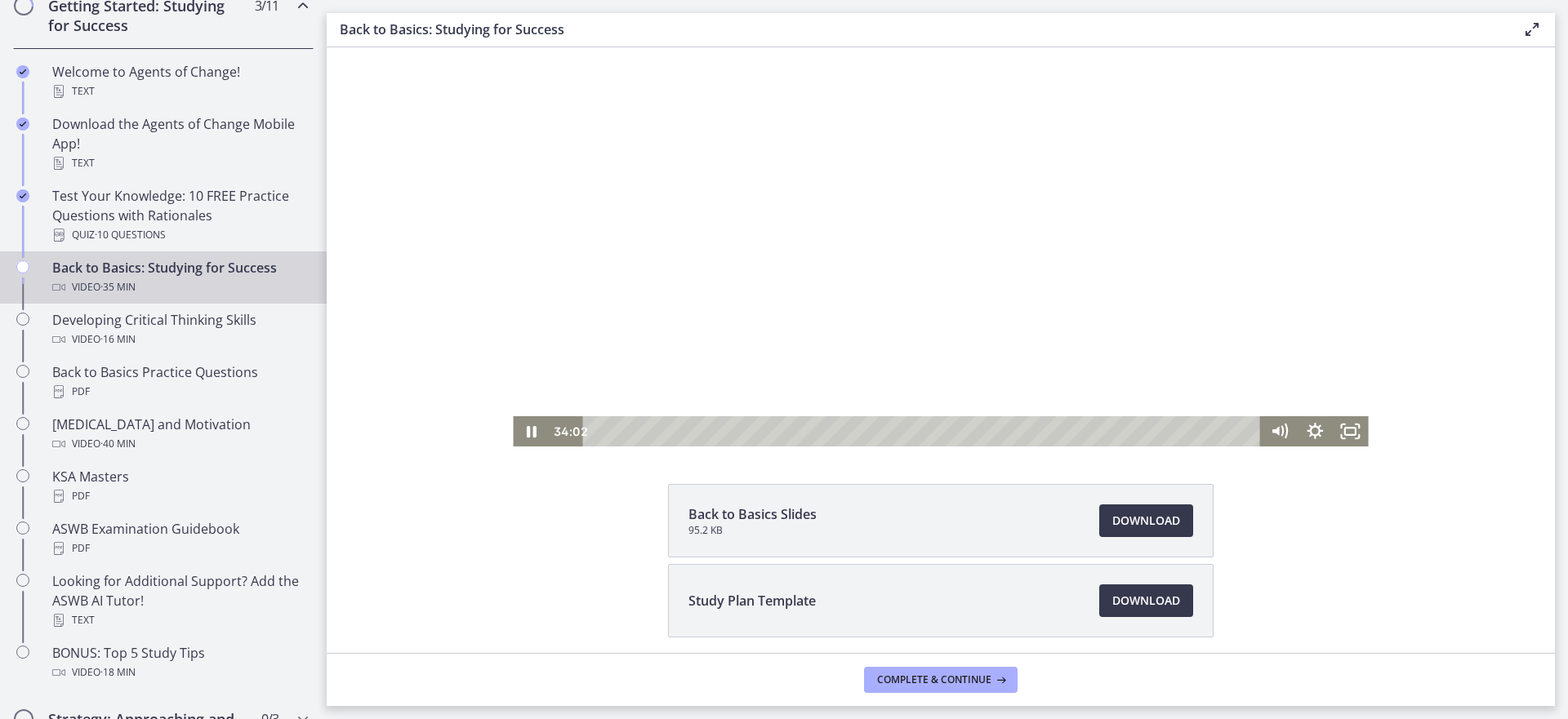
click at [874, 189] on div at bounding box center [940, 206] width 855 height 481
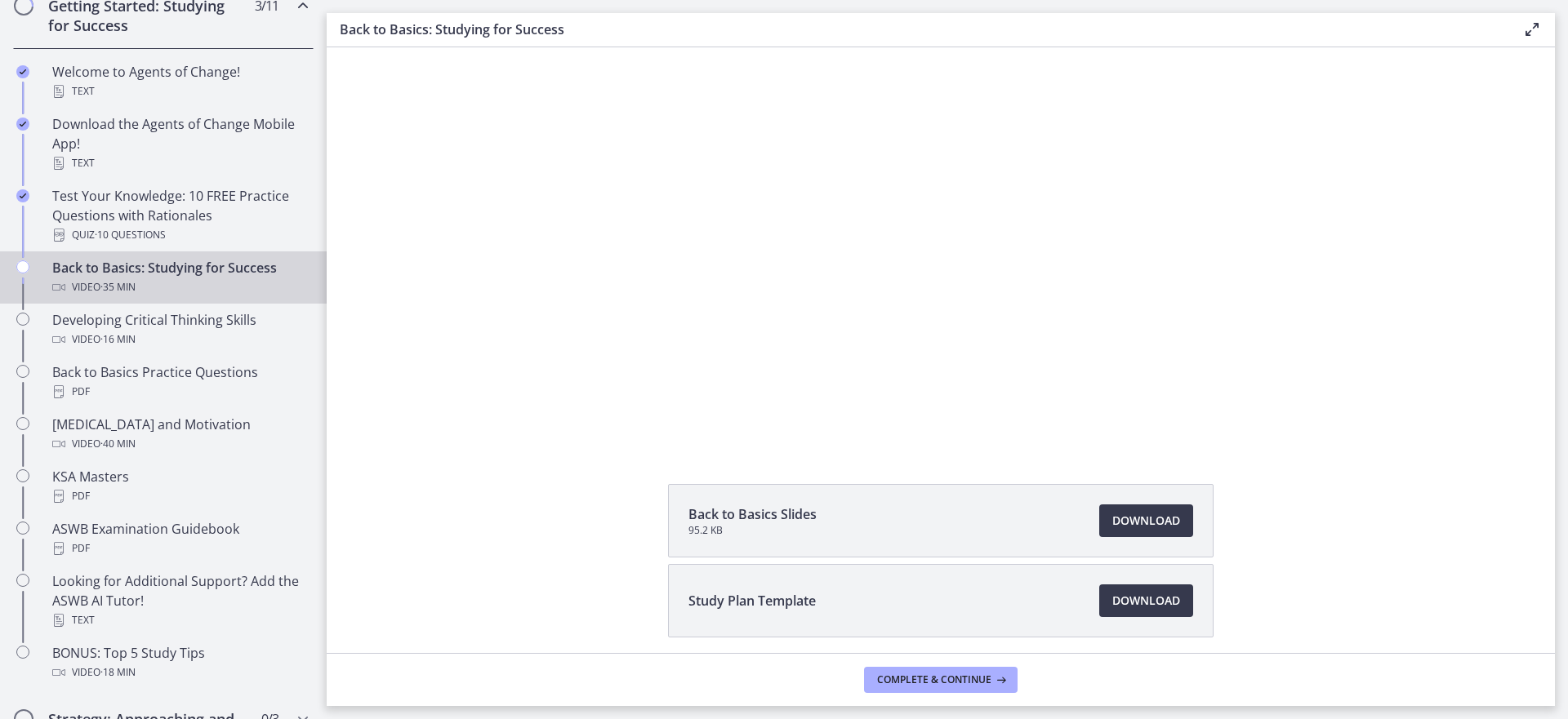
click at [874, 189] on div at bounding box center [940, 206] width 855 height 481
click at [873, 171] on div at bounding box center [940, 206] width 855 height 481
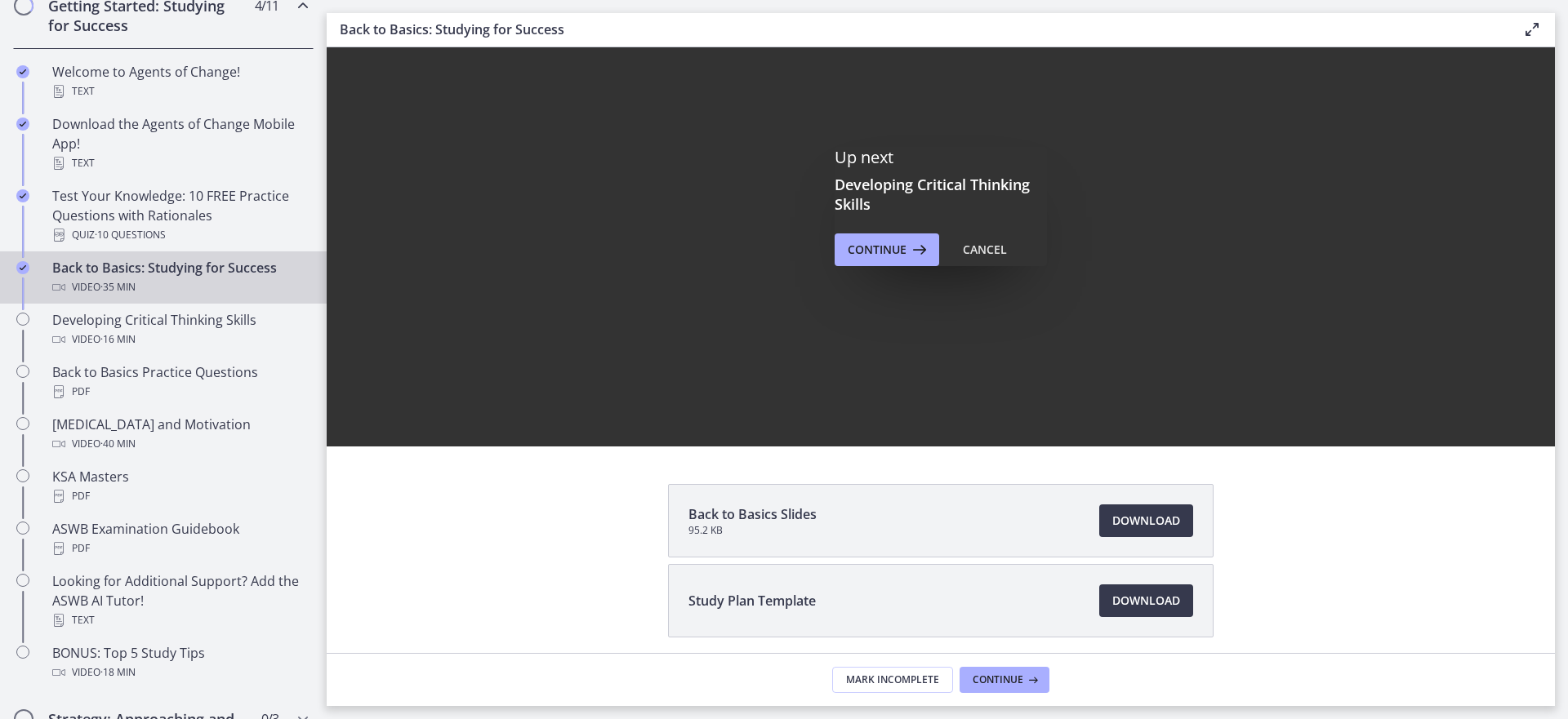
scroll to position [0, 0]
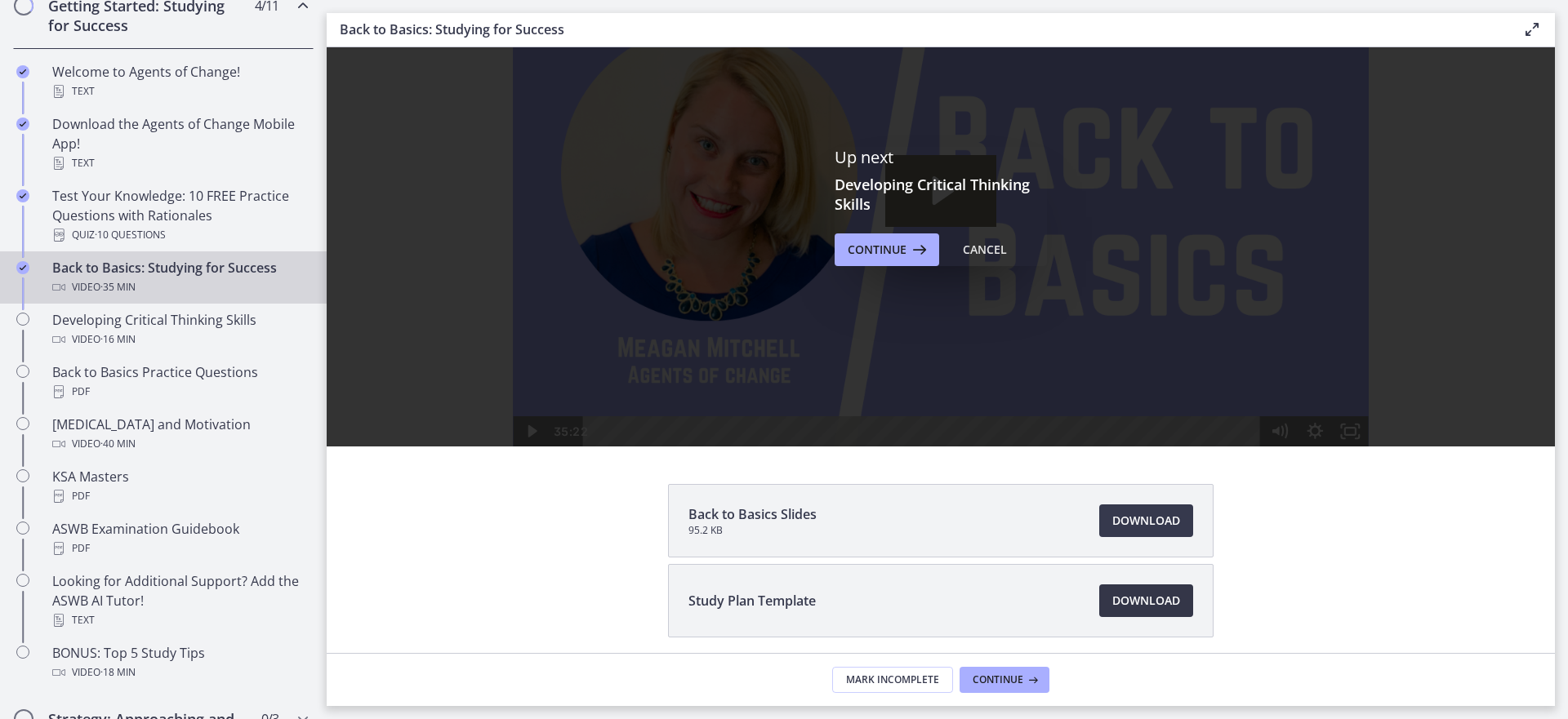
click at [1132, 598] on span "Download Opens in a new window" at bounding box center [1146, 600] width 68 height 19
click at [892, 241] on span "Continue" at bounding box center [876, 250] width 58 height 19
